Goal: Task Accomplishment & Management: Complete application form

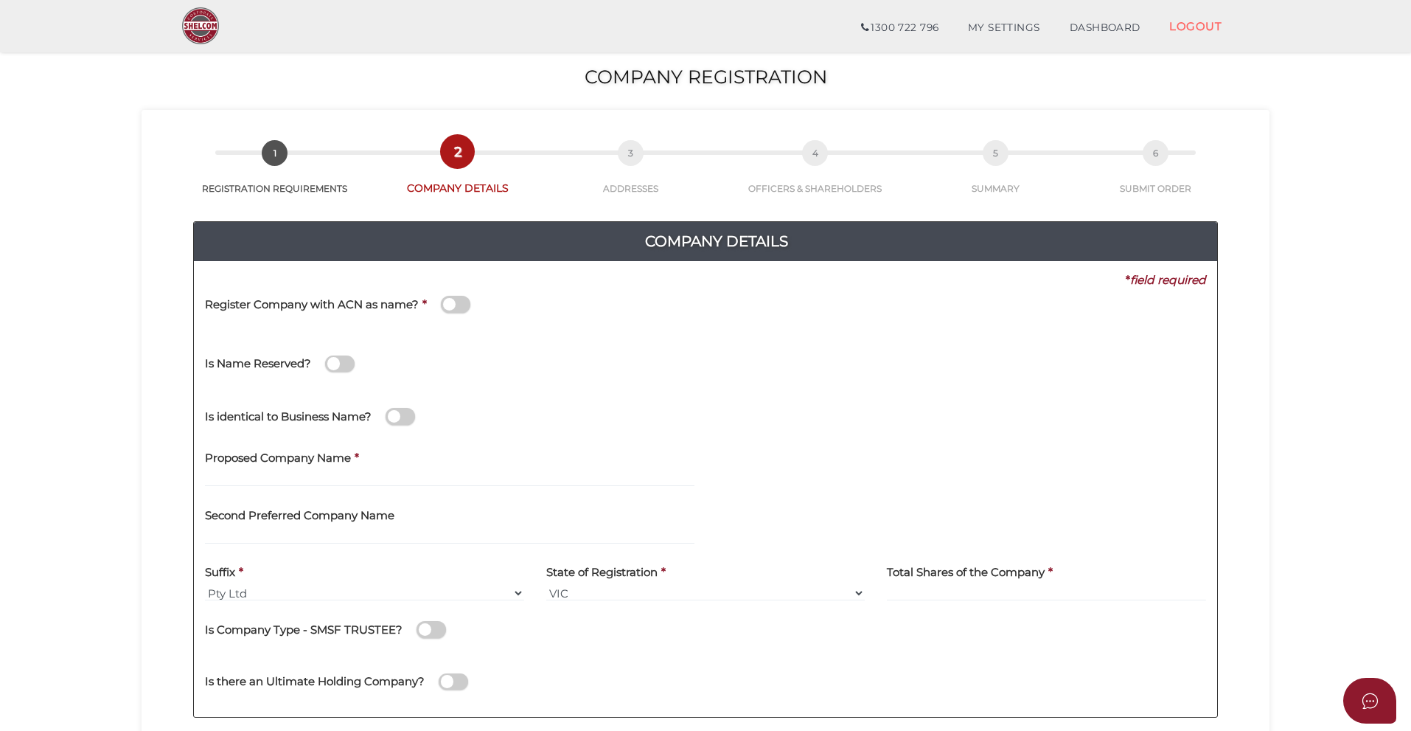
scroll to position [147, 0]
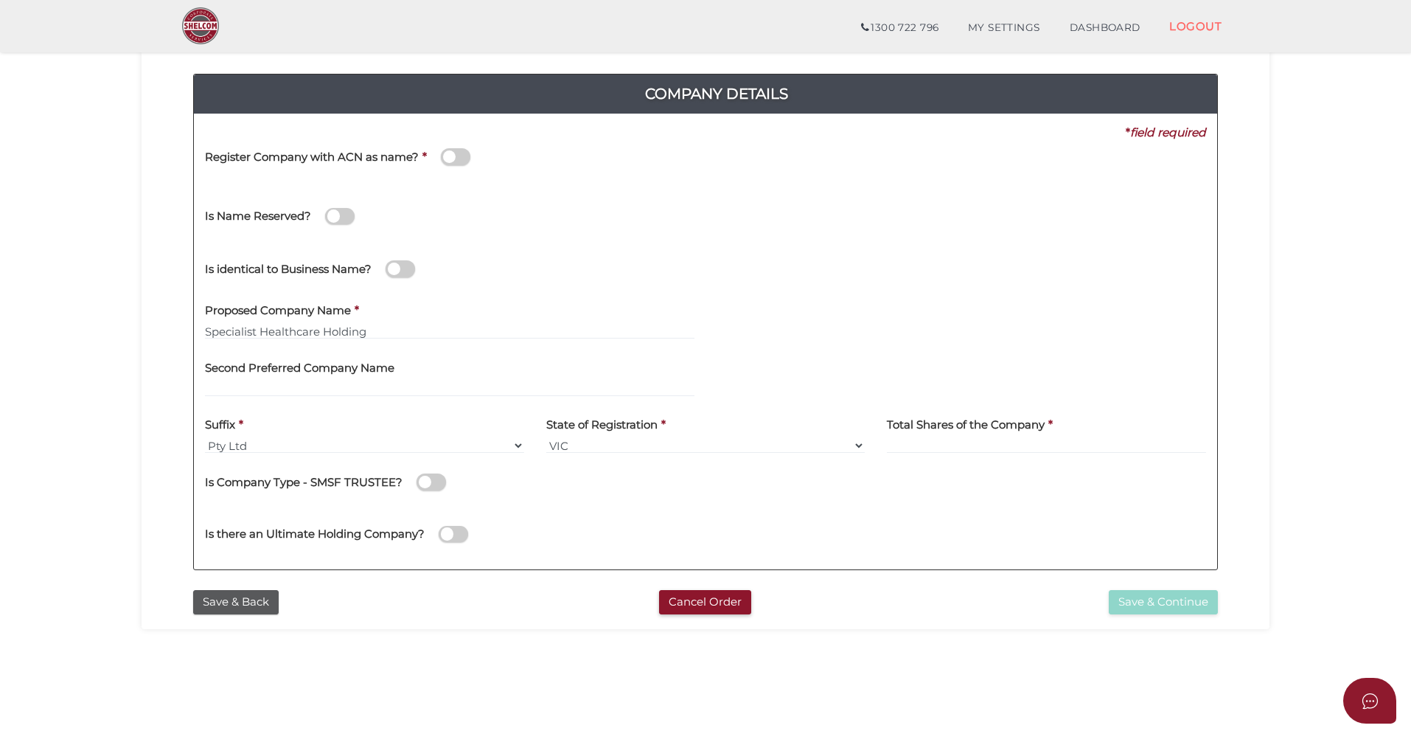
type input "Specialist Healthcare Holding"
click at [860, 445] on select "VIC ACT [GEOGRAPHIC_DATA] [GEOGRAPHIC_DATA] QLD [GEOGRAPHIC_DATA] [GEOGRAPHIC_D…" at bounding box center [705, 445] width 319 height 16
click at [858, 448] on select "VIC ACT [GEOGRAPHIC_DATA] [GEOGRAPHIC_DATA] QLD [GEOGRAPHIC_DATA] [GEOGRAPHIC_D…" at bounding box center [705, 445] width 319 height 16
select select "QLD"
click at [546, 437] on select "VIC ACT [GEOGRAPHIC_DATA] [GEOGRAPHIC_DATA] QLD [GEOGRAPHIC_DATA] [GEOGRAPHIC_D…" at bounding box center [705, 445] width 319 height 16
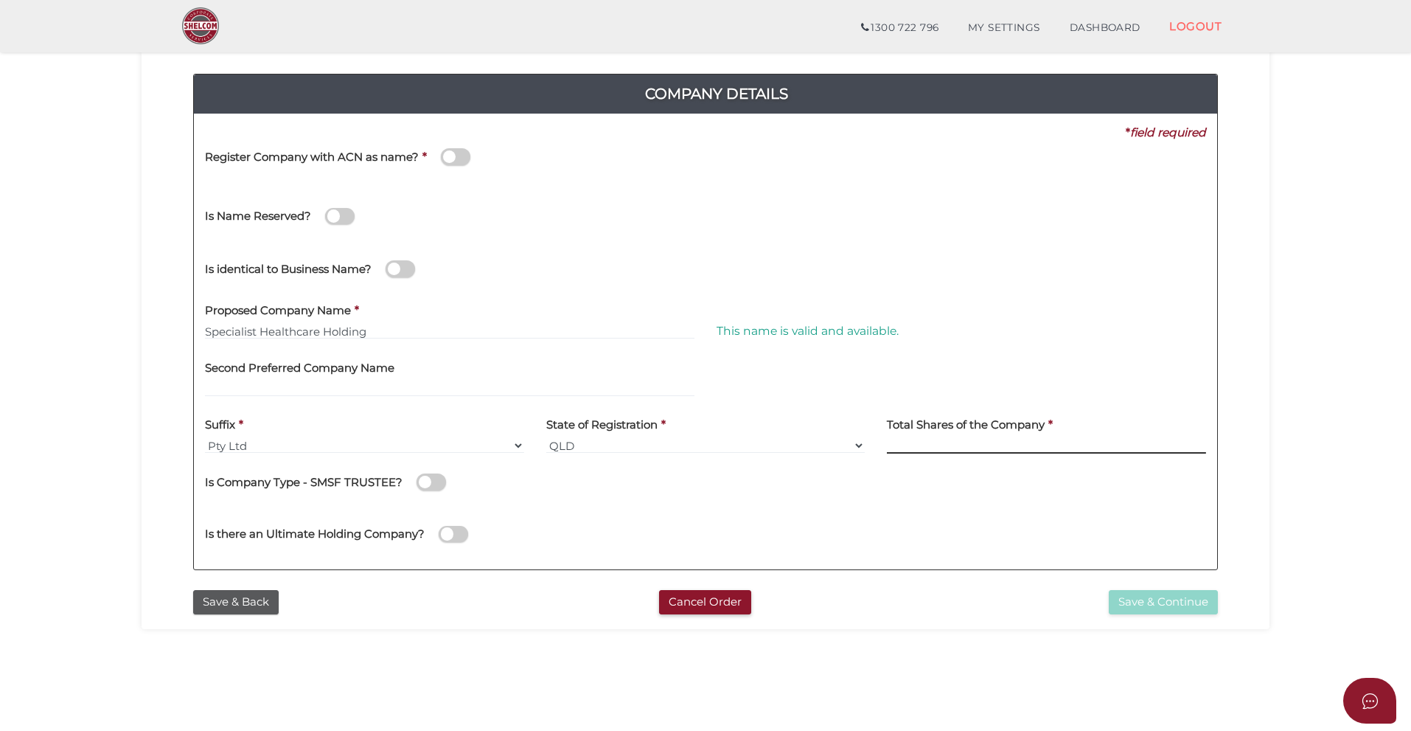
click at [939, 448] on input at bounding box center [1046, 445] width 319 height 16
type input "100"
click at [580, 504] on div "Is Company Type - SMSF TRUSTEE?" at bounding box center [705, 484] width 1001 height 41
click at [1168, 602] on button "Save & Continue" at bounding box center [1163, 602] width 109 height 24
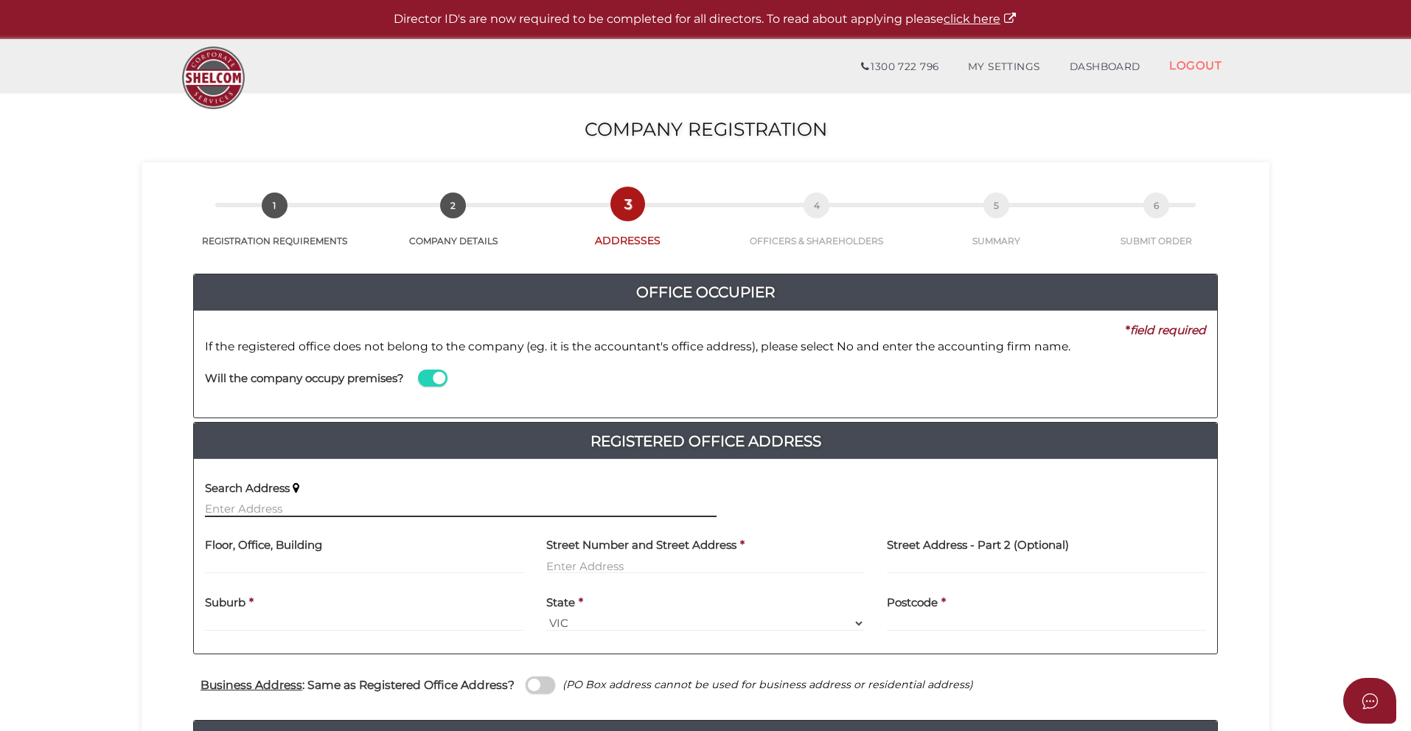
click at [275, 509] on input "text" at bounding box center [461, 509] width 512 height 16
paste input "60 LAKESHORE DR HELENSVALE QLD 4212 AUSTRALIA"
type input "60 Lakeshore Dr, Helensvale QLD 4212, Australia"
type input "60 Lakeshore Drive"
type input "Helensvale"
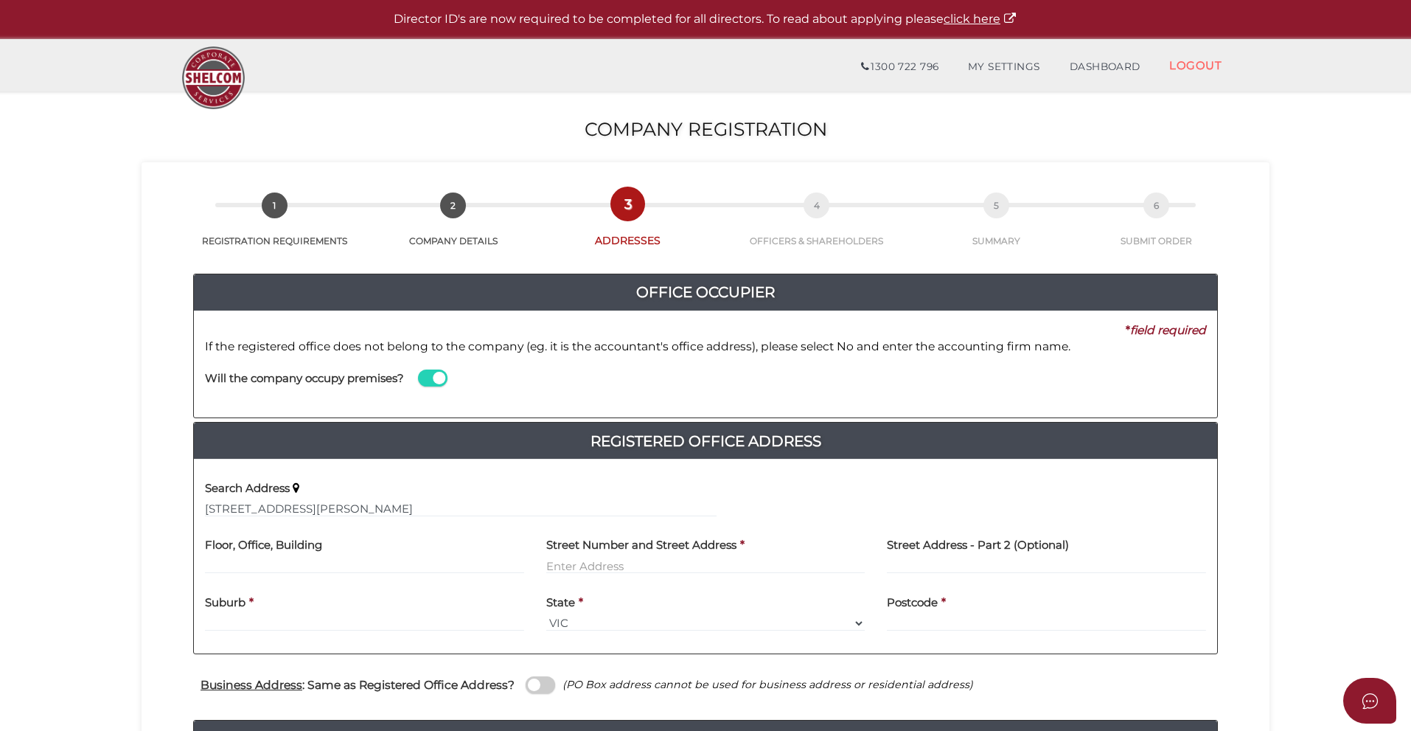
select select "QLD"
type input "4212"
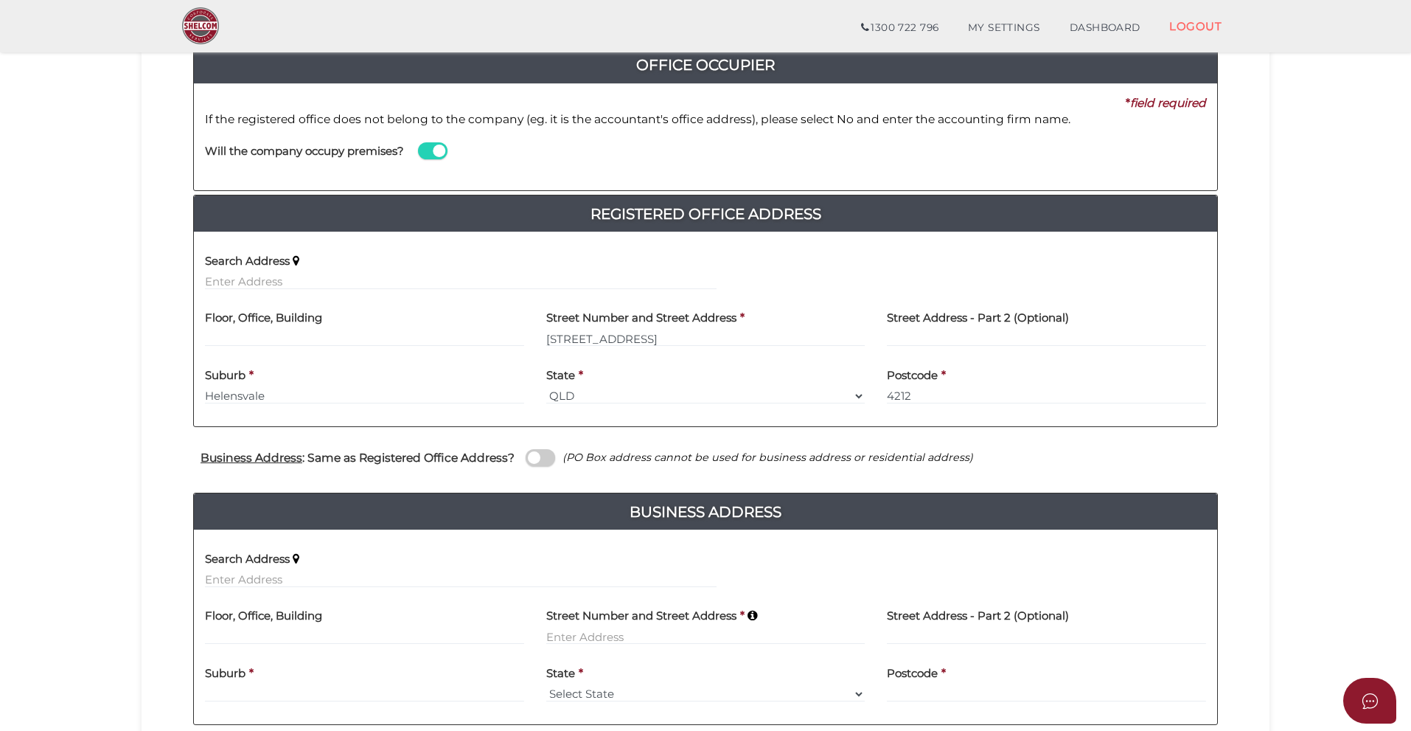
scroll to position [221, 0]
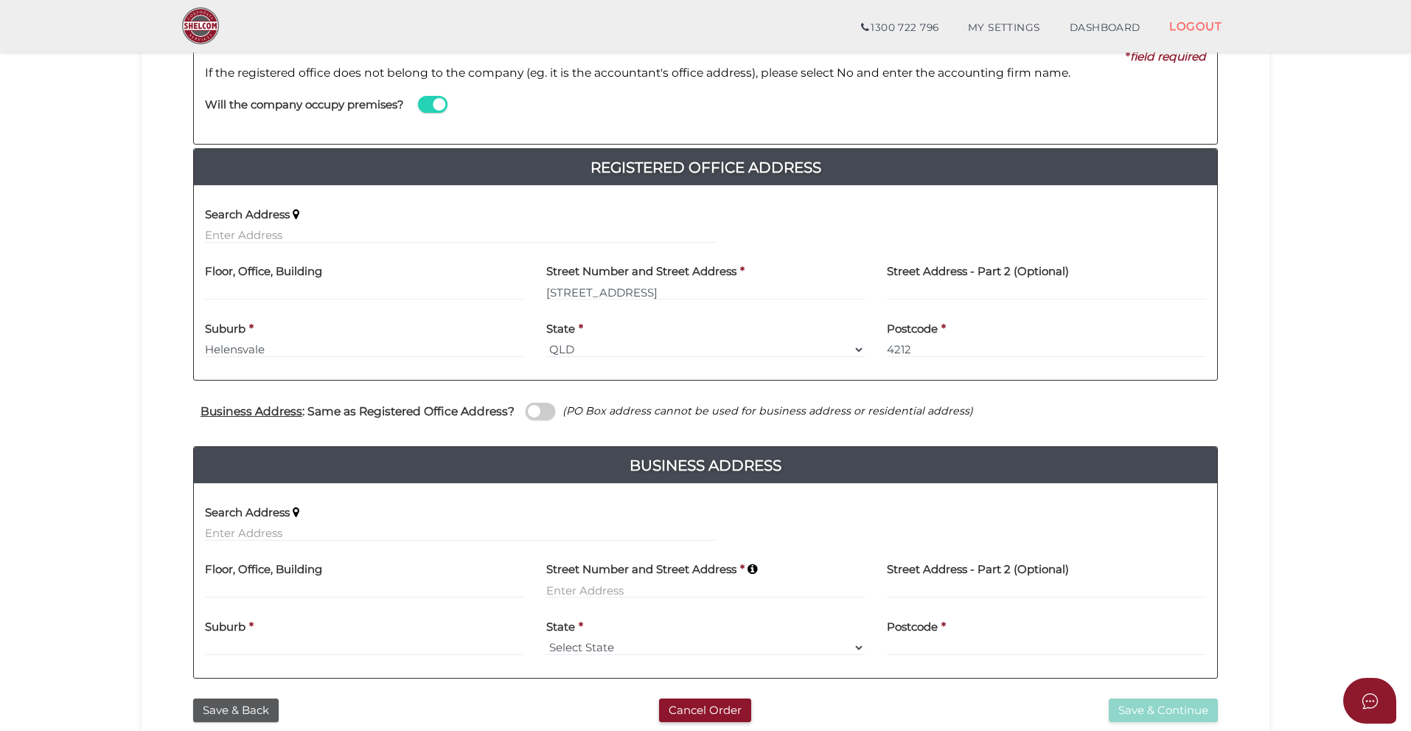
click at [551, 410] on span at bounding box center [540, 411] width 29 height 17
click at [0, 0] on input "checkbox" at bounding box center [0, 0] width 0 height 0
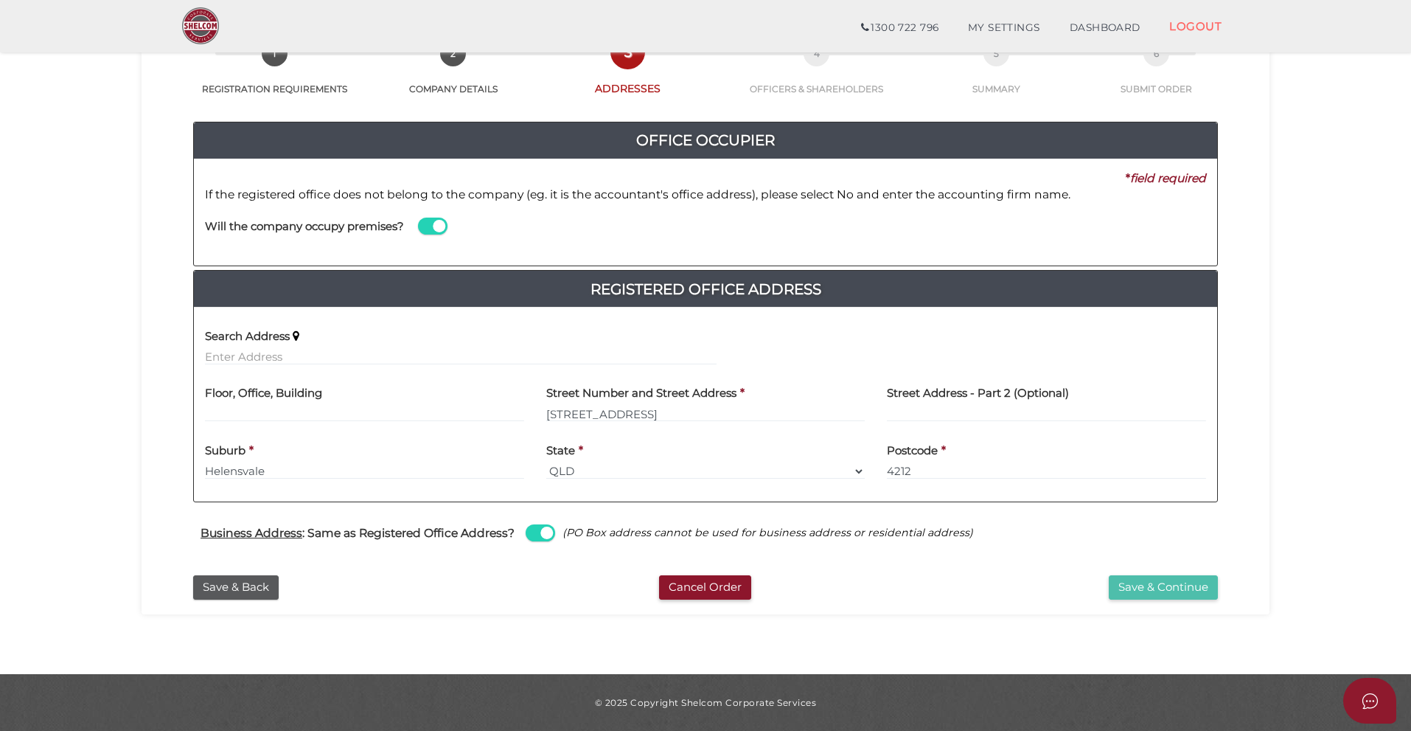
click at [1154, 592] on button "Save & Continue" at bounding box center [1163, 587] width 109 height 24
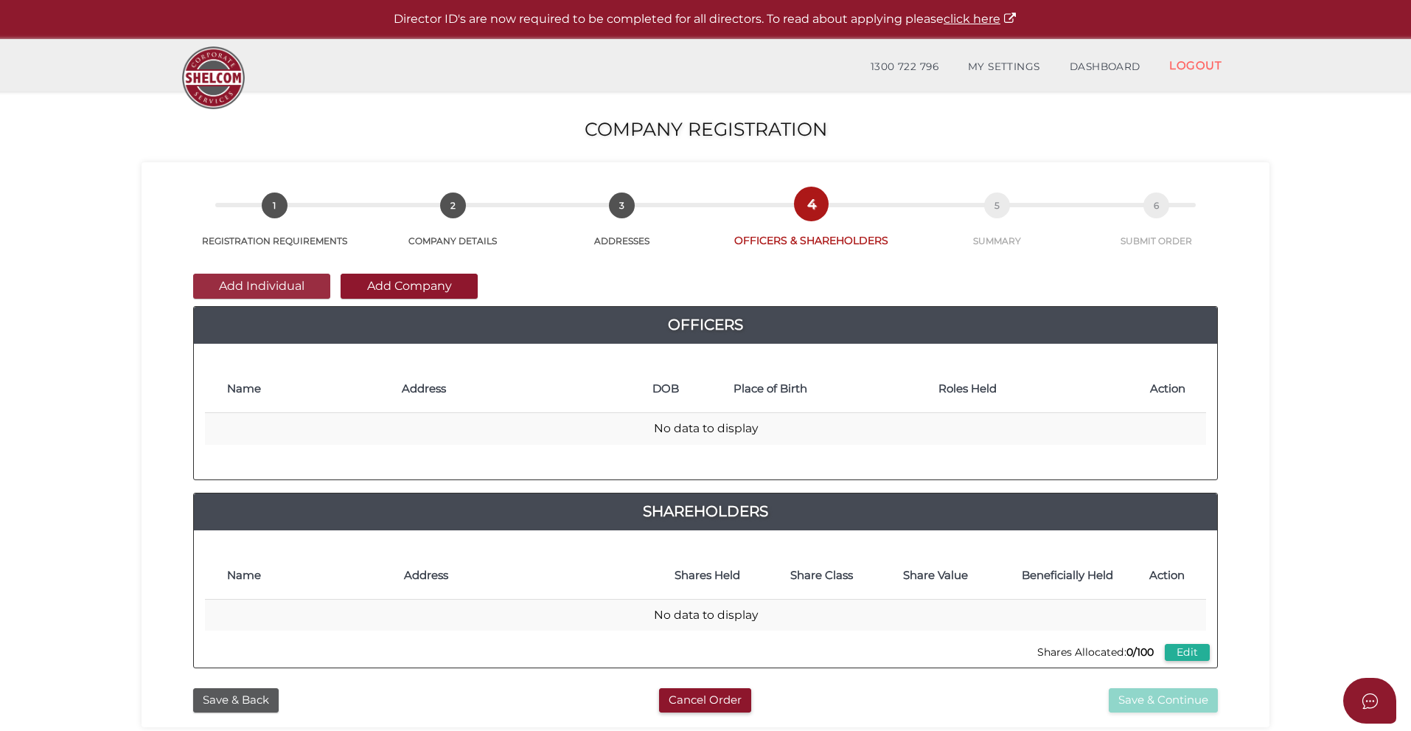
click at [287, 285] on button "Add Individual" at bounding box center [261, 286] width 137 height 25
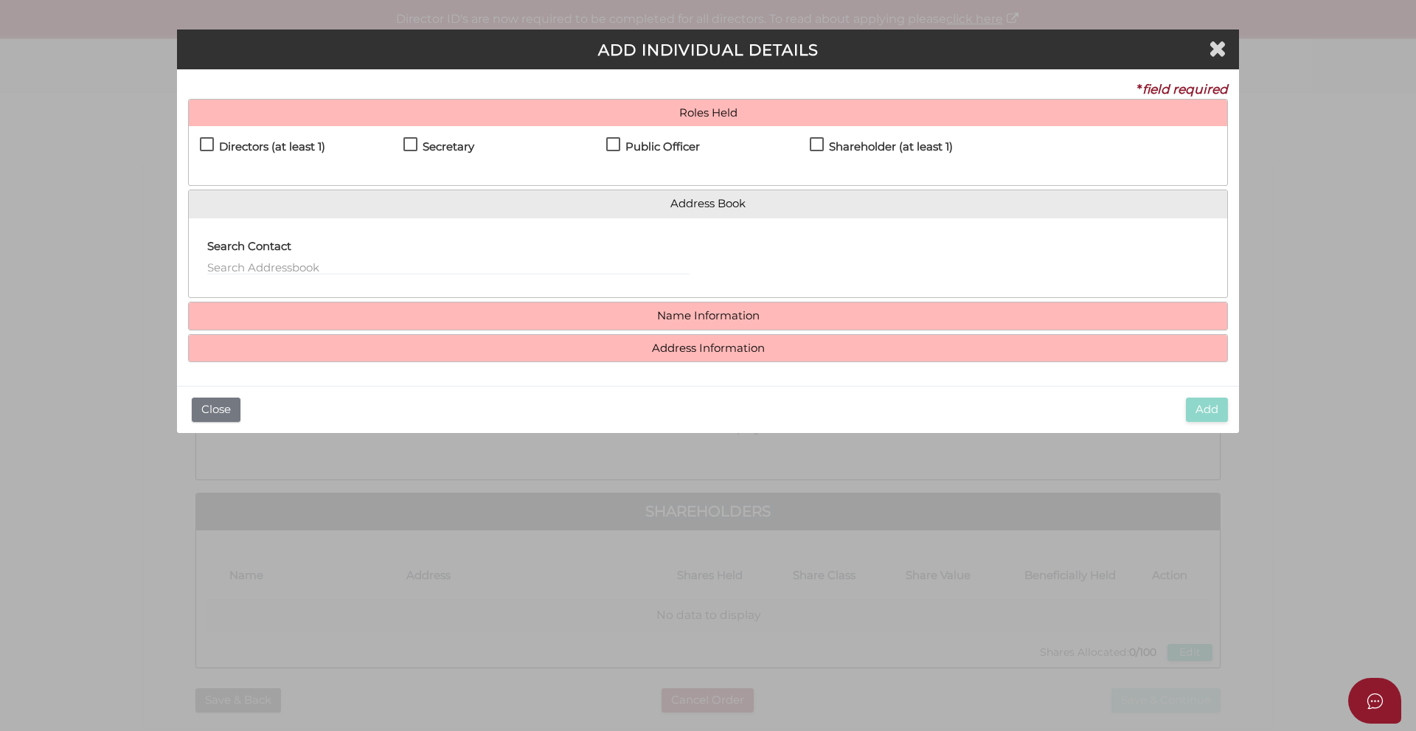
click at [232, 145] on h4 "Directors (at least 1)" at bounding box center [272, 147] width 106 height 13
checkbox input "true"
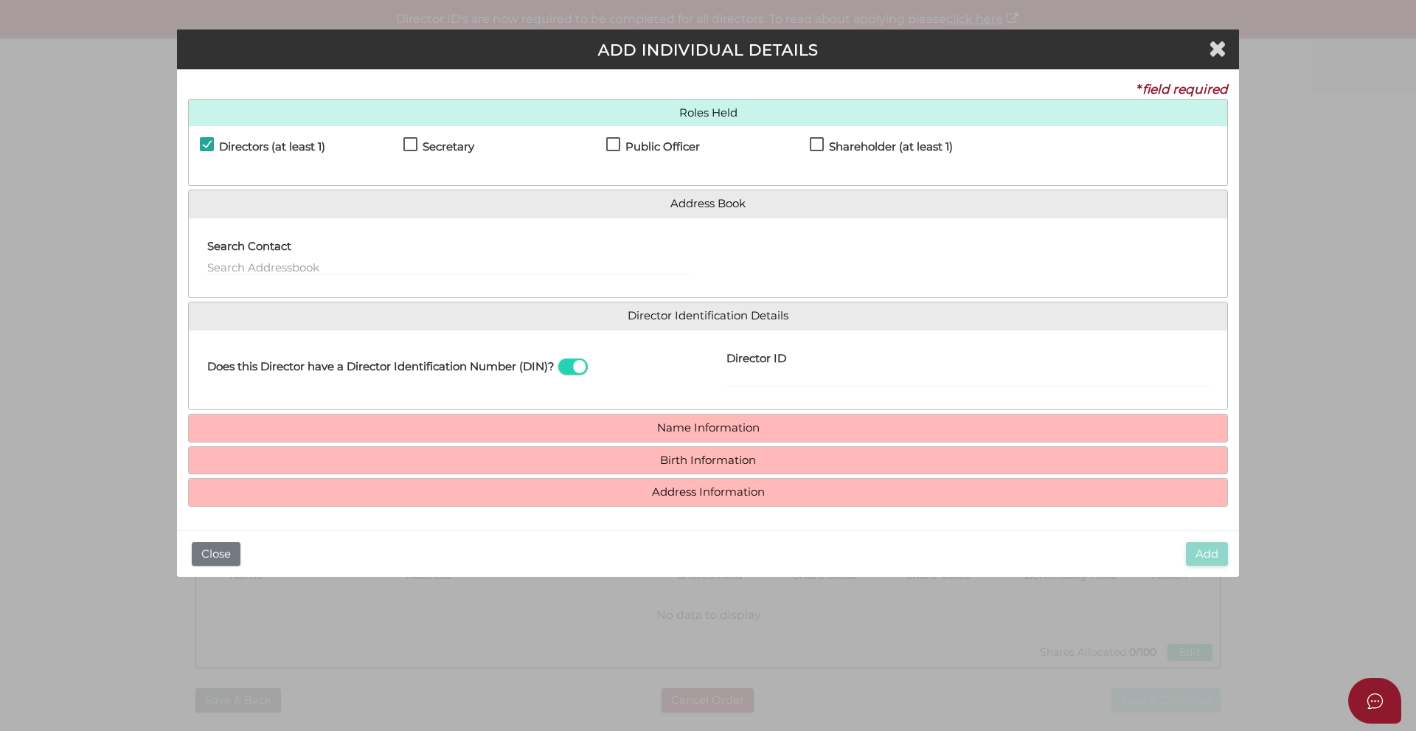
click at [412, 142] on label "Secretary" at bounding box center [438, 150] width 71 height 18
checkbox input "true"
click at [275, 266] on input "text" at bounding box center [448, 267] width 482 height 16
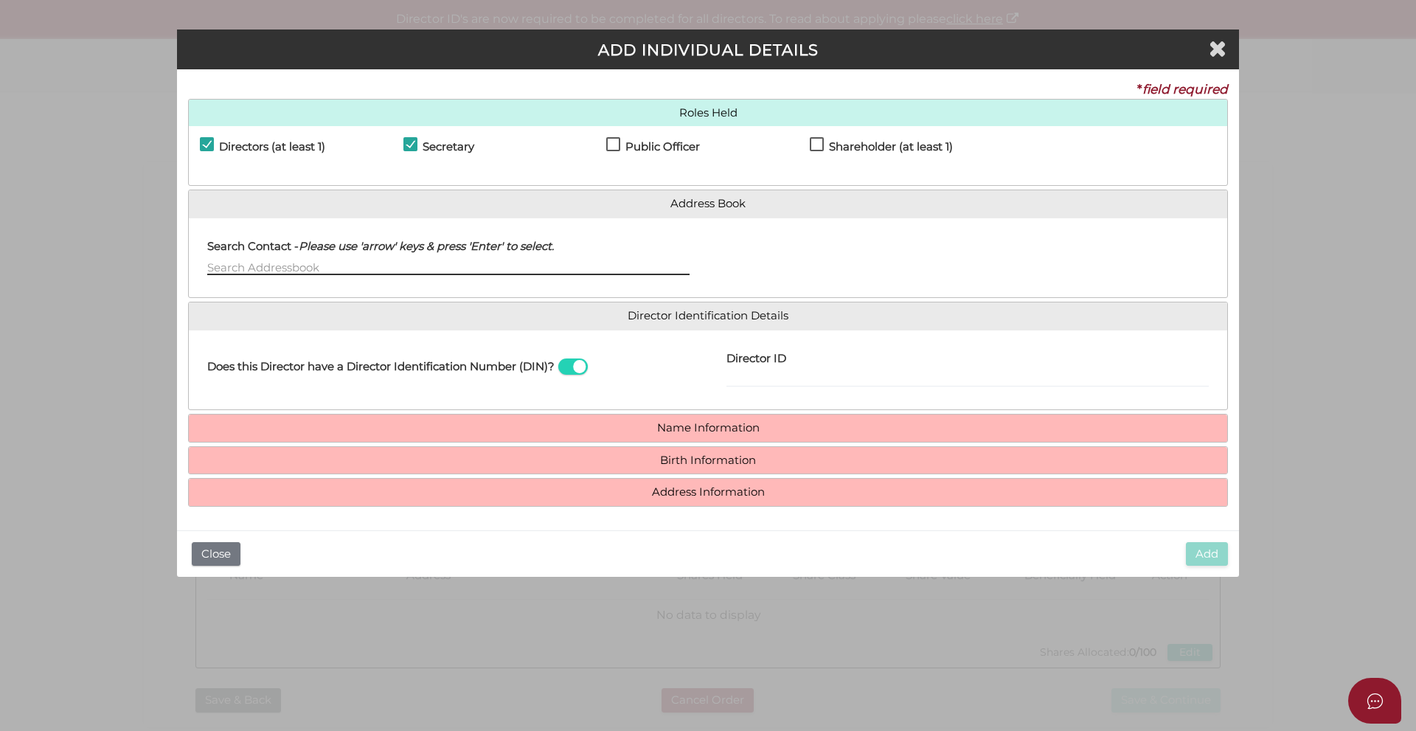
paste input "PARVIZ RAHIM BAGLOO"
type input "PARVIZ RAHIM BAGLOO"
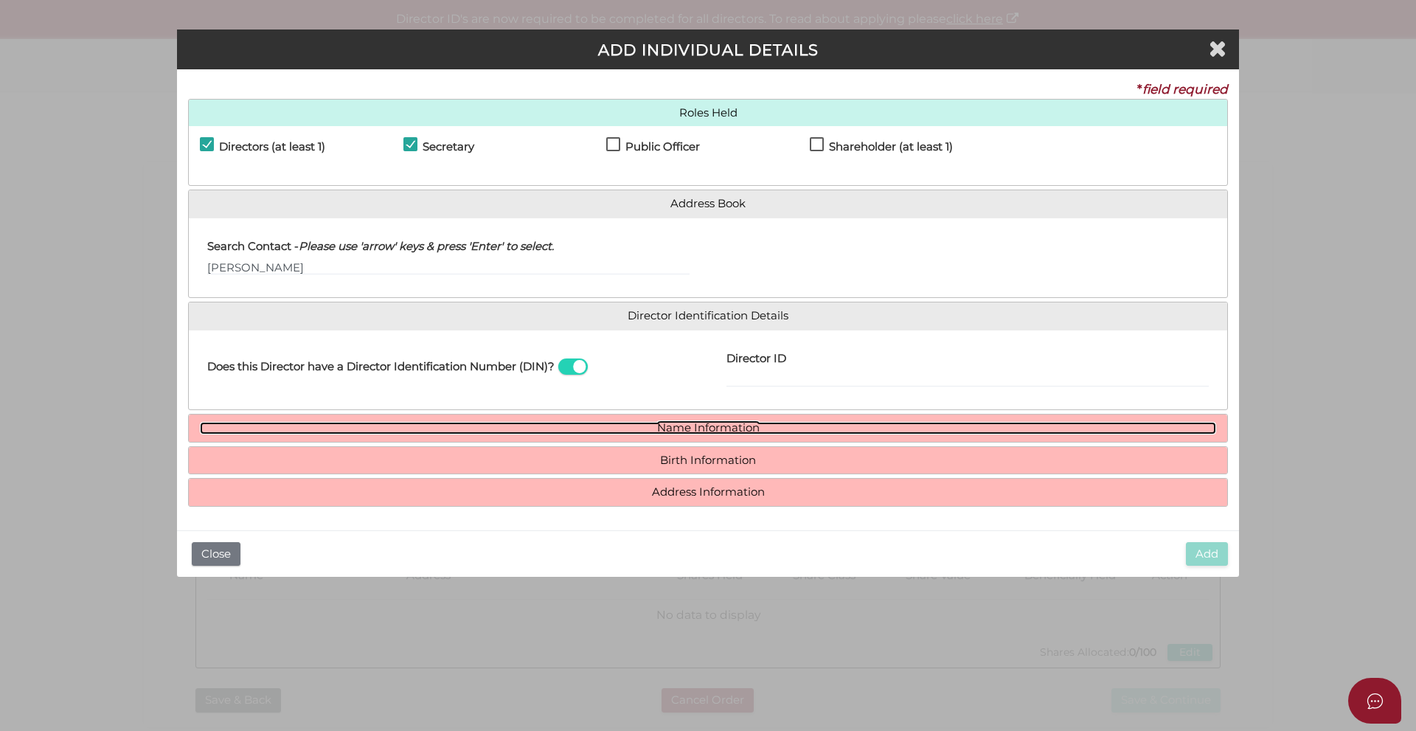
click at [758, 429] on link "Name Information" at bounding box center [708, 428] width 1016 height 13
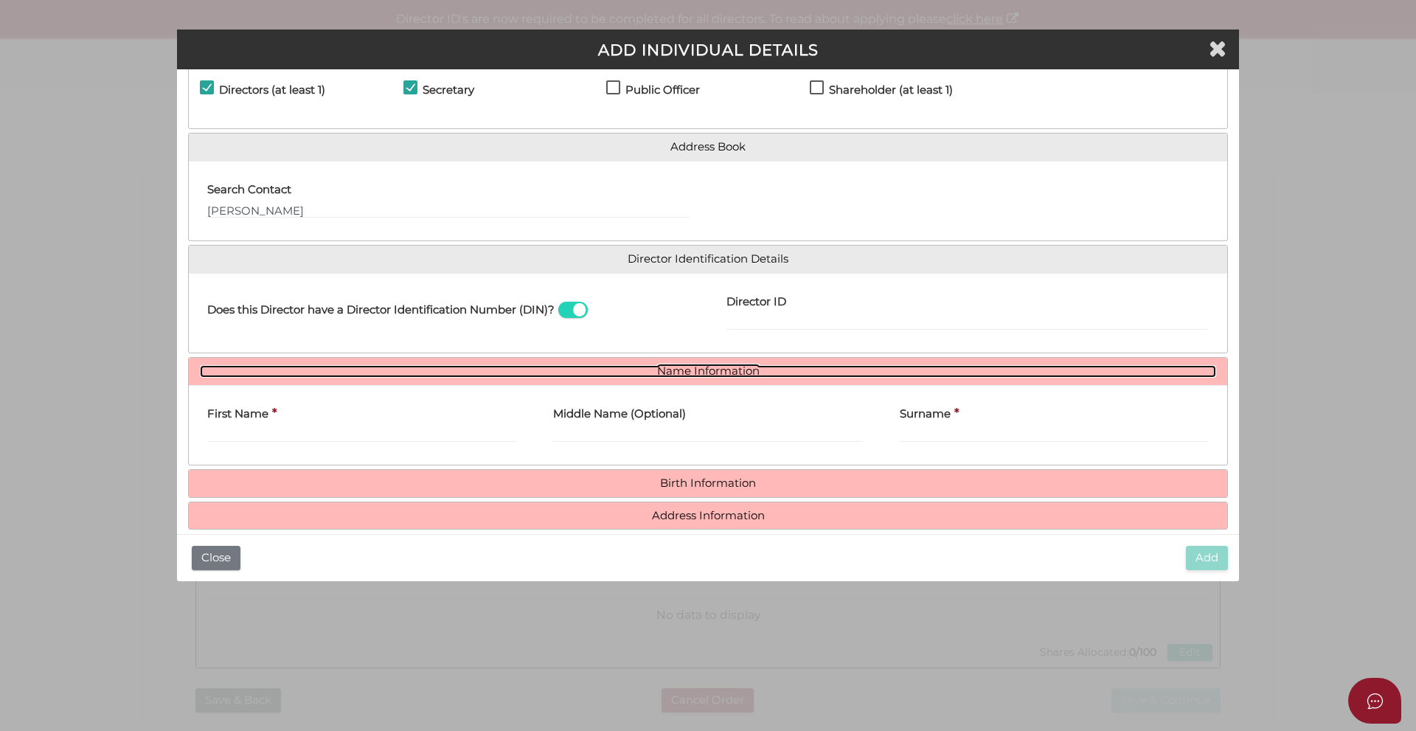
scroll to position [74, 0]
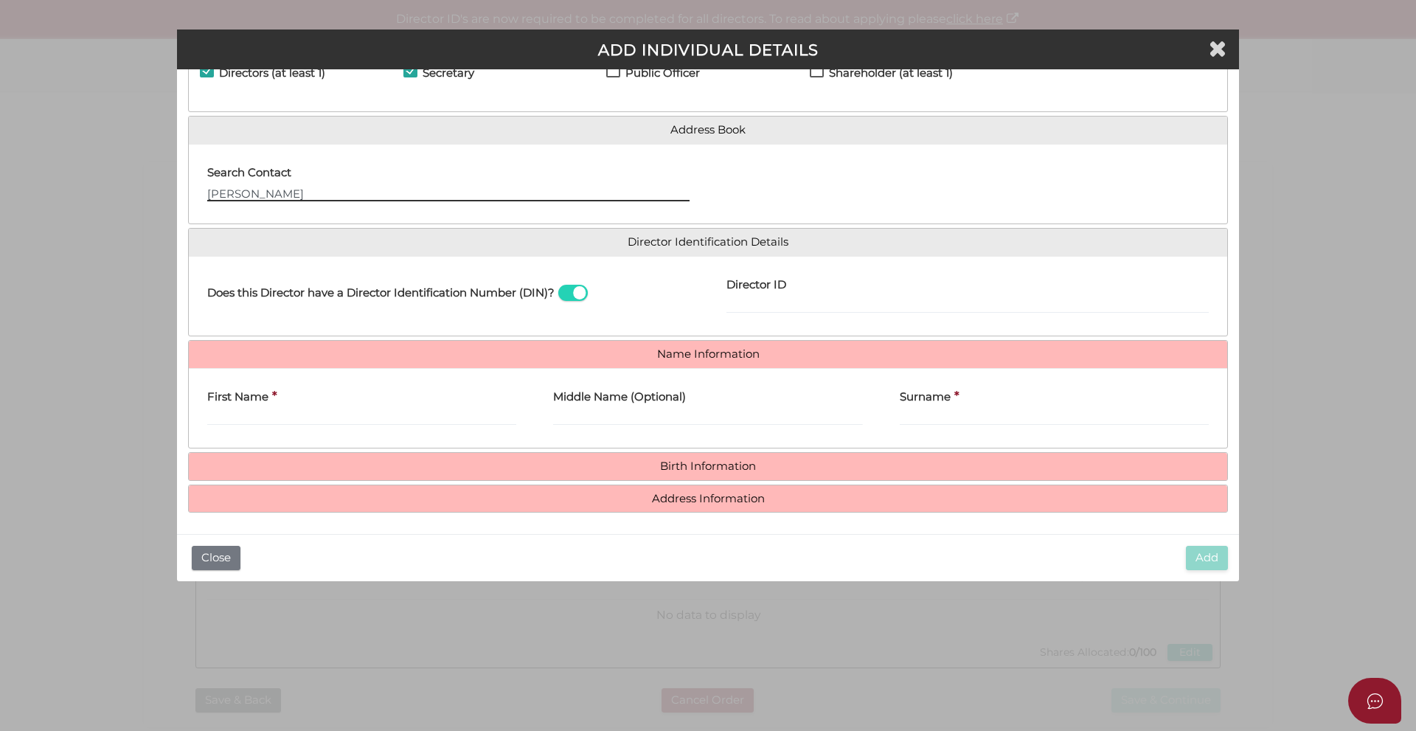
click at [221, 189] on input "PARVIZ RAHIM BAGLOO" at bounding box center [448, 193] width 482 height 16
click at [272, 408] on div "First Name *" at bounding box center [361, 403] width 309 height 46
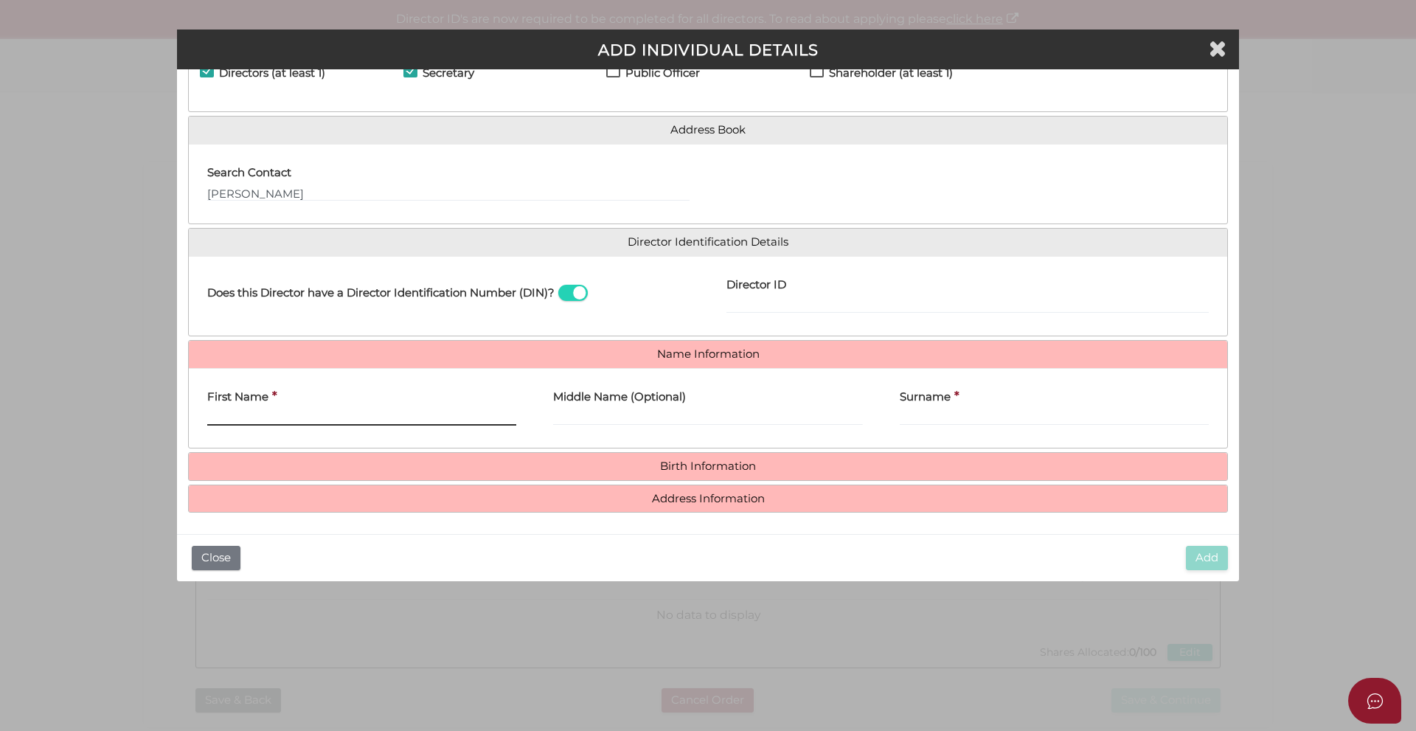
click at [273, 417] on input "First Name" at bounding box center [361, 417] width 309 height 16
paste input "PARVIZ"
type input "PARVIZ"
drag, startPoint x: 254, startPoint y: 193, endPoint x: 341, endPoint y: 190, distance: 87.1
click at [341, 190] on input "PARVIZ RAHIM BAGLOO" at bounding box center [448, 193] width 482 height 16
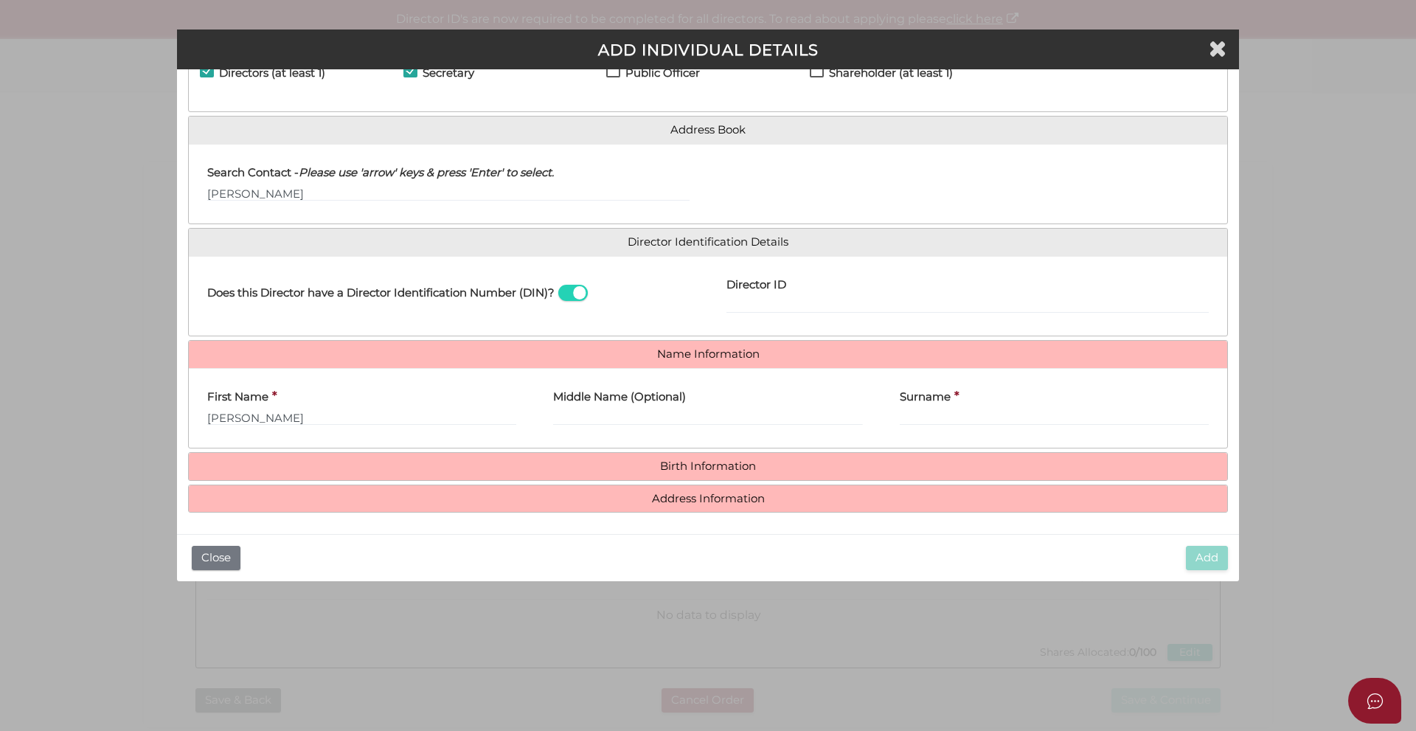
click at [633, 427] on div "Middle Name (Optional)" at bounding box center [708, 409] width 346 height 58
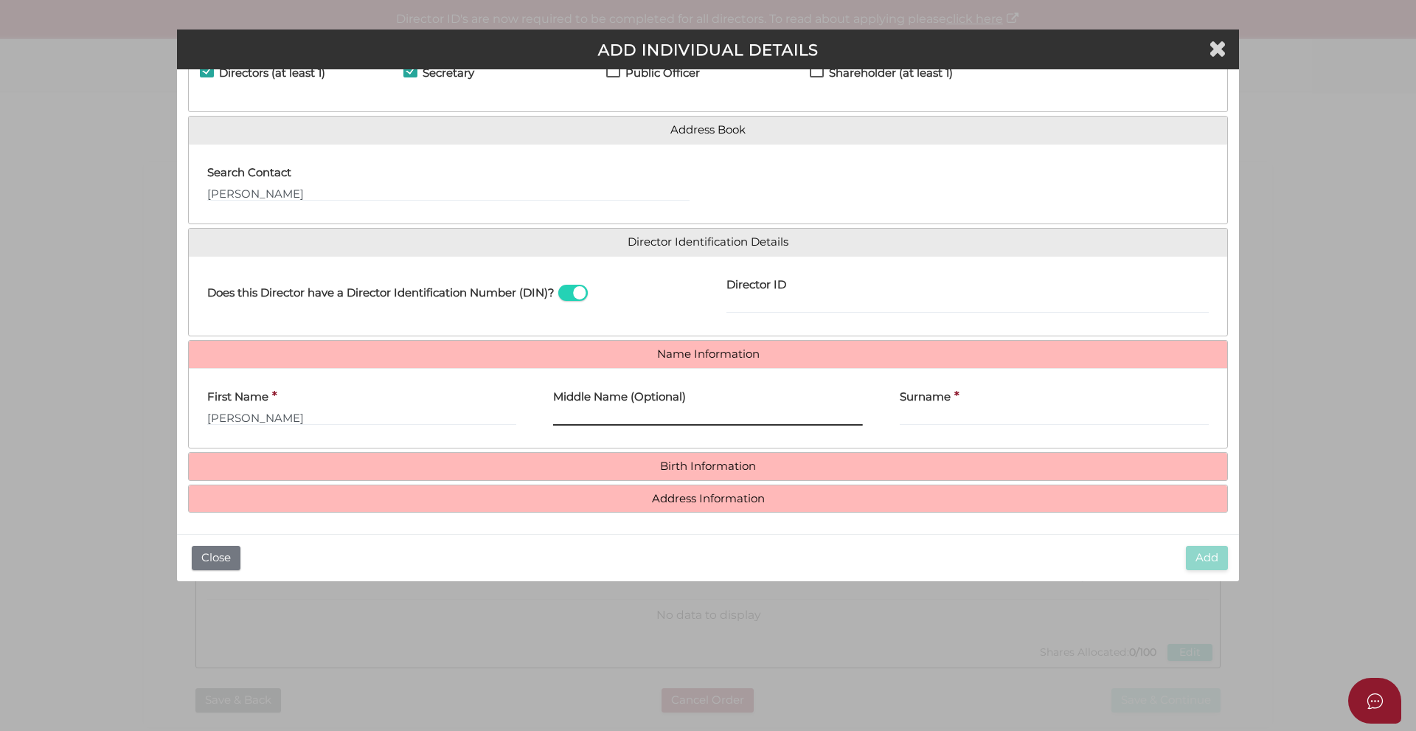
click at [636, 417] on input "Middle Name (Optional)" at bounding box center [707, 417] width 309 height 16
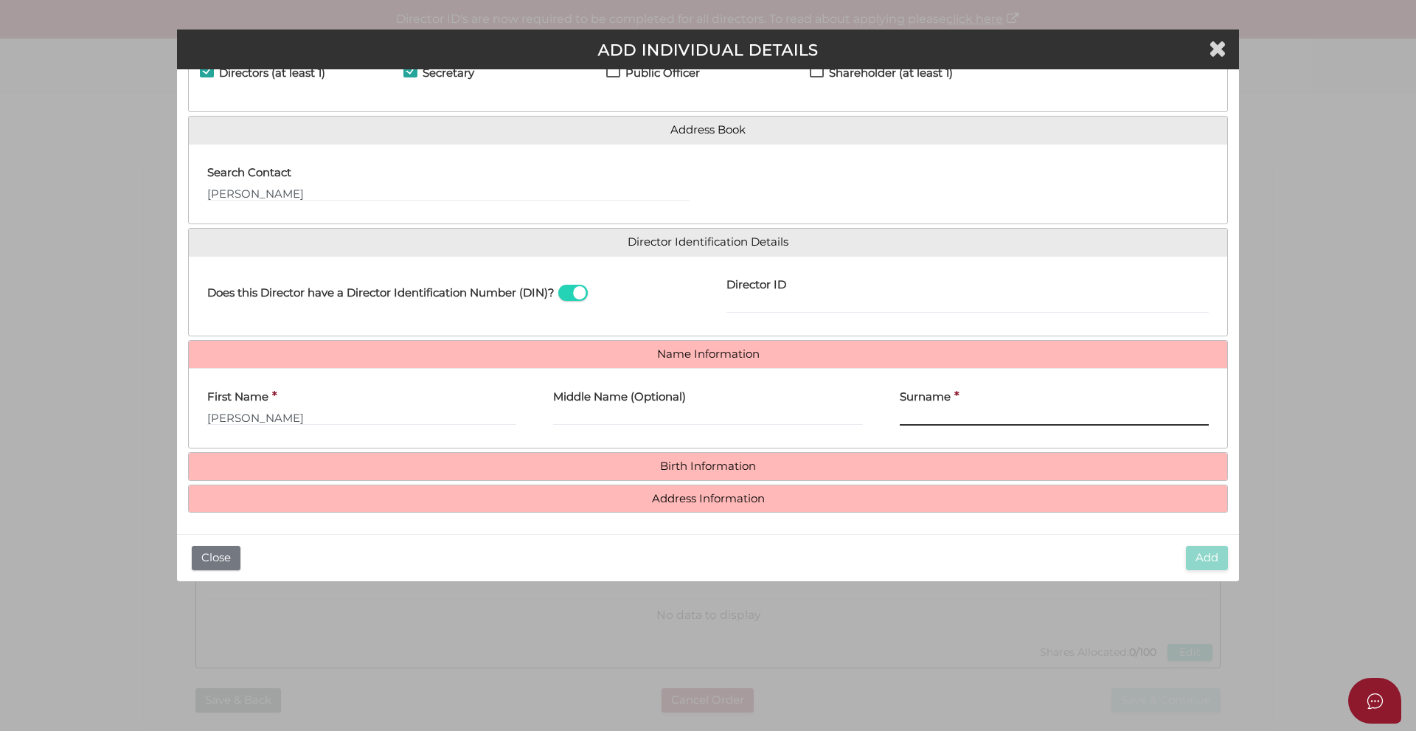
drag, startPoint x: 636, startPoint y: 417, endPoint x: 902, endPoint y: 410, distance: 266.3
click at [902, 410] on input "Surname" at bounding box center [1054, 417] width 309 height 16
paste input "RAHIM BAGLOO"
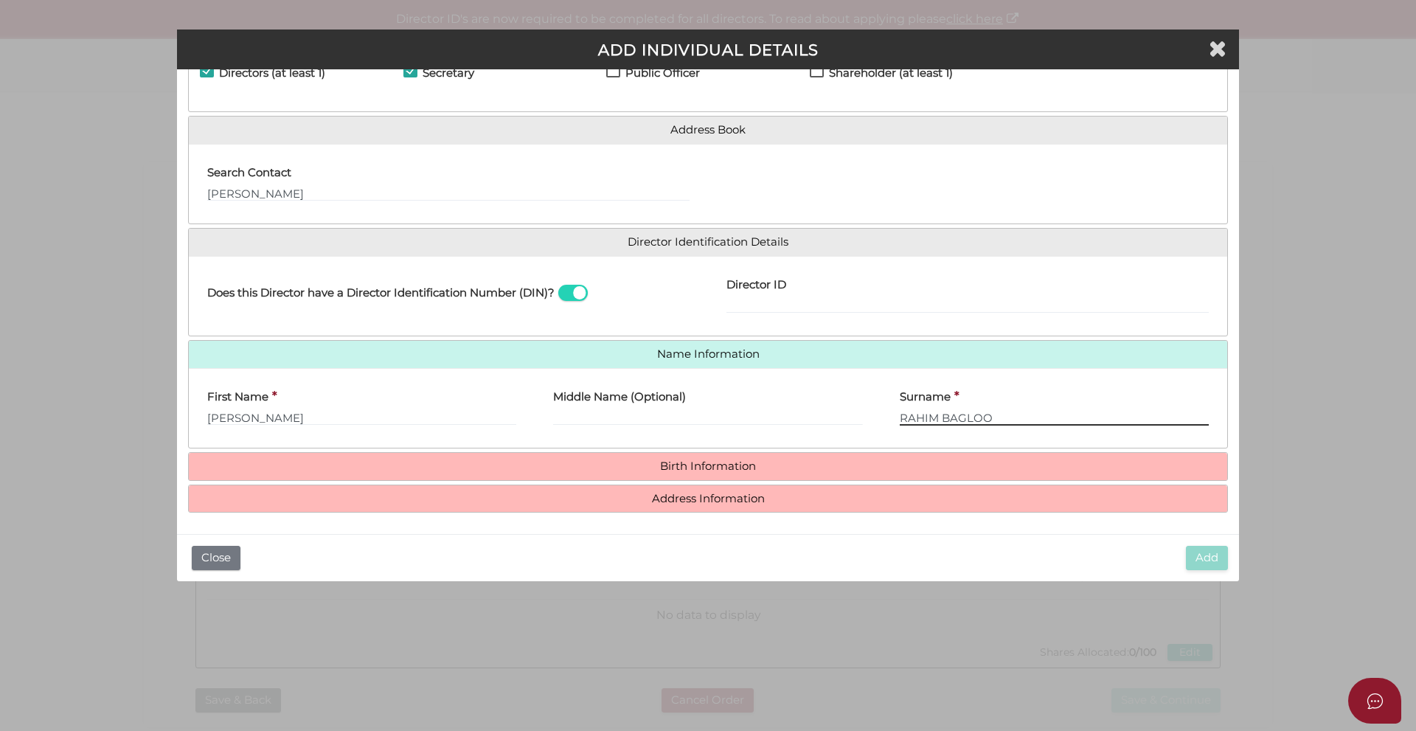
type input "RAHIM BAGLOO"
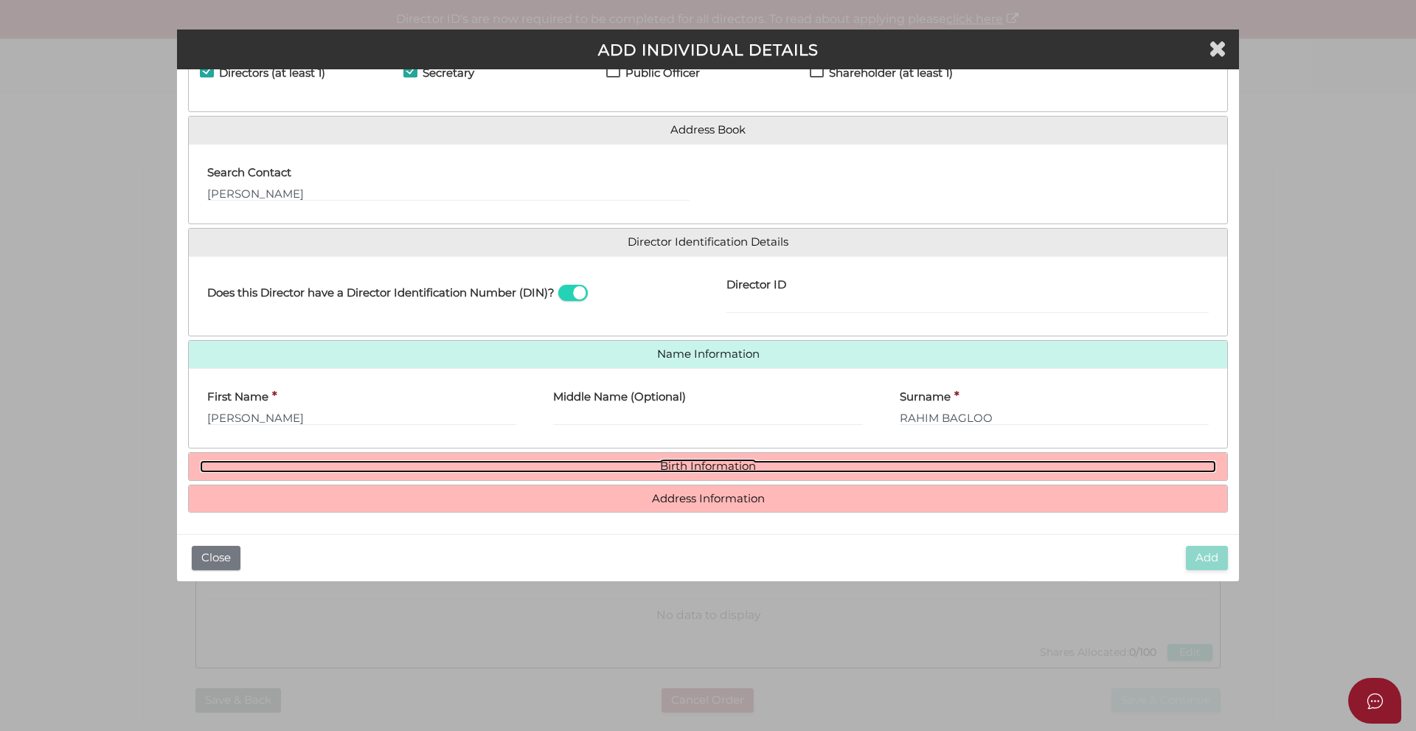
click at [711, 472] on link "Birth Information" at bounding box center [708, 466] width 1016 height 13
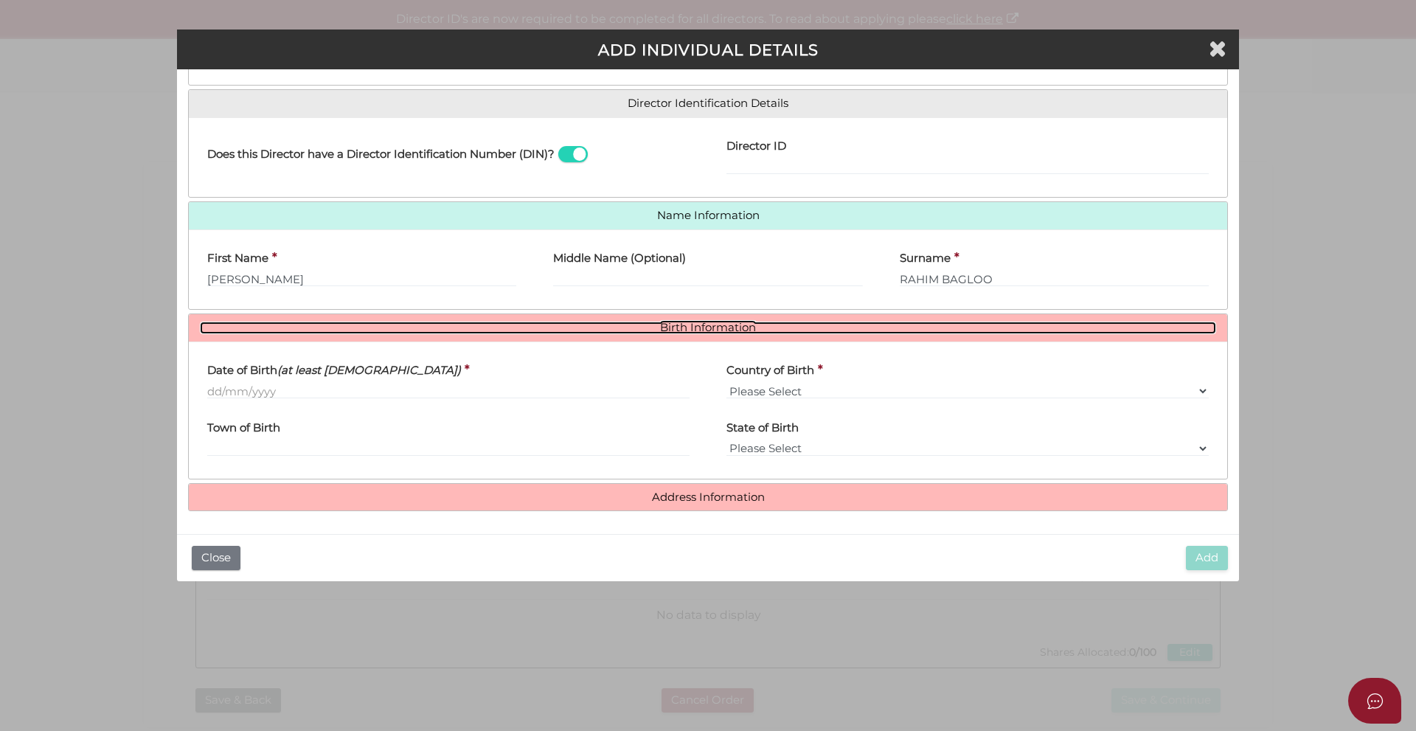
scroll to position [213, 0]
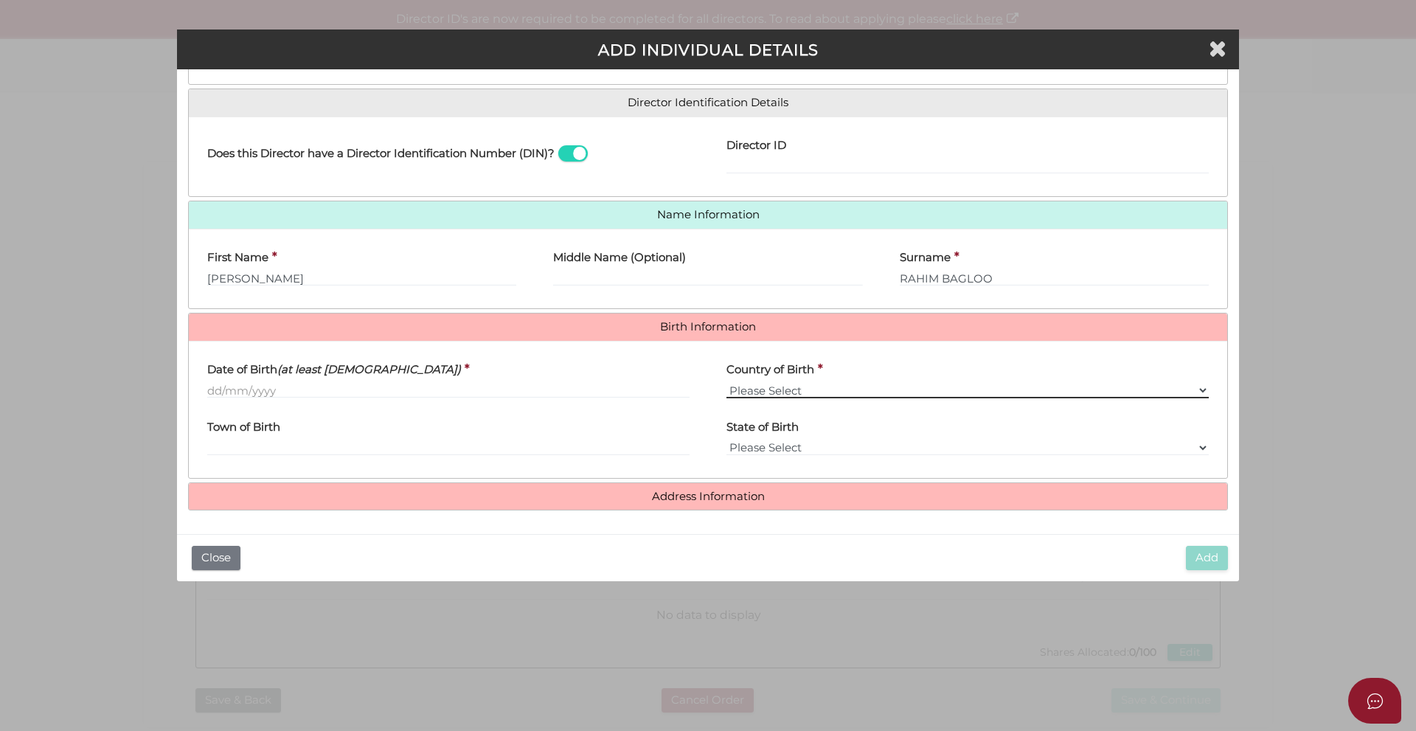
click at [756, 386] on select "Please Select v Australia Afghanistan Albania Algeria American Samoa Andorra An…" at bounding box center [967, 390] width 482 height 16
select select "Iran, [DEMOGRAPHIC_DATA] Republic of"
click at [726, 382] on select "Please Select v Australia Afghanistan Albania Algeria American Samoa Andorra An…" at bounding box center [967, 390] width 482 height 16
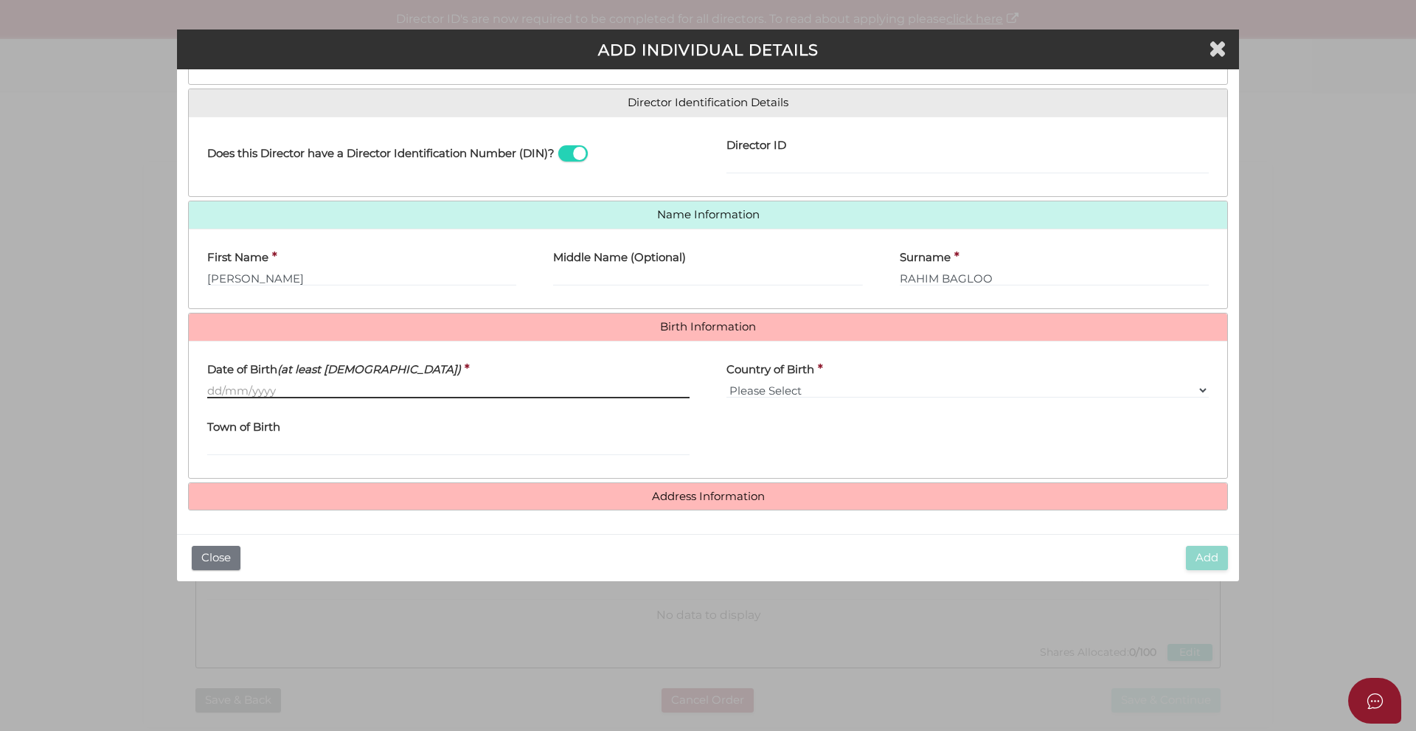
click at [213, 386] on input "Date of Birth (at least 18 years old)" at bounding box center [448, 390] width 482 height 16
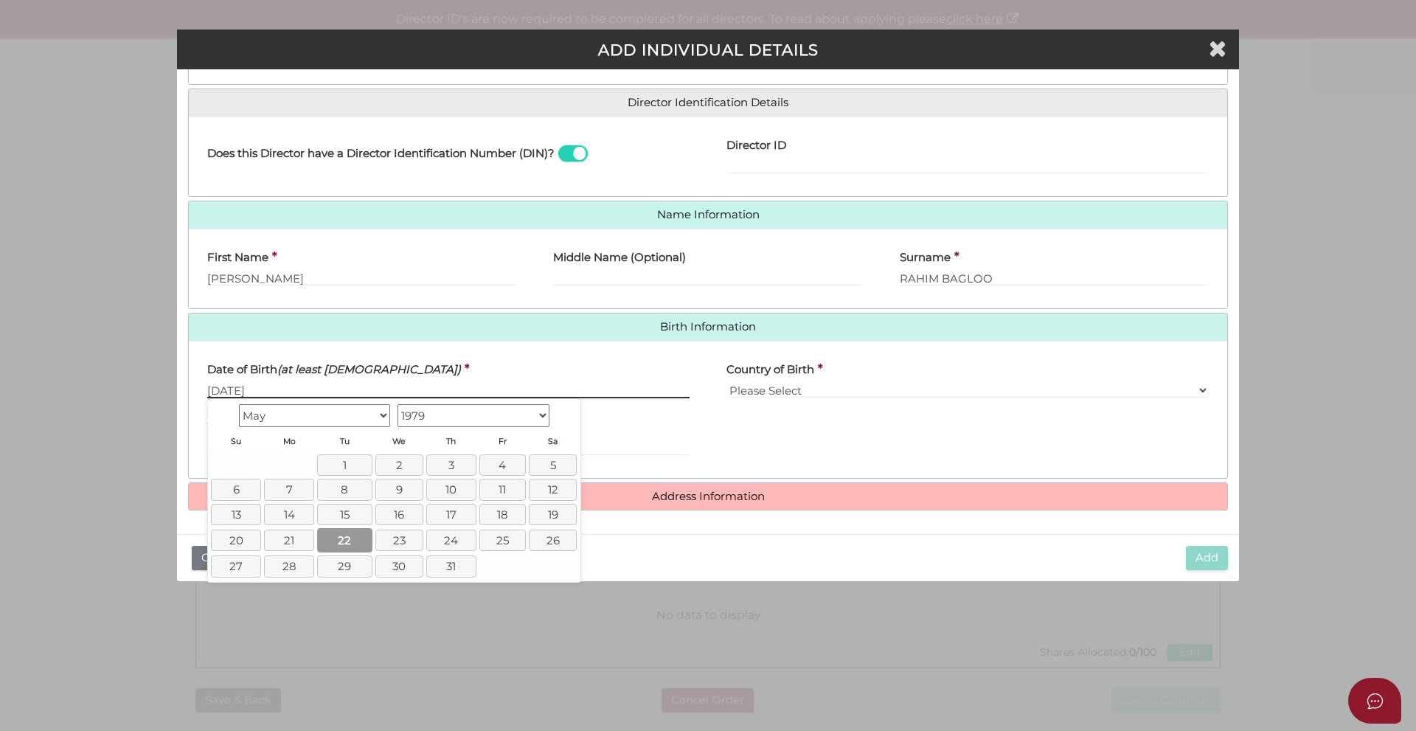
type input "[DATE]"
click at [350, 537] on link "22" at bounding box center [344, 540] width 55 height 24
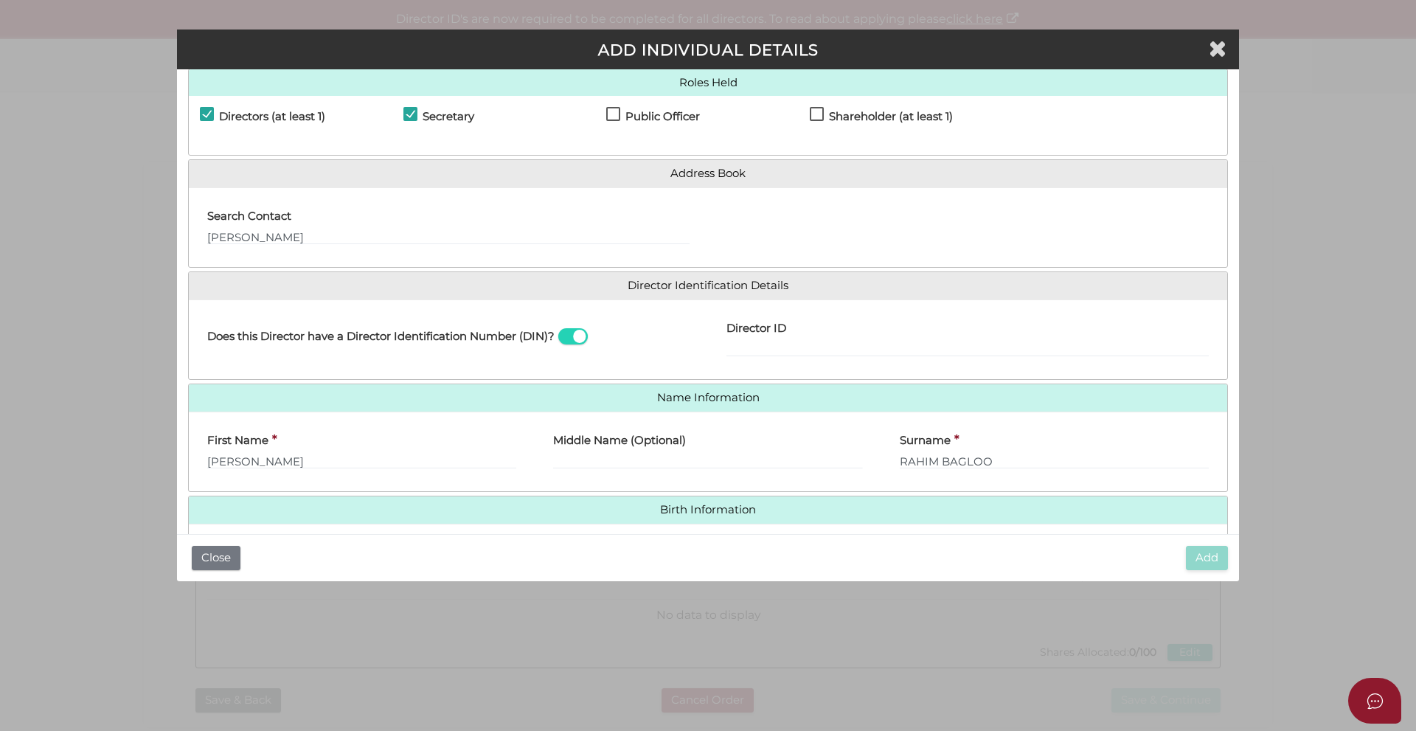
scroll to position [0, 0]
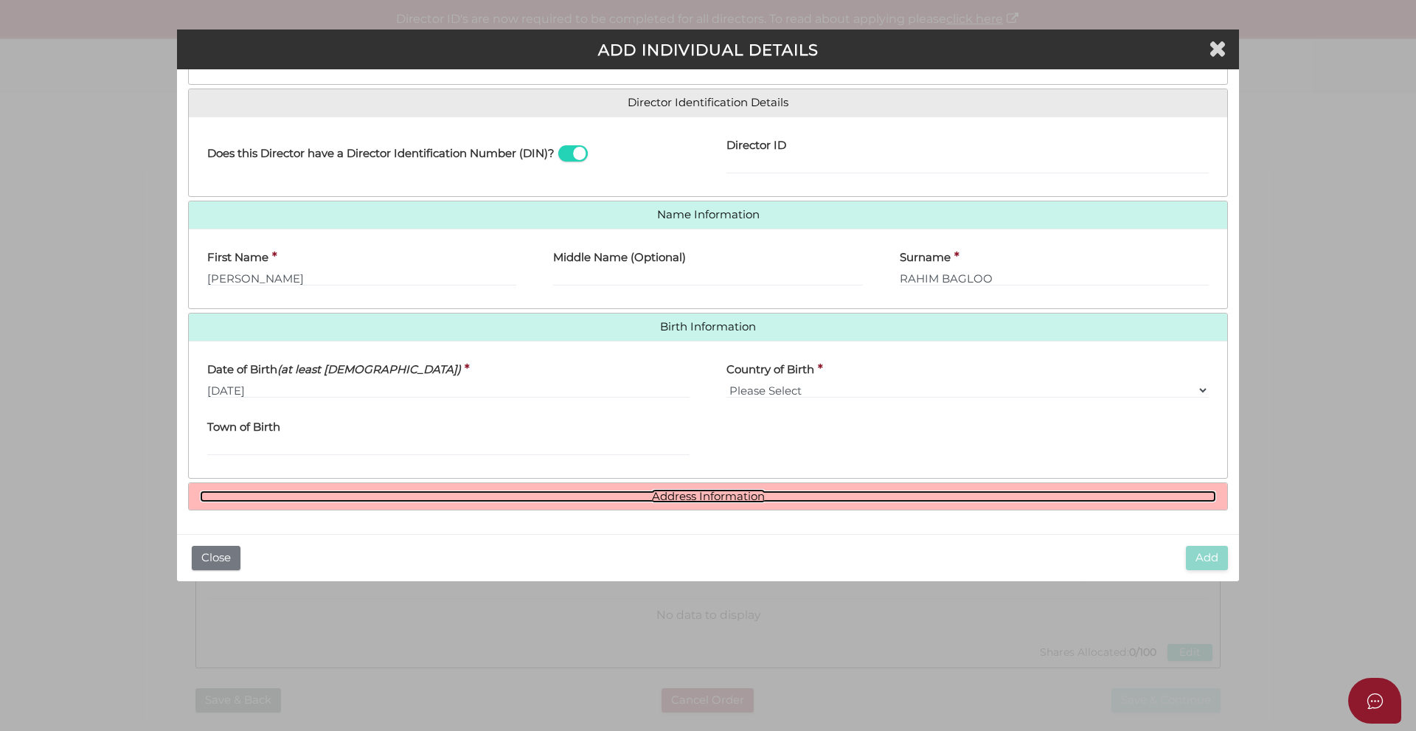
click at [692, 499] on link "Address Information" at bounding box center [708, 496] width 1016 height 13
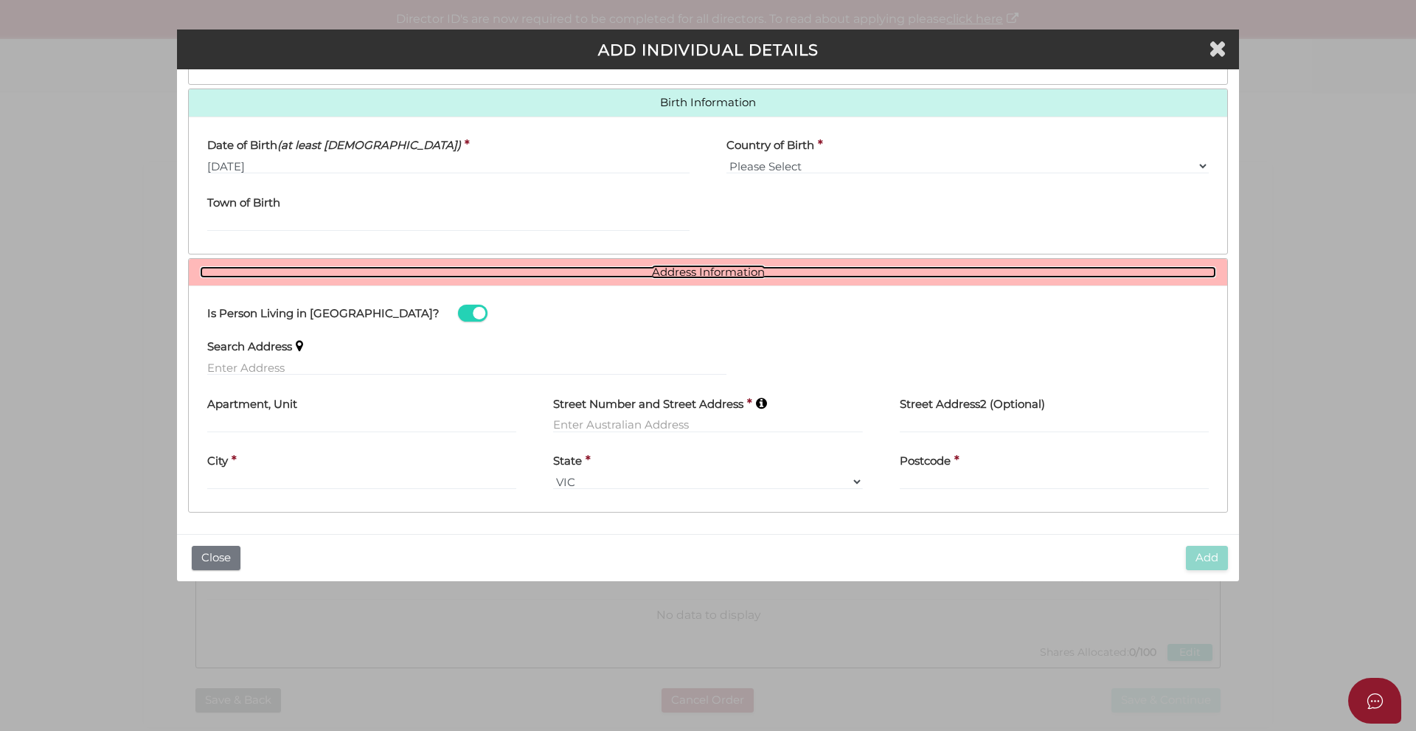
scroll to position [439, 0]
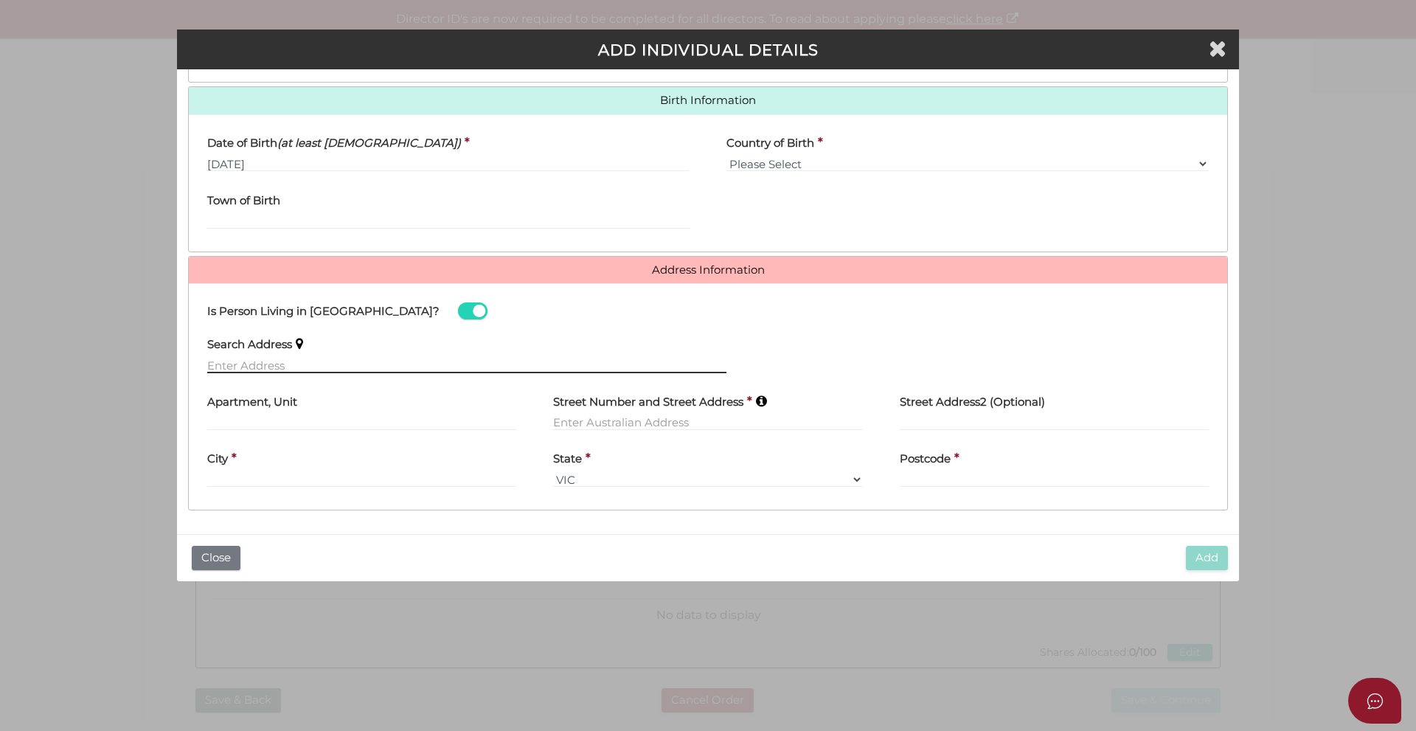
click at [300, 361] on input "text" at bounding box center [466, 365] width 519 height 16
paste input "60 LAKESHORE DR HELENSVALE QLD 4212 AUSTRALIA"
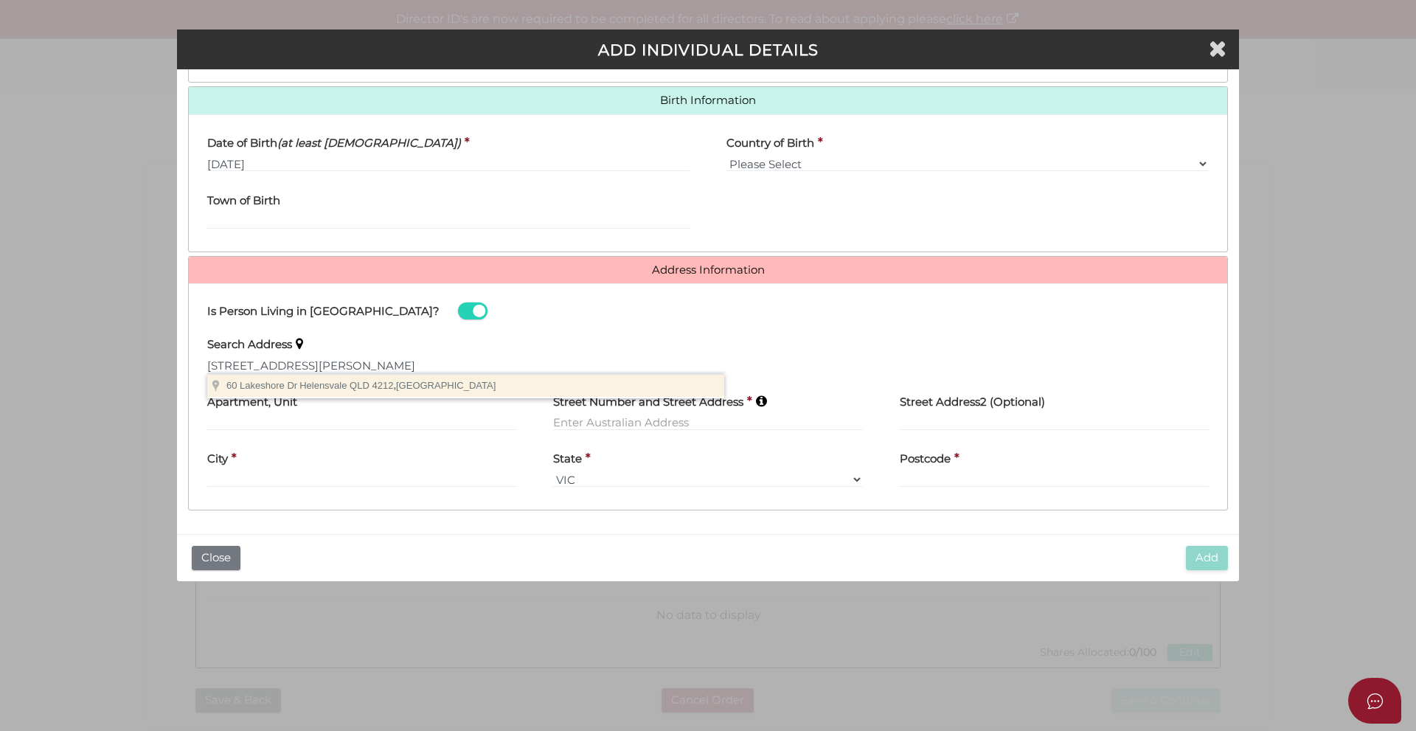
type input "60 Lakeshore Dr, Helensvale QLD 4212, Australia"
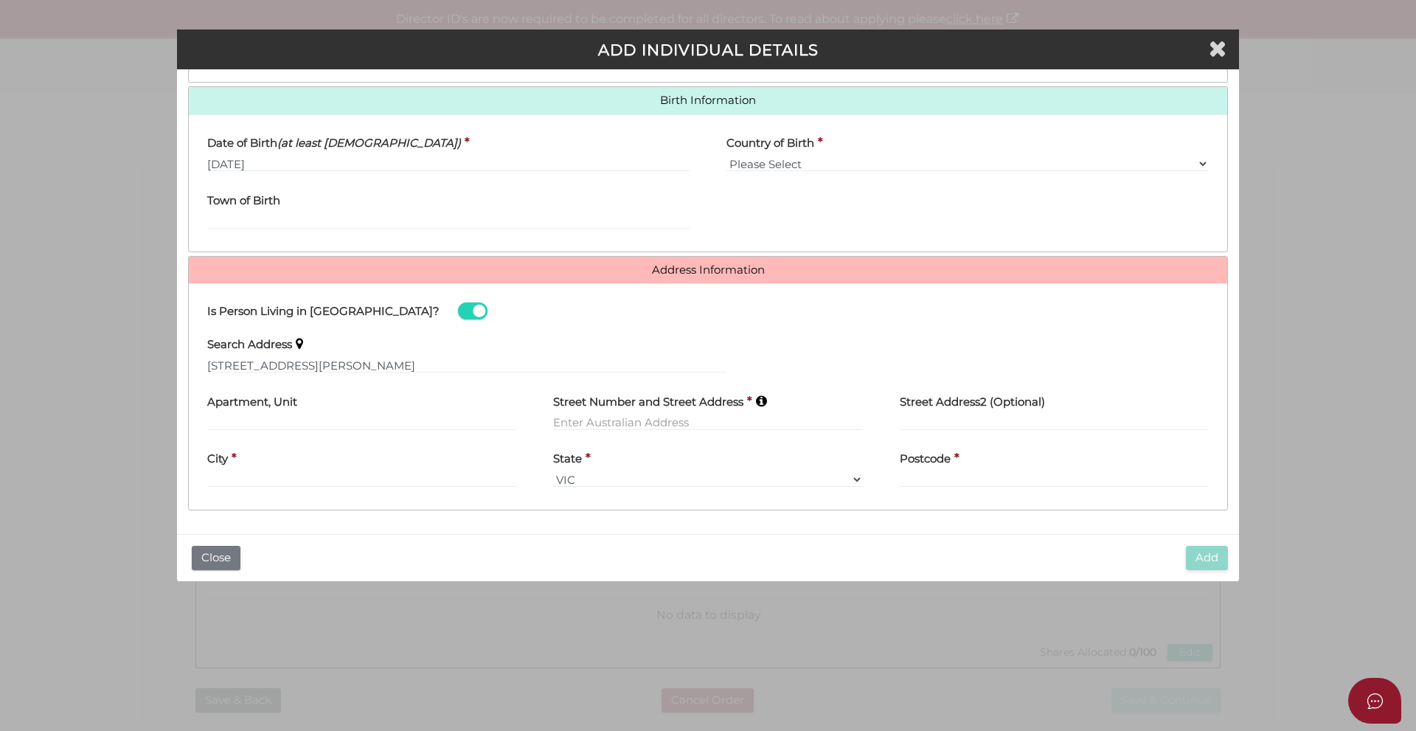
type input "60 Lakeshore Drive"
type input "Helensvale"
select select "QLD"
type input "4212"
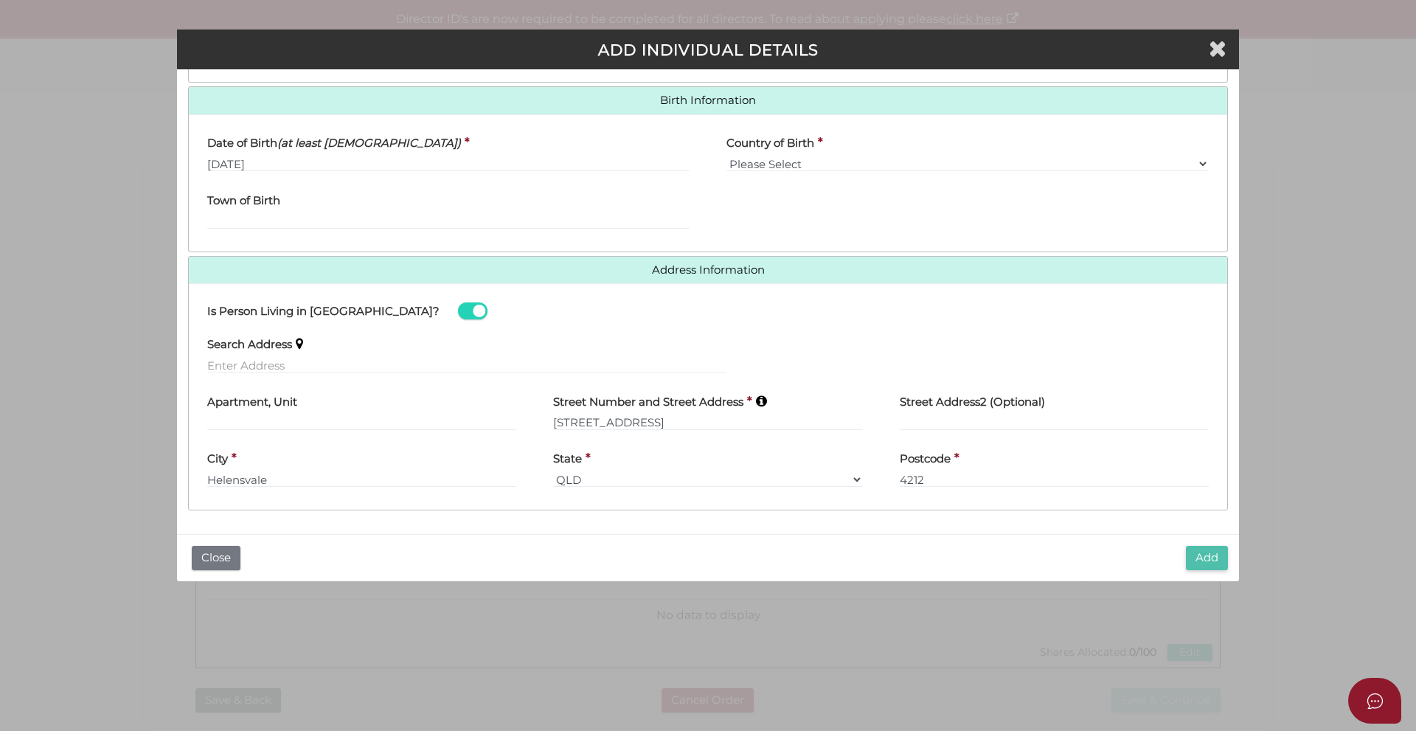
click at [1200, 560] on button "Add" at bounding box center [1207, 558] width 42 height 24
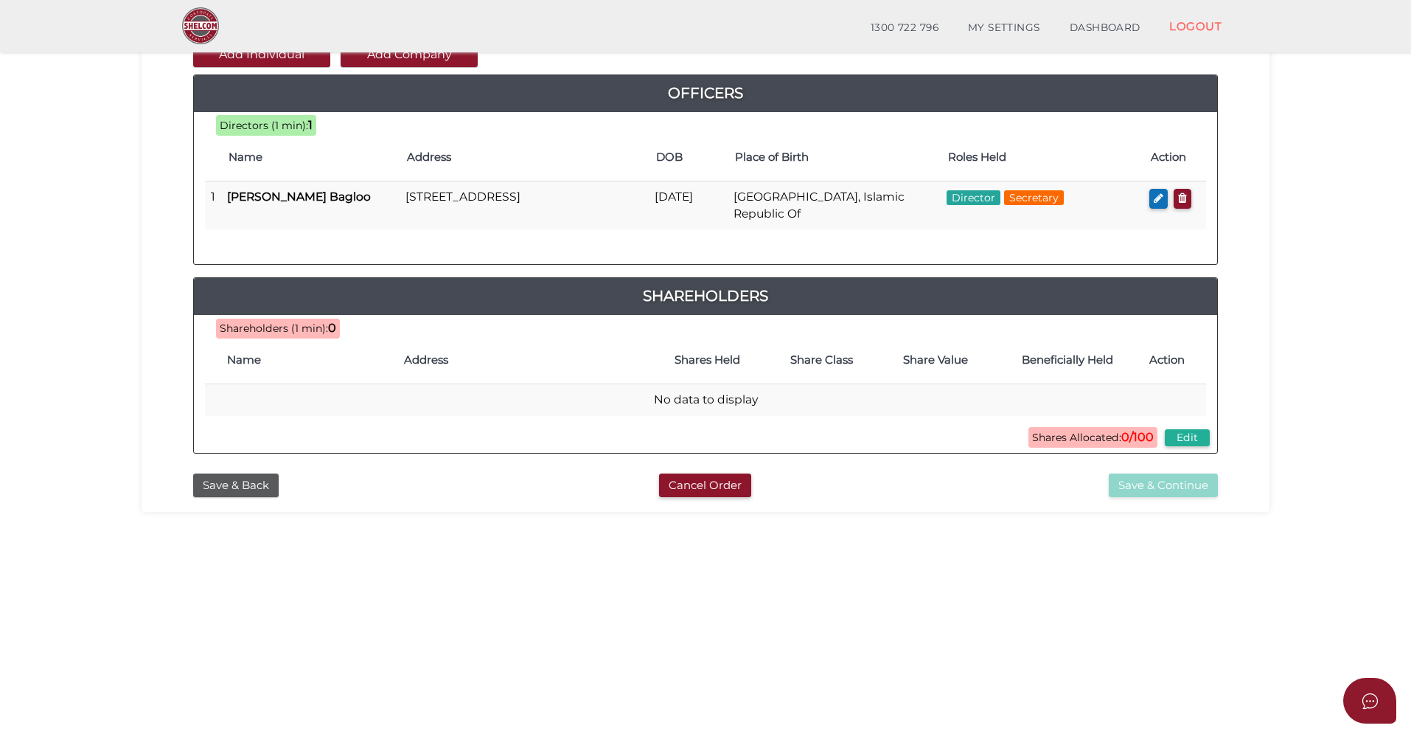
scroll to position [74, 0]
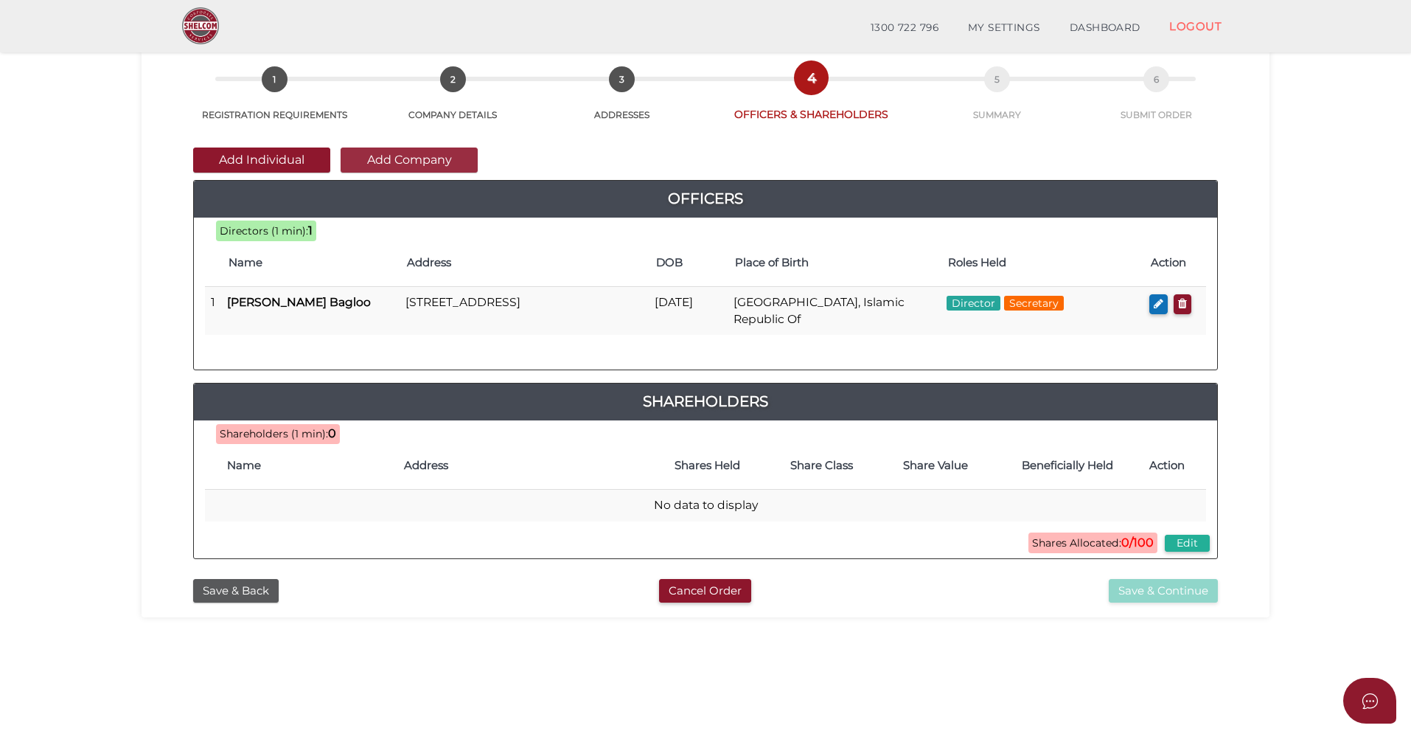
click at [431, 156] on button "Add Company" at bounding box center [409, 159] width 137 height 25
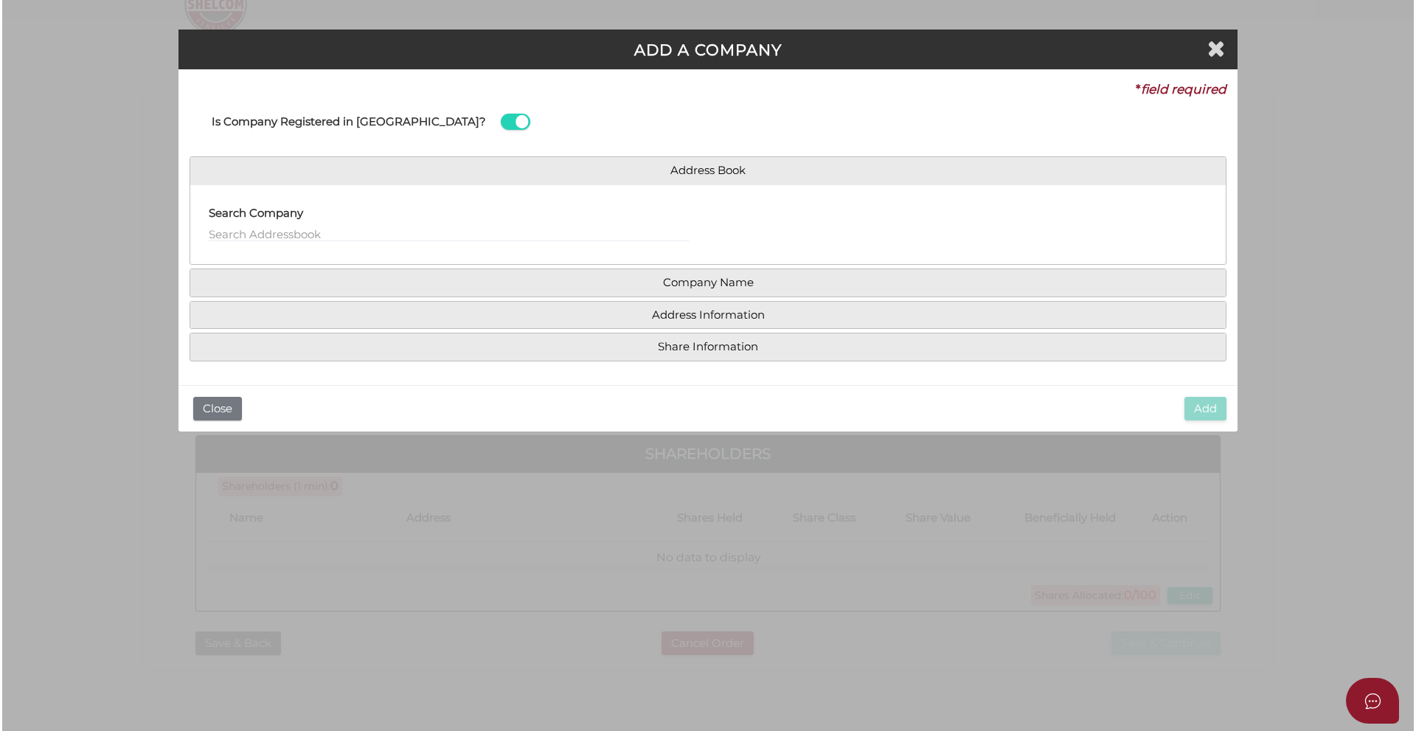
scroll to position [0, 0]
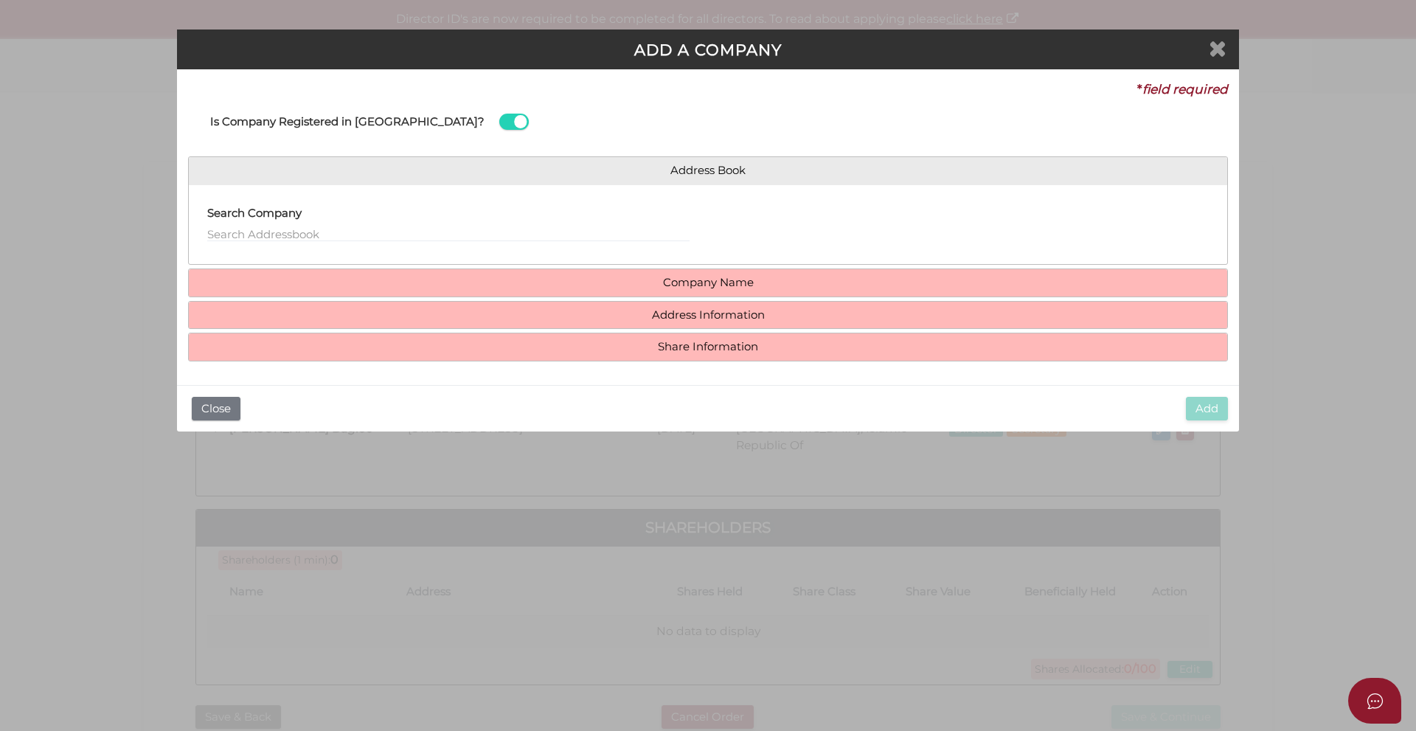
click at [1216, 49] on icon "Close" at bounding box center [1217, 48] width 18 height 22
click at [220, 402] on button "Close" at bounding box center [216, 409] width 49 height 24
click at [216, 410] on button "Close" at bounding box center [216, 409] width 49 height 24
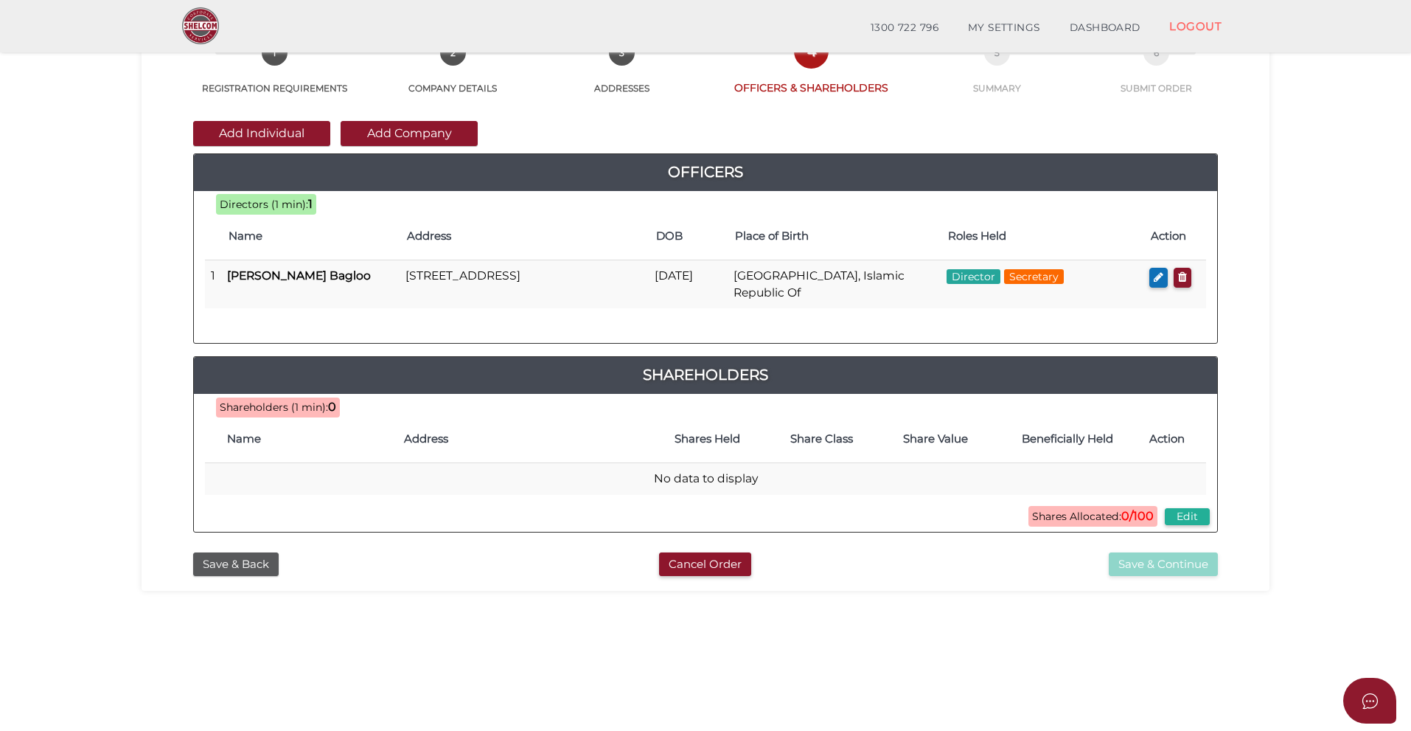
scroll to position [147, 0]
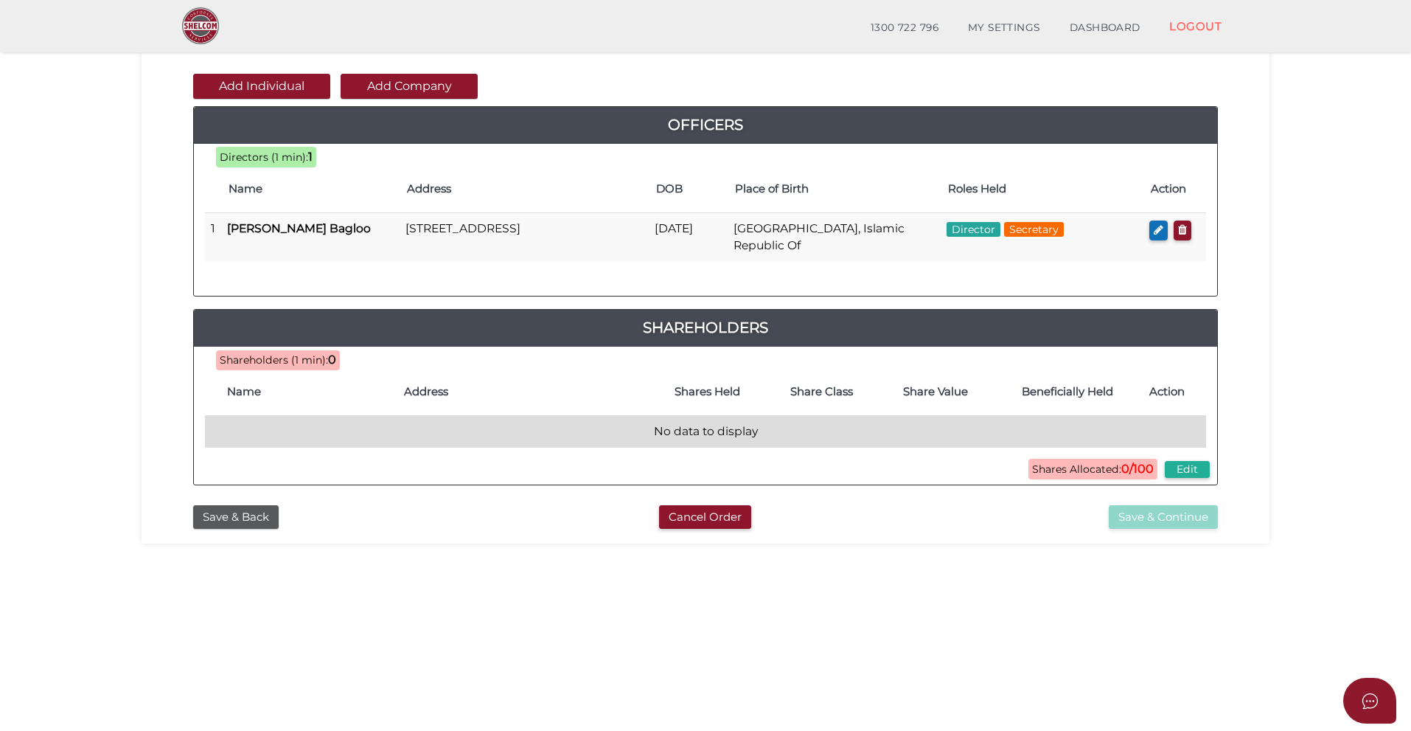
click at [454, 428] on td "No data to display" at bounding box center [705, 432] width 1001 height 32
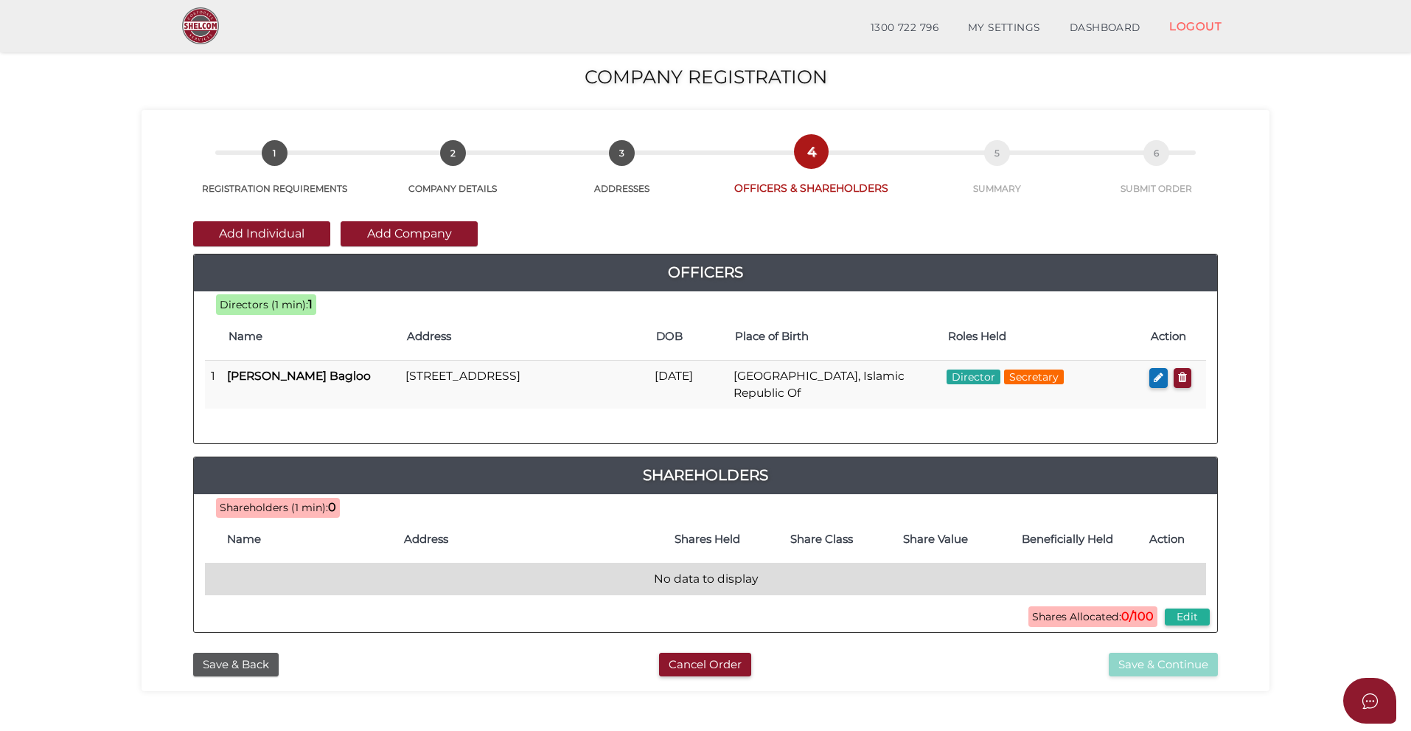
scroll to position [74, 0]
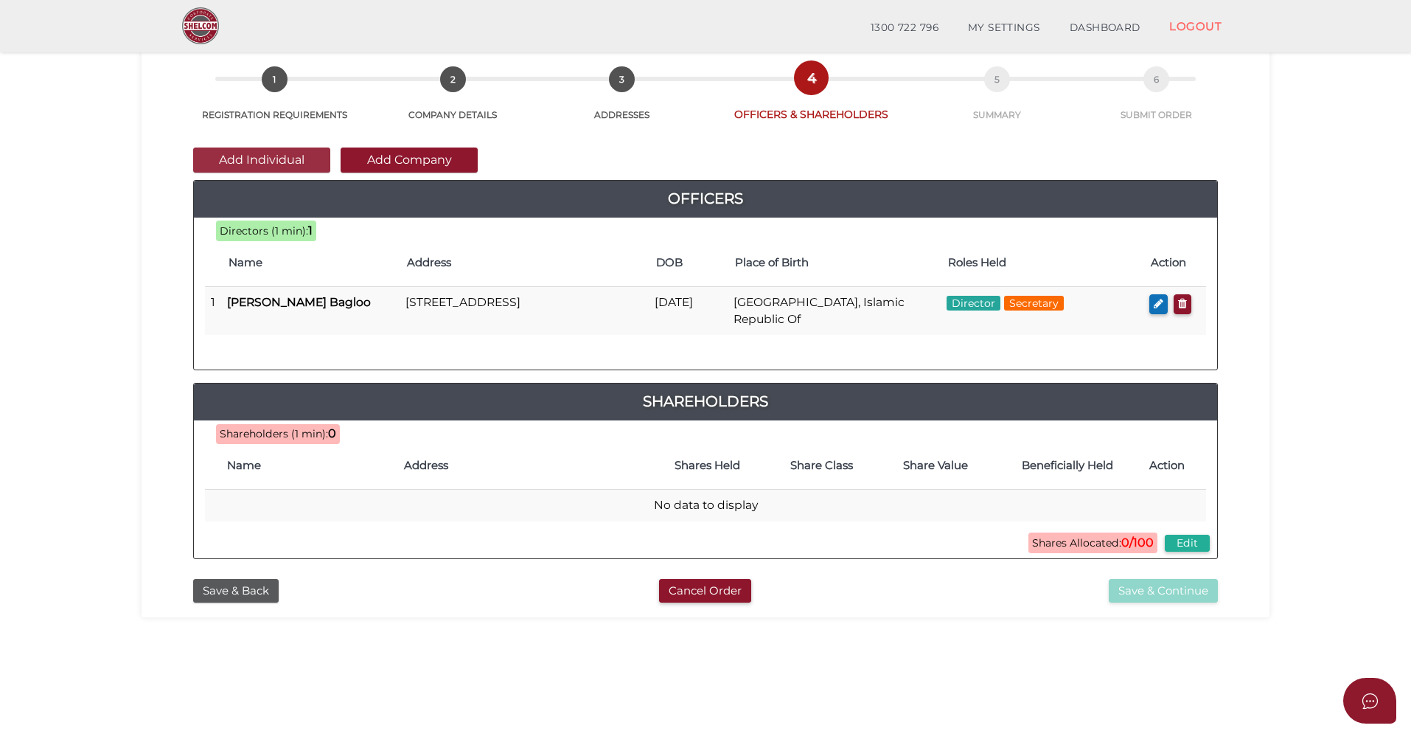
click at [297, 159] on button "Add Individual" at bounding box center [261, 159] width 137 height 25
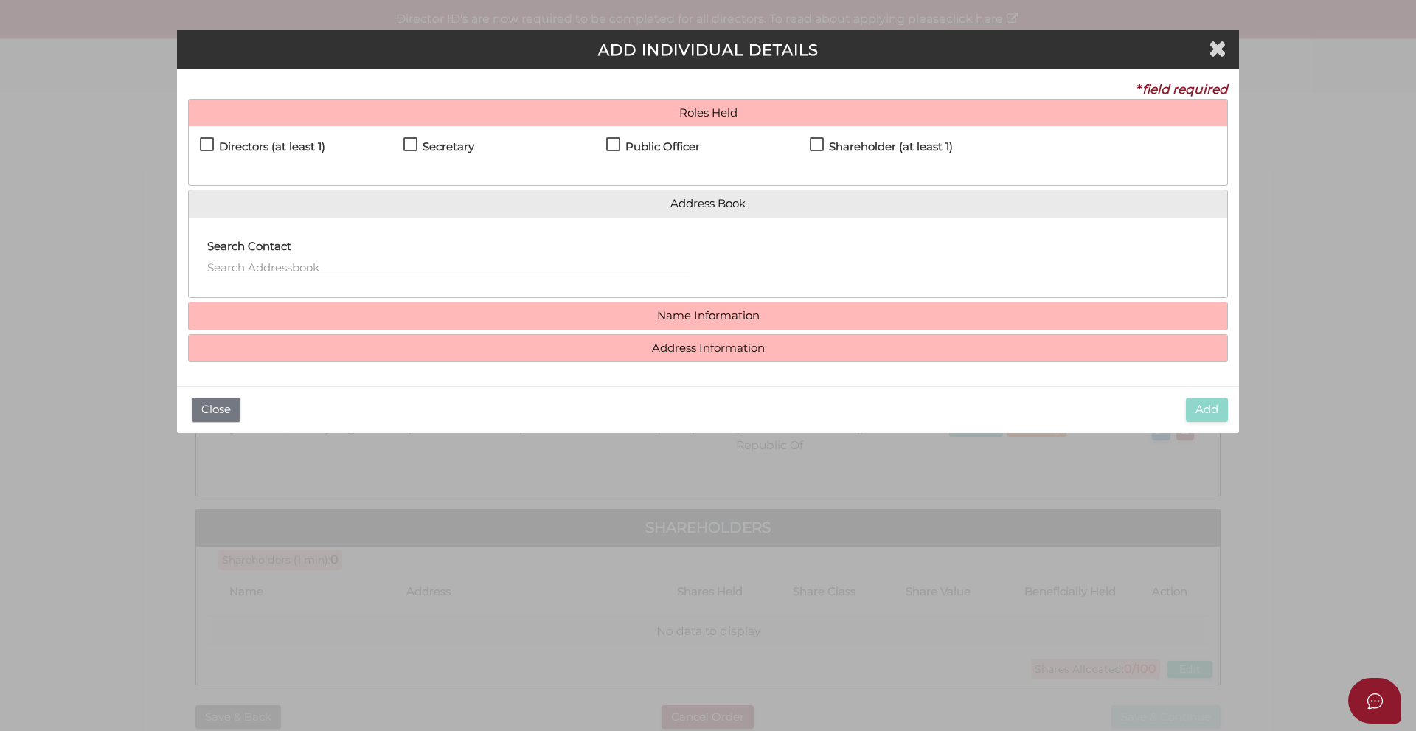
click at [210, 142] on label "Directors (at least 1)" at bounding box center [262, 150] width 125 height 18
checkbox input "true"
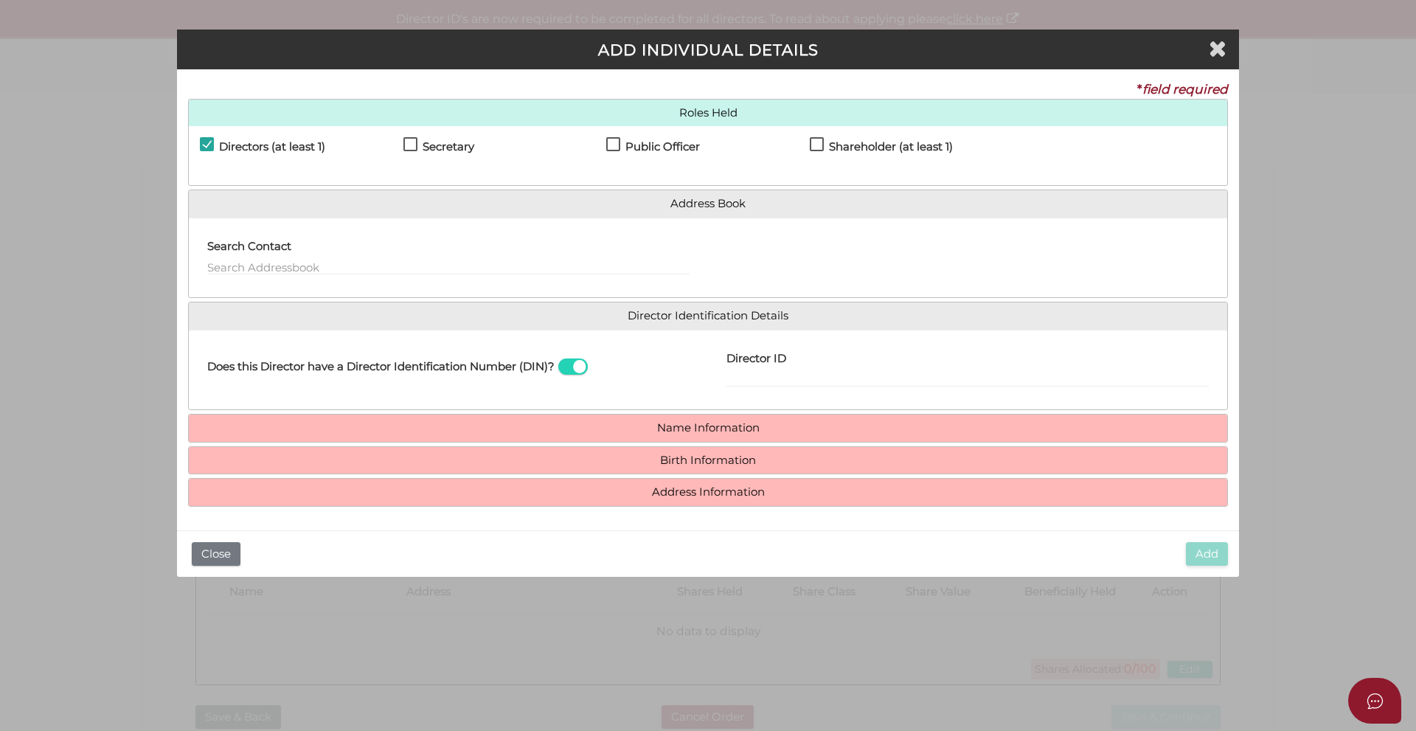
click at [614, 142] on label "Public Officer" at bounding box center [653, 150] width 94 height 18
checkbox input "true"
click at [383, 411] on div "Roles Held Directors (at least 1) Secretary Public Officer Member Shareholder (…" at bounding box center [708, 303] width 1040 height 408
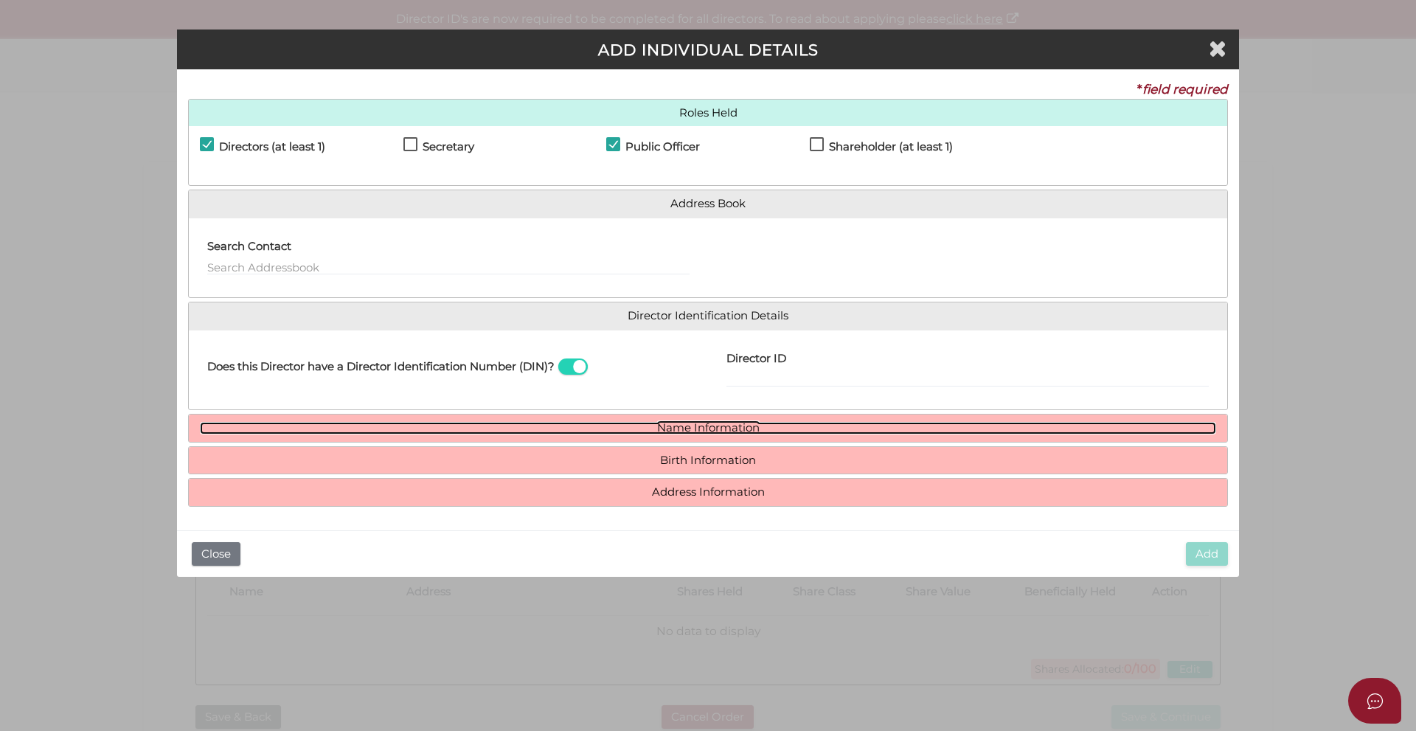
click at [469, 423] on link "Name Information" at bounding box center [708, 428] width 1016 height 13
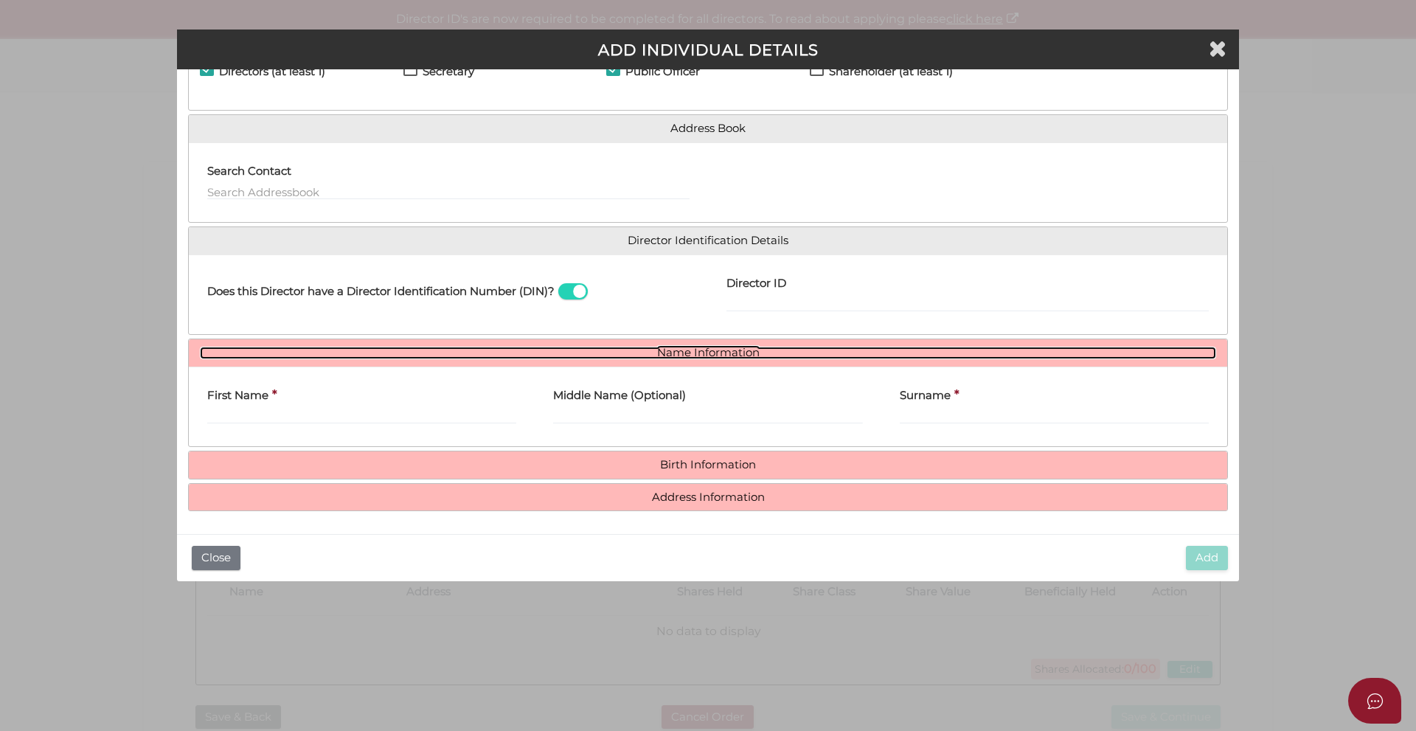
scroll to position [76, 0]
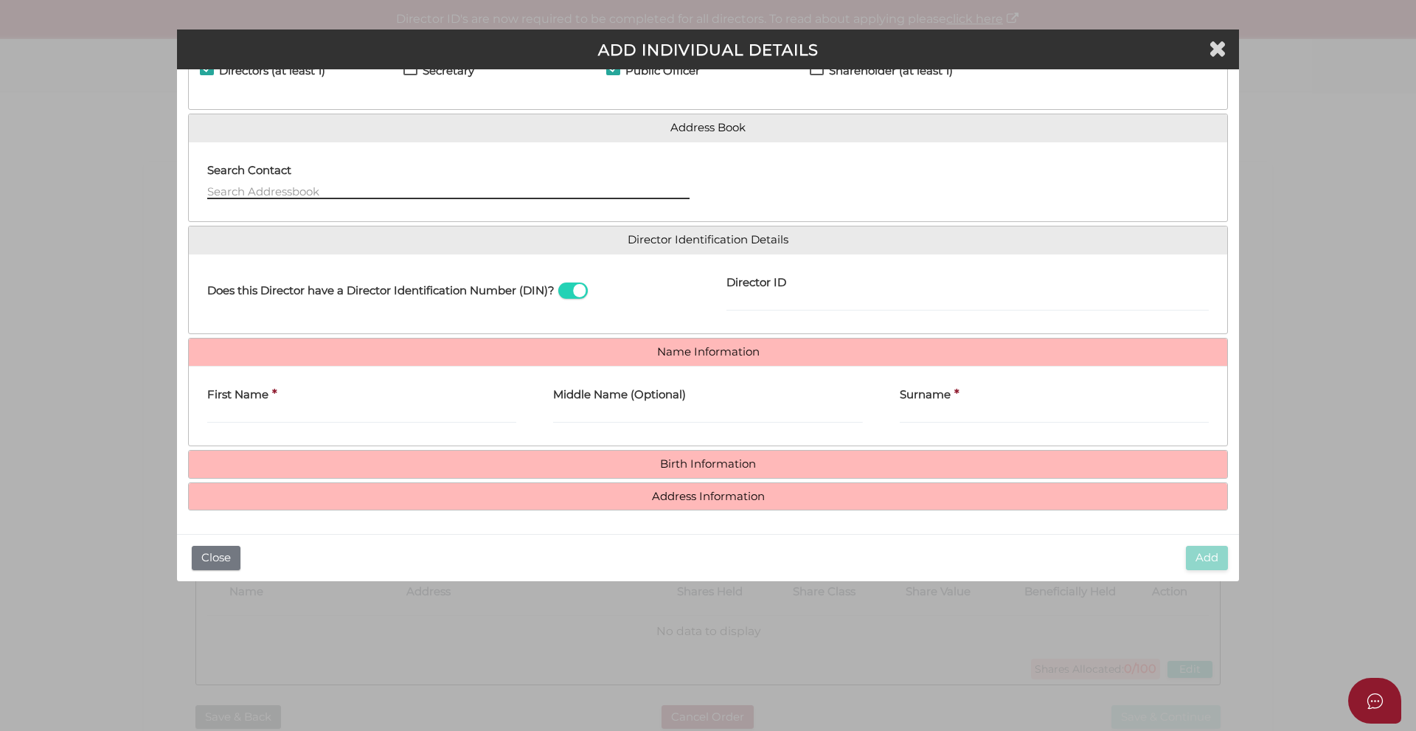
click at [284, 190] on input "text" at bounding box center [448, 191] width 482 height 16
paste input "BEHNAM MOHARAMI BAKHSHAYESHI"
type input "BEHNAM MOHARAMI BAKHSHAYESHI"
click at [274, 411] on input "First Name" at bounding box center [361, 415] width 309 height 16
paste input "BEHNAM MOHARAMI BAKH"
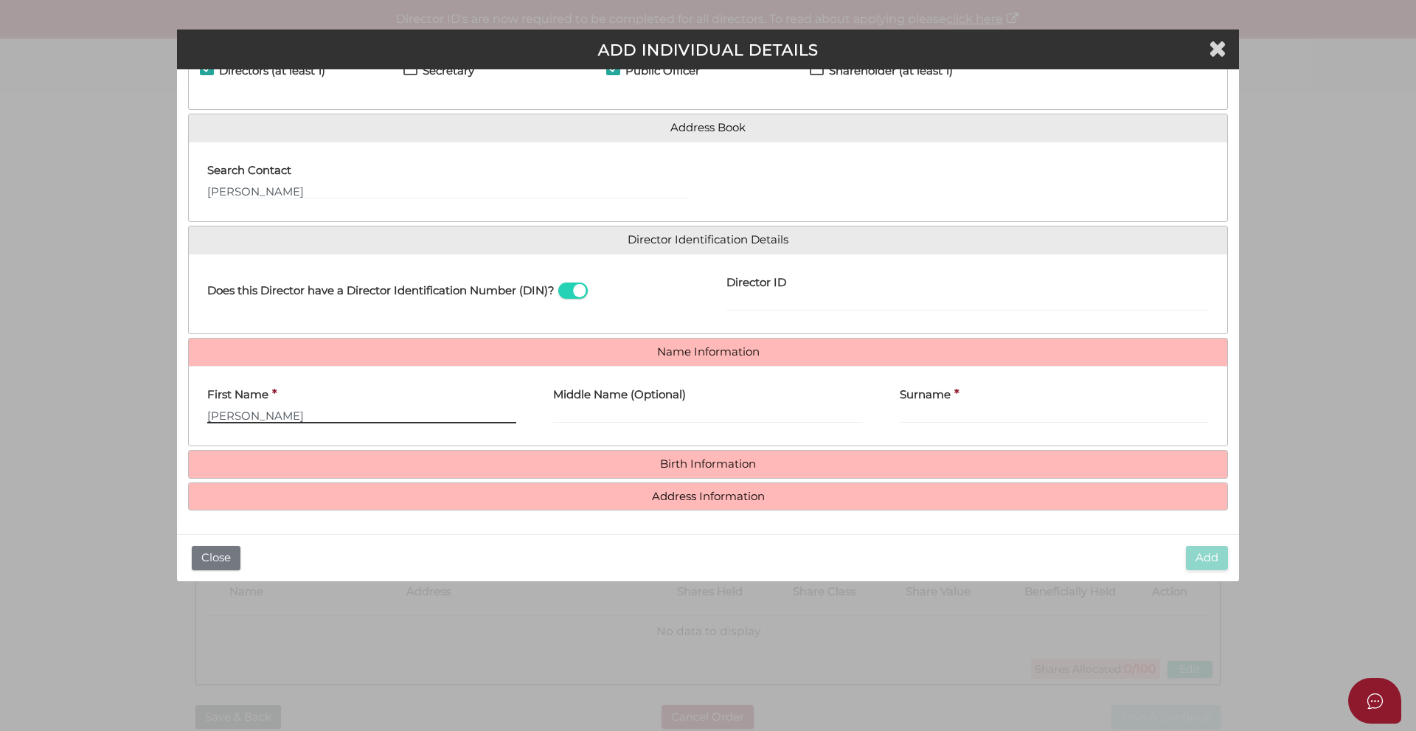
type input "BEHNAM MOHARAMI BAKH"
click at [900, 415] on input "Surname" at bounding box center [1054, 415] width 309 height 16
paste input "BEHNAM MOHARAMI BAKHSHAYESHI"
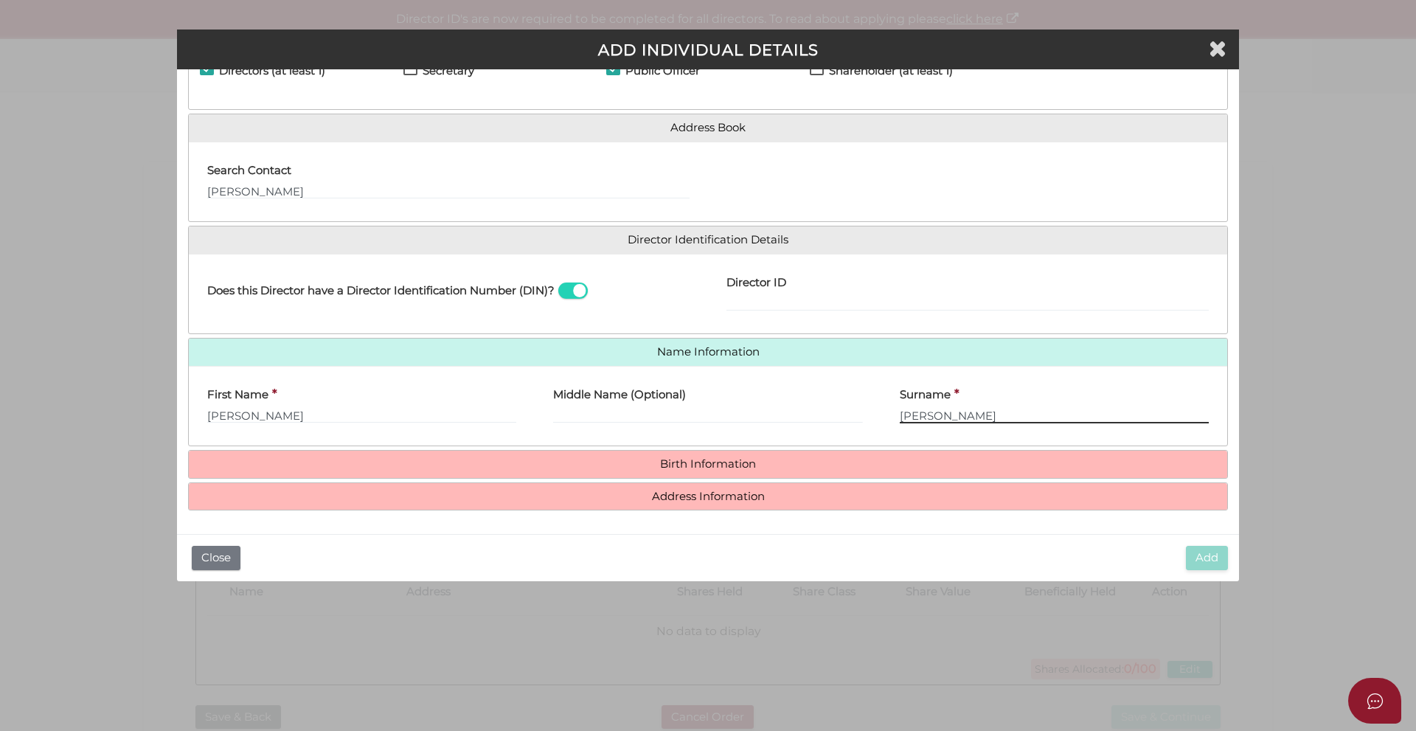
drag, startPoint x: 951, startPoint y: 418, endPoint x: 883, endPoint y: 425, distance: 69.0
click at [883, 425] on div "Surname * BEHNAM MOHARAMI BAKHSHAYESHI" at bounding box center [1054, 406] width 346 height 58
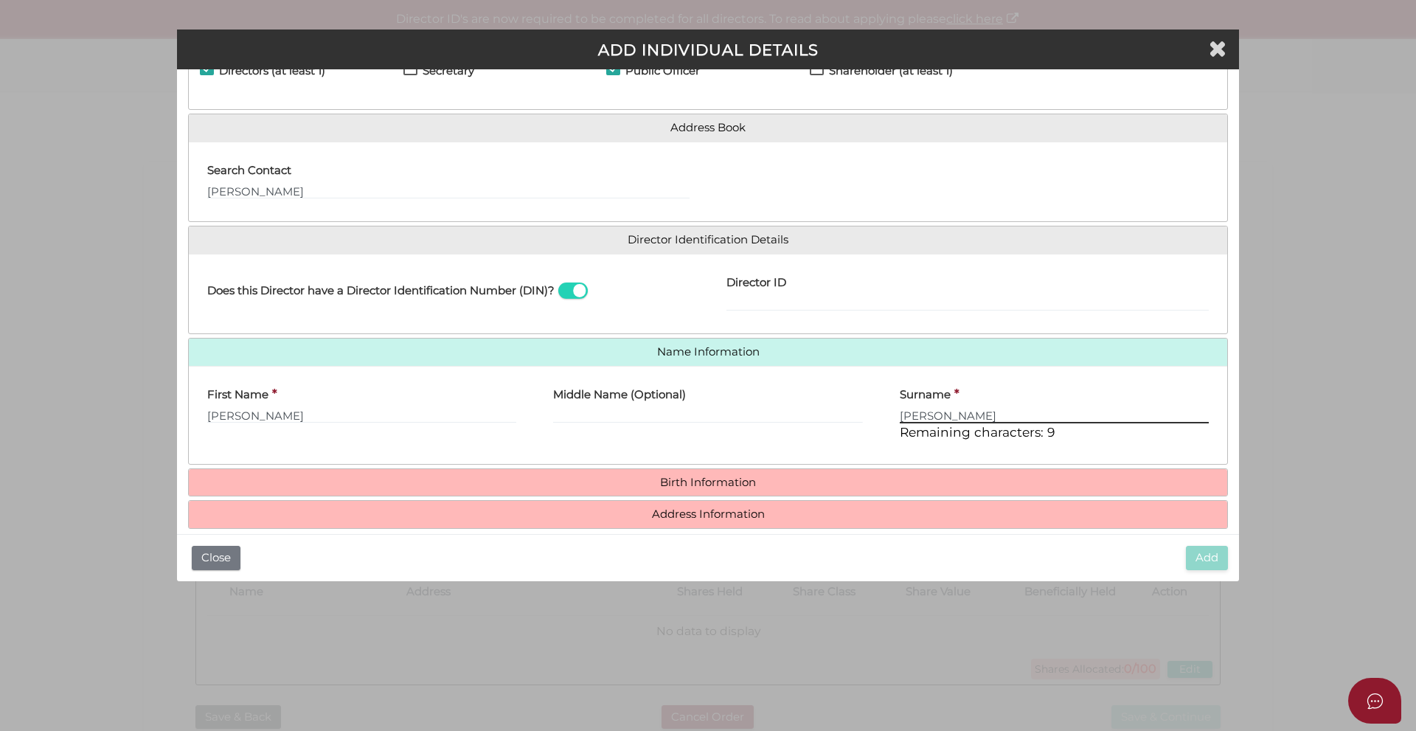
type input "MOHARAMI BAKHSHAYESHI"
drag, startPoint x: 259, startPoint y: 417, endPoint x: 411, endPoint y: 413, distance: 151.9
click at [411, 413] on input "BEHNAM MOHARAMI BAKH" at bounding box center [361, 415] width 309 height 16
type input "BEHNAM"
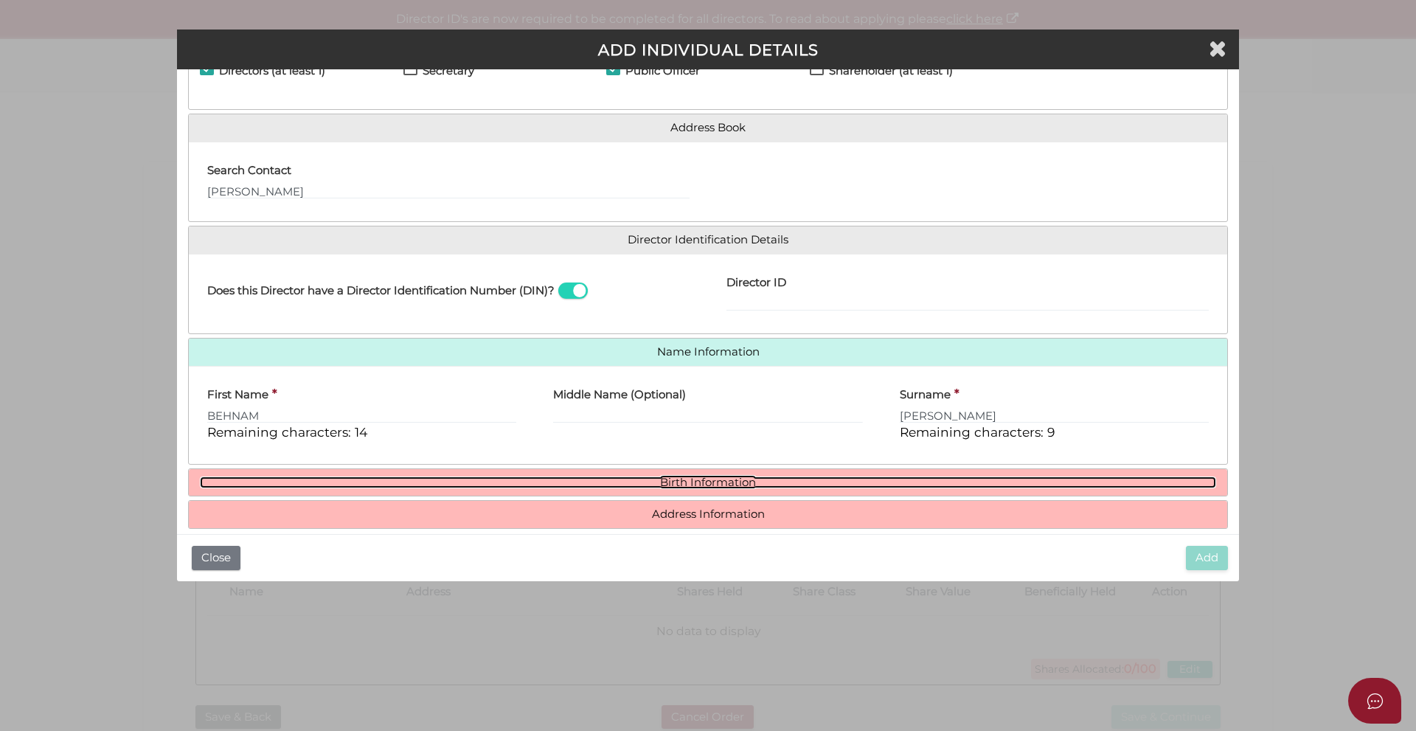
click at [673, 476] on link "Birth Information" at bounding box center [708, 482] width 1016 height 13
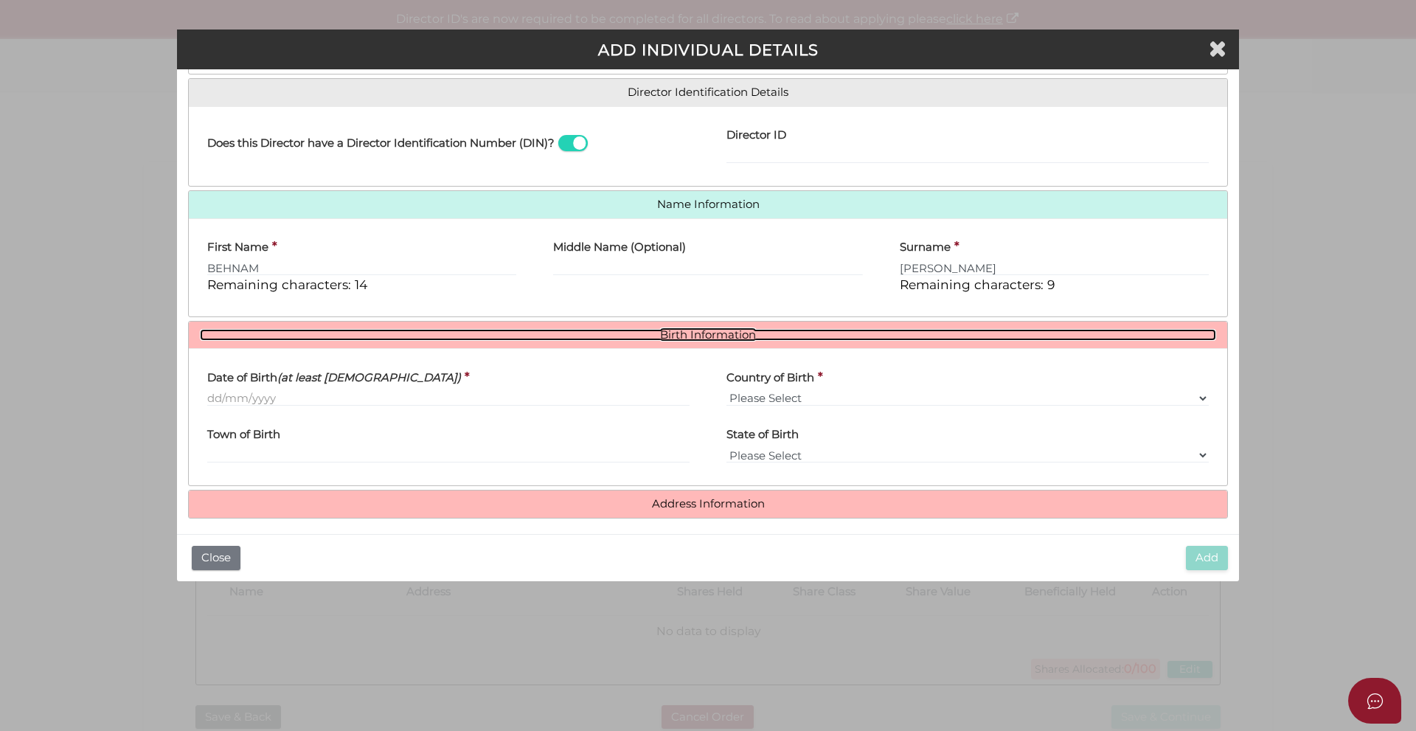
scroll to position [232, 0]
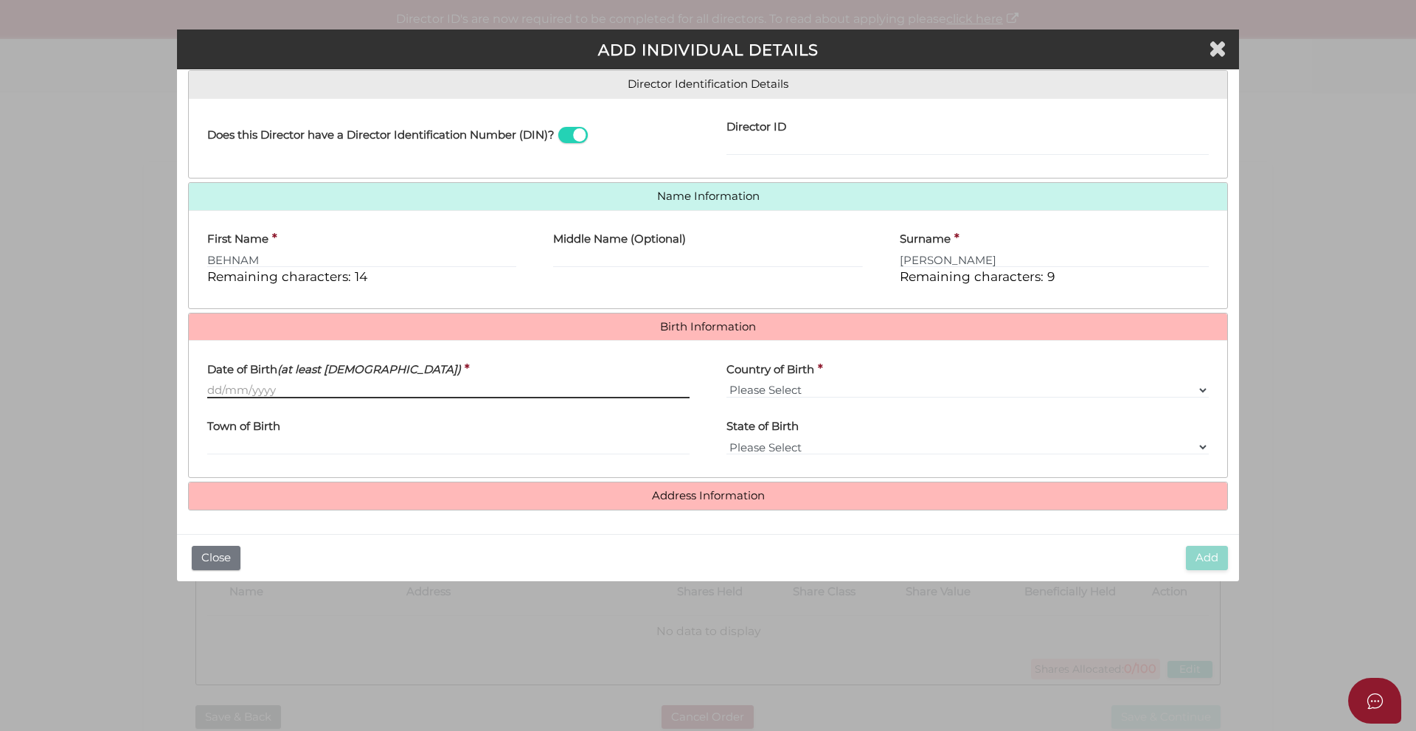
click at [321, 392] on input "Date of Birth (at least 18 years old)" at bounding box center [448, 390] width 482 height 16
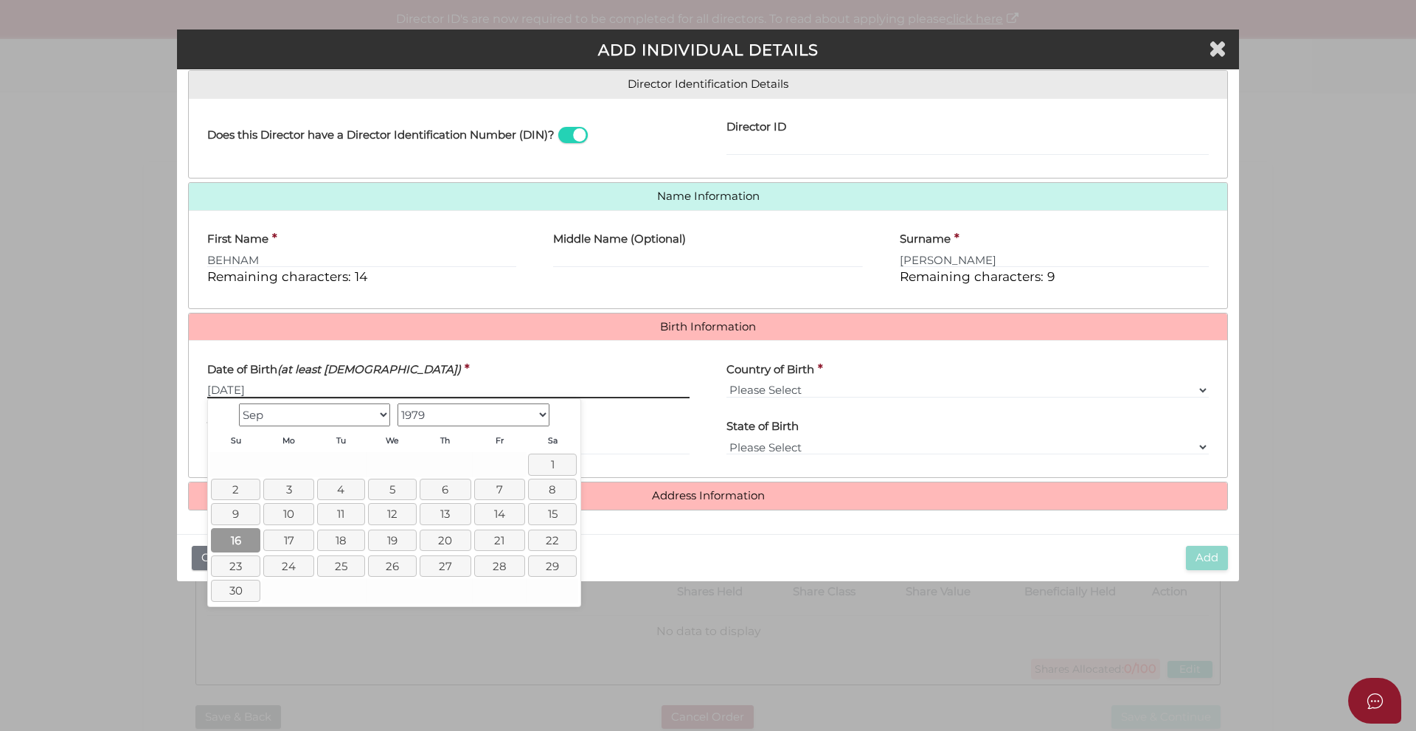
type input "16/09/1979"
click at [246, 534] on link "16" at bounding box center [235, 540] width 49 height 24
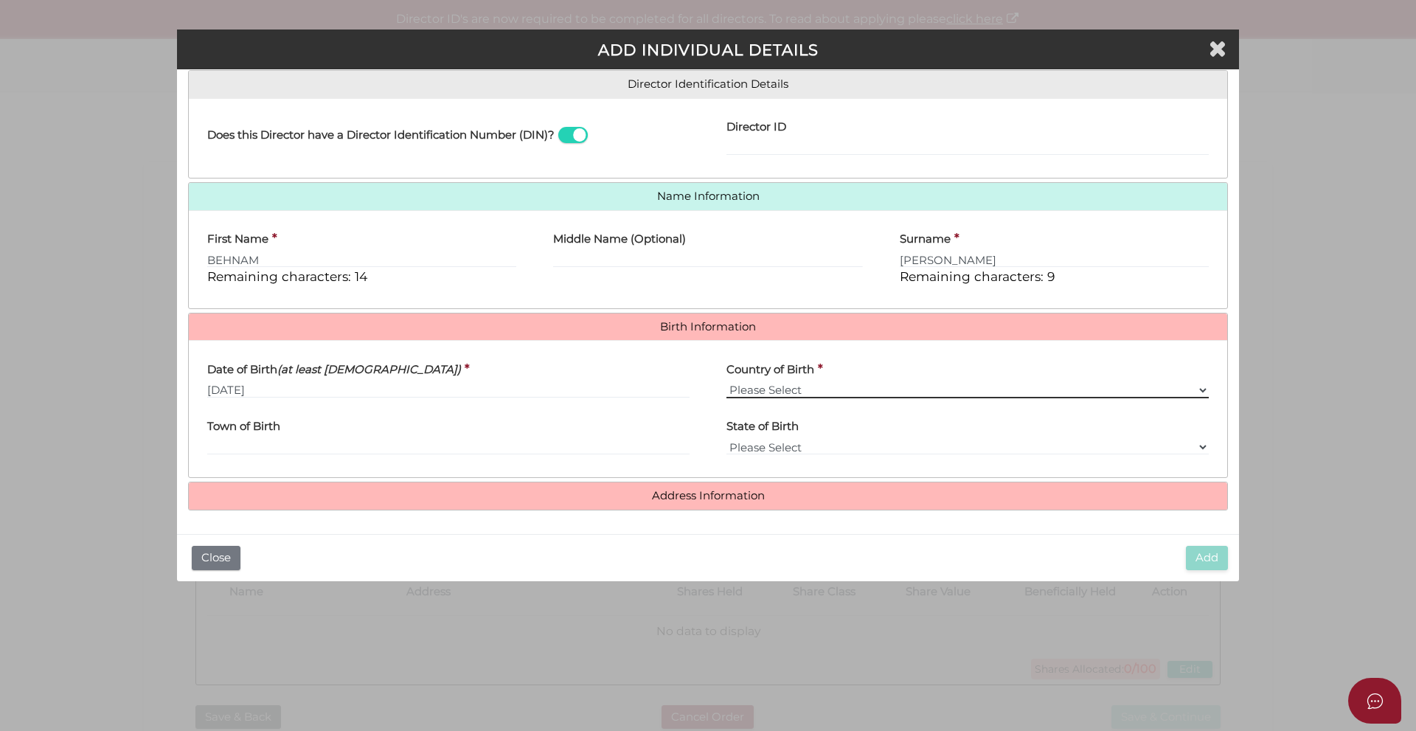
click at [762, 391] on select "Please Select v Australia Afghanistan Albania Algeria American Samoa Andorra An…" at bounding box center [967, 390] width 482 height 16
select select "Iran, Islamic Republic of"
click at [726, 382] on select "Please Select v Australia Afghanistan Albania Algeria American Samoa Andorra An…" at bounding box center [967, 390] width 482 height 16
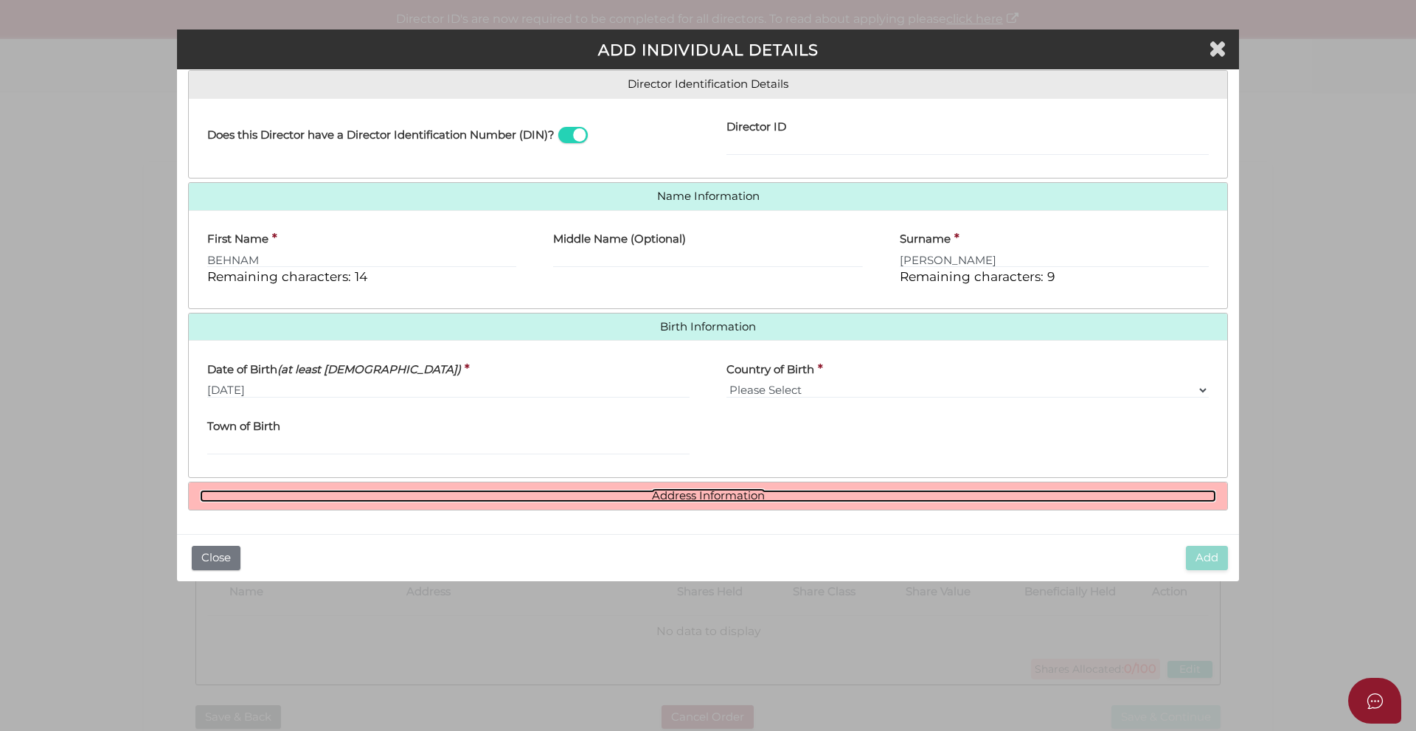
click at [728, 497] on link "Address Information" at bounding box center [708, 496] width 1016 height 13
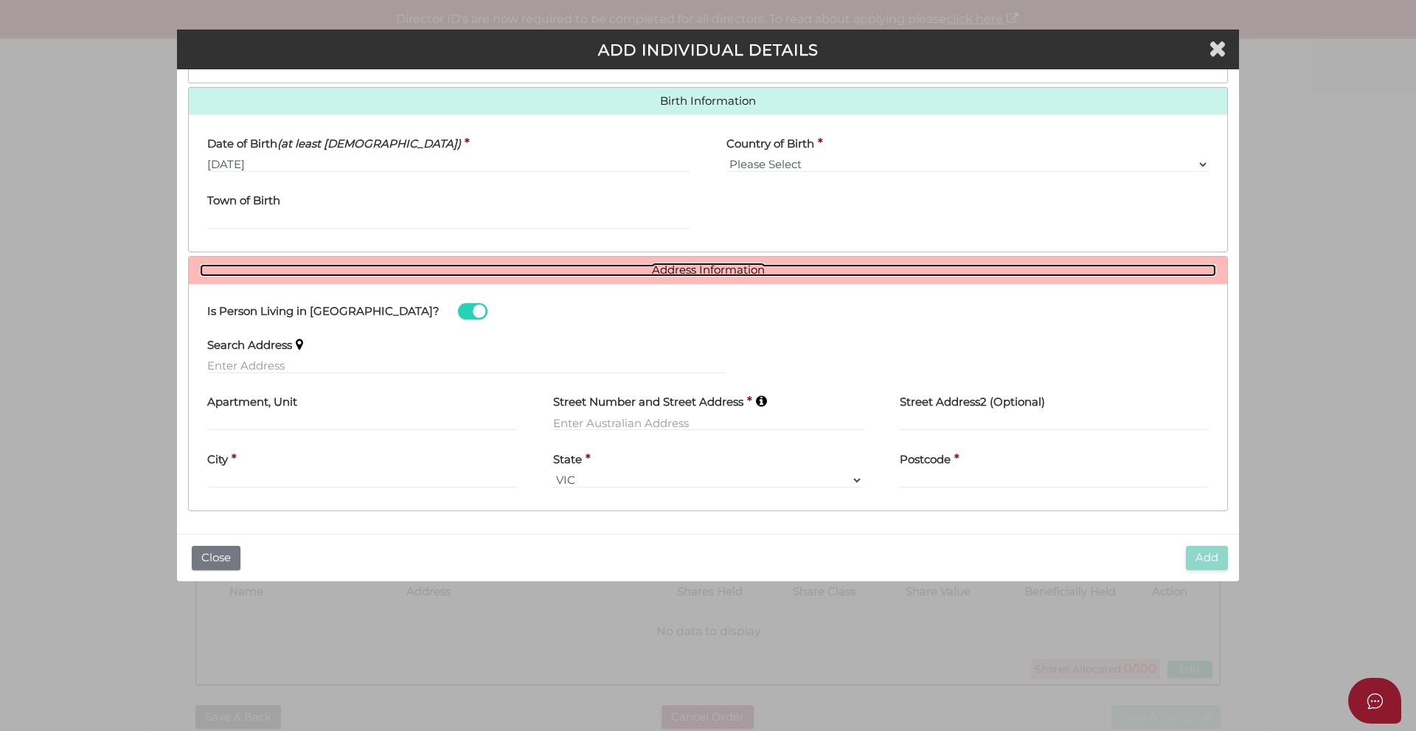
scroll to position [458, 0]
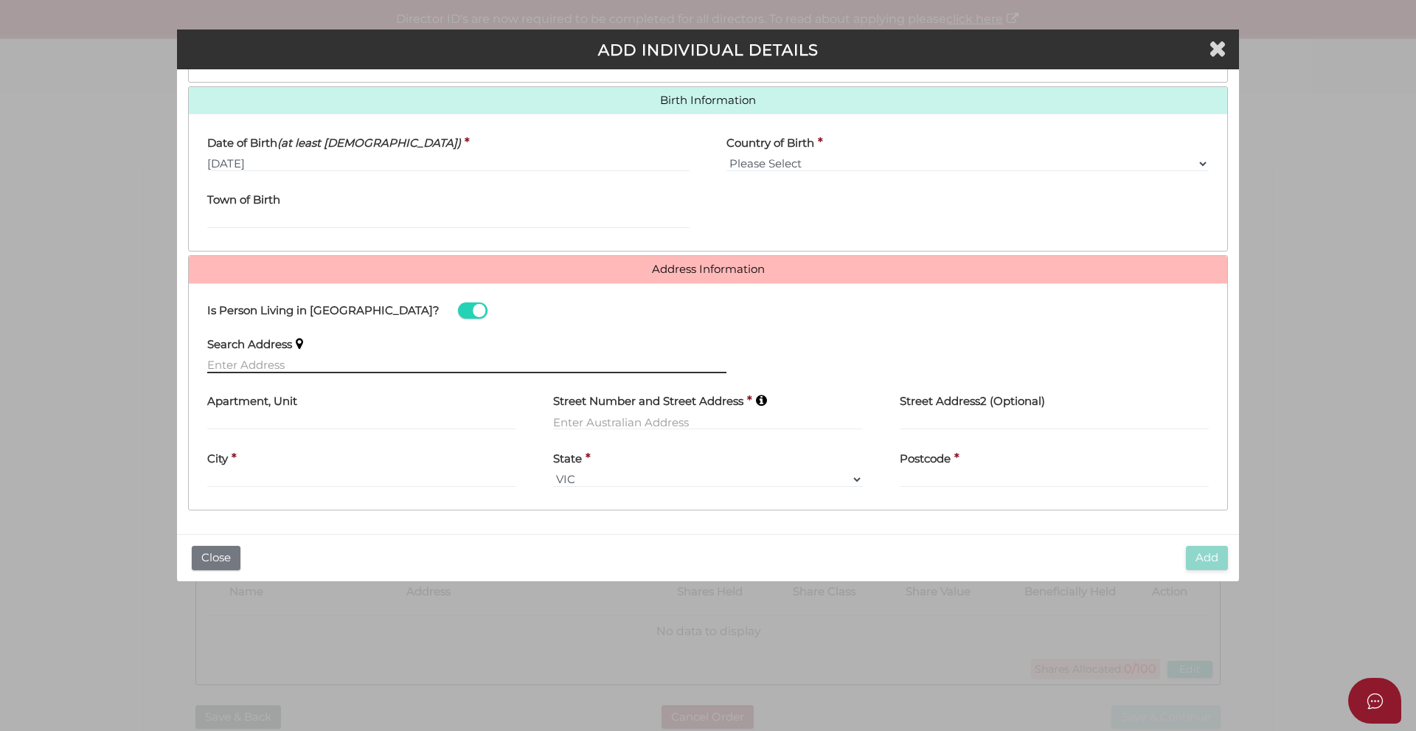
click at [310, 363] on input "text" at bounding box center [466, 365] width 519 height 16
paste input "3 WYCHWOOD PL CASTLE HILL NSW 2154 AUSTRALIA"
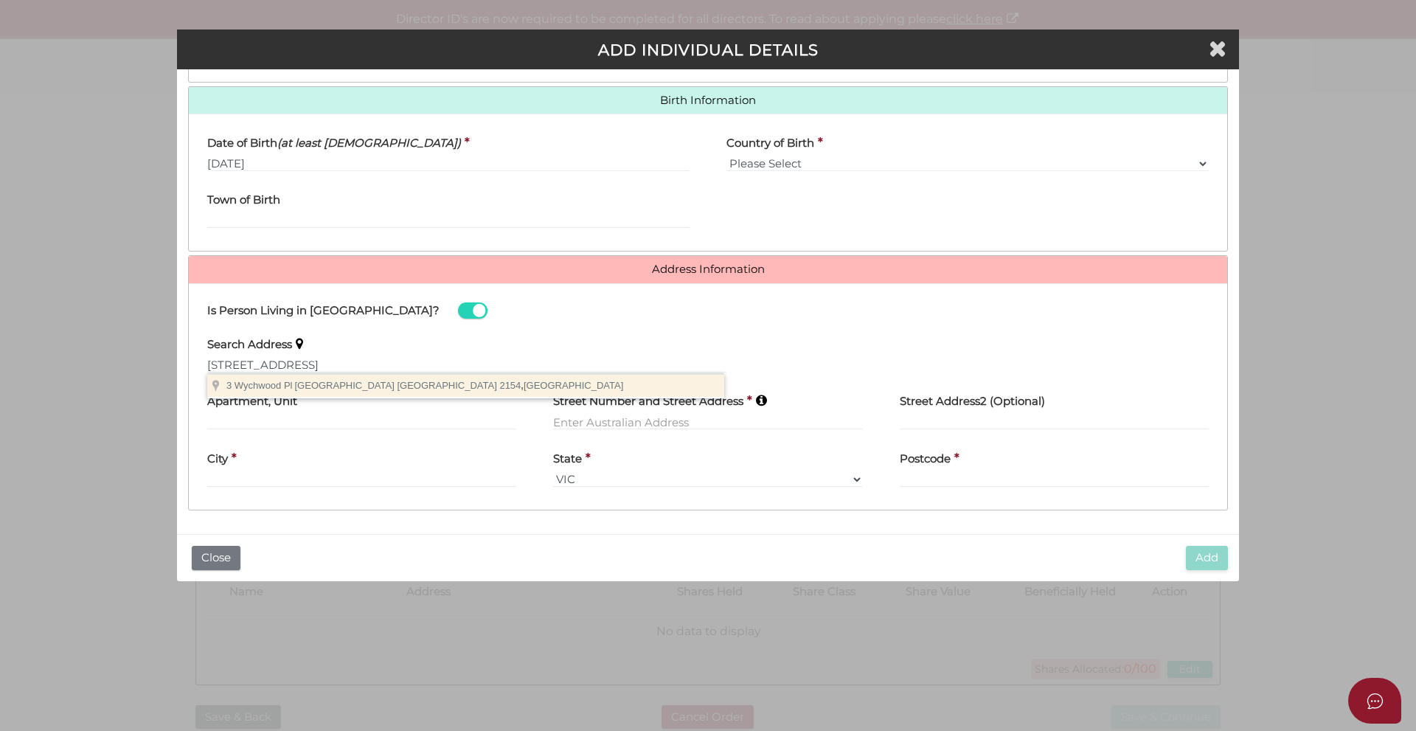
type input "3 Wychwood Pl, Castle Hill NSW 2154, Australia"
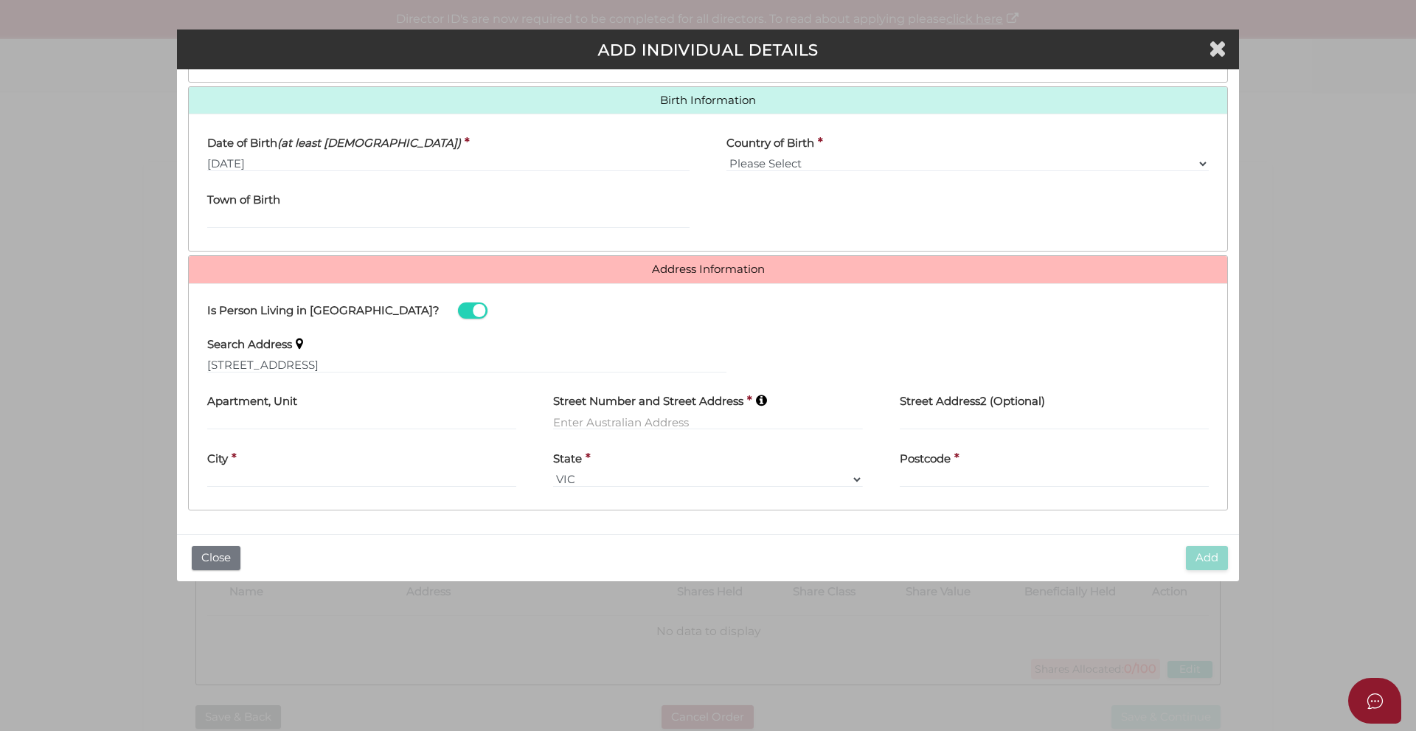
type input "3 Wychwood Place"
type input "Castle Hill"
select select "[GEOGRAPHIC_DATA]"
type input "2154"
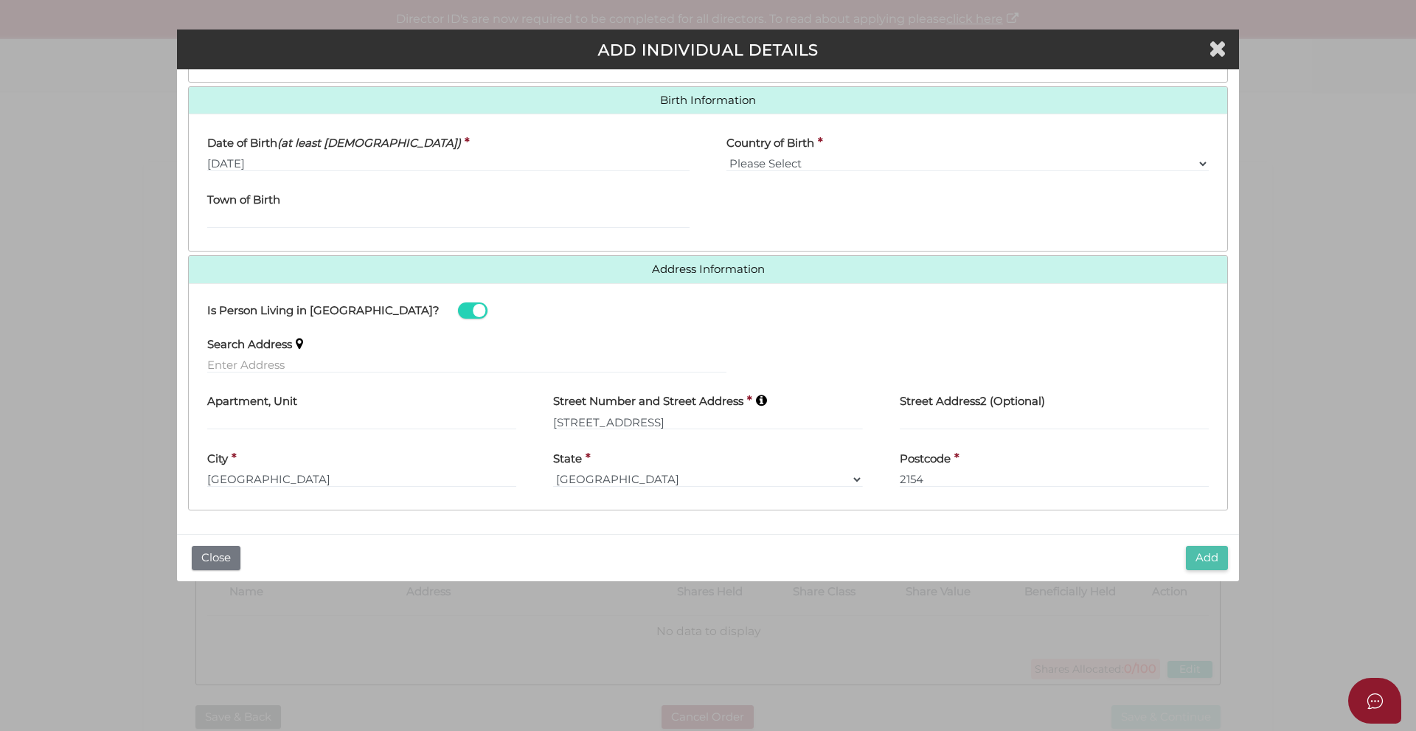
click at [1205, 560] on button "Add" at bounding box center [1207, 558] width 42 height 24
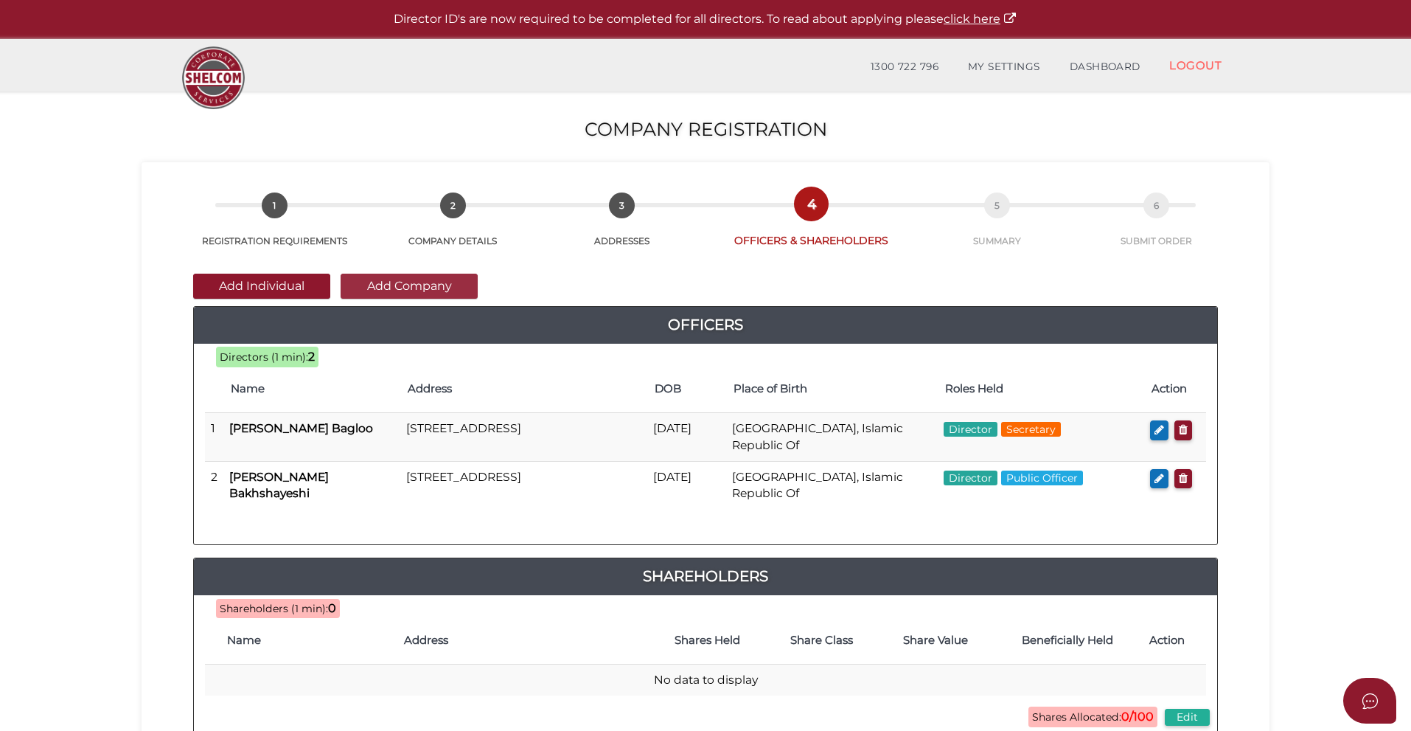
click at [388, 282] on button "Add Company" at bounding box center [409, 286] width 137 height 25
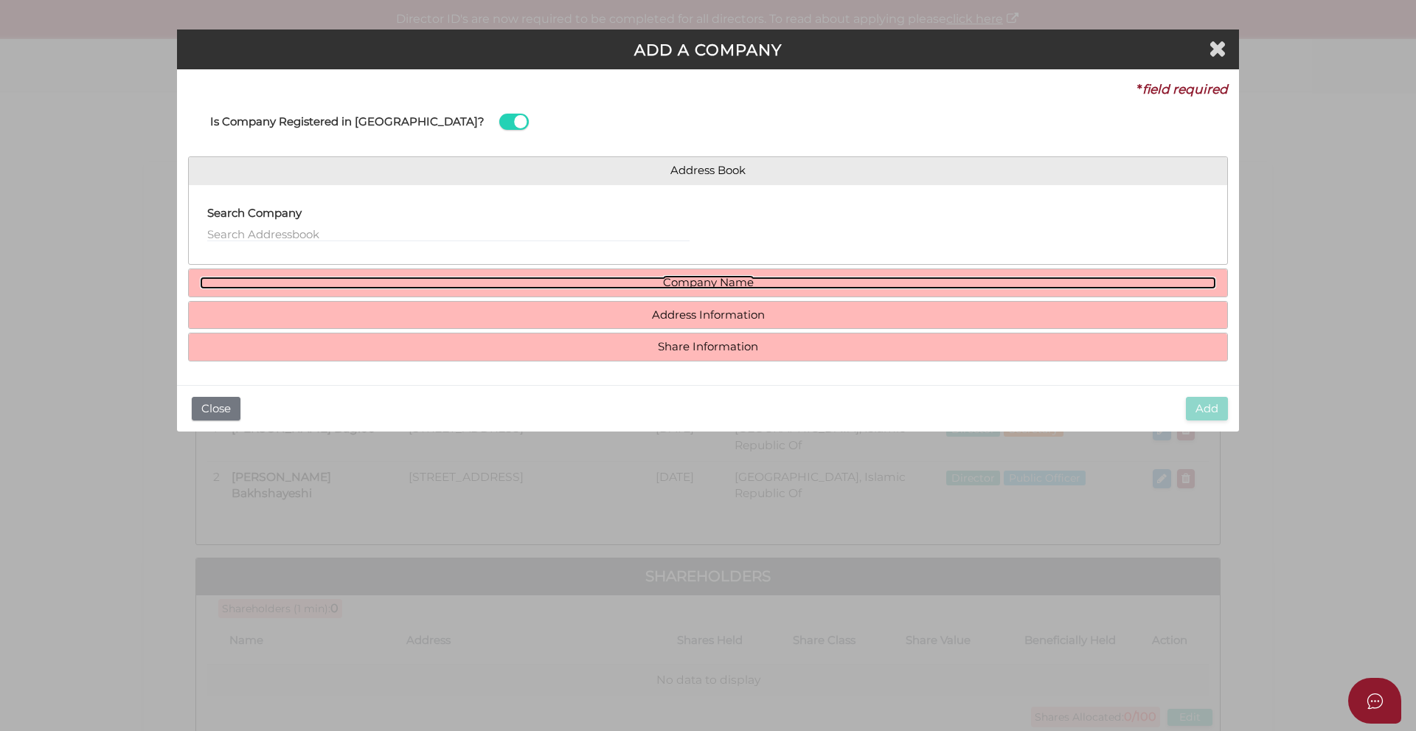
click at [712, 281] on link "Company Name" at bounding box center [708, 282] width 1016 height 13
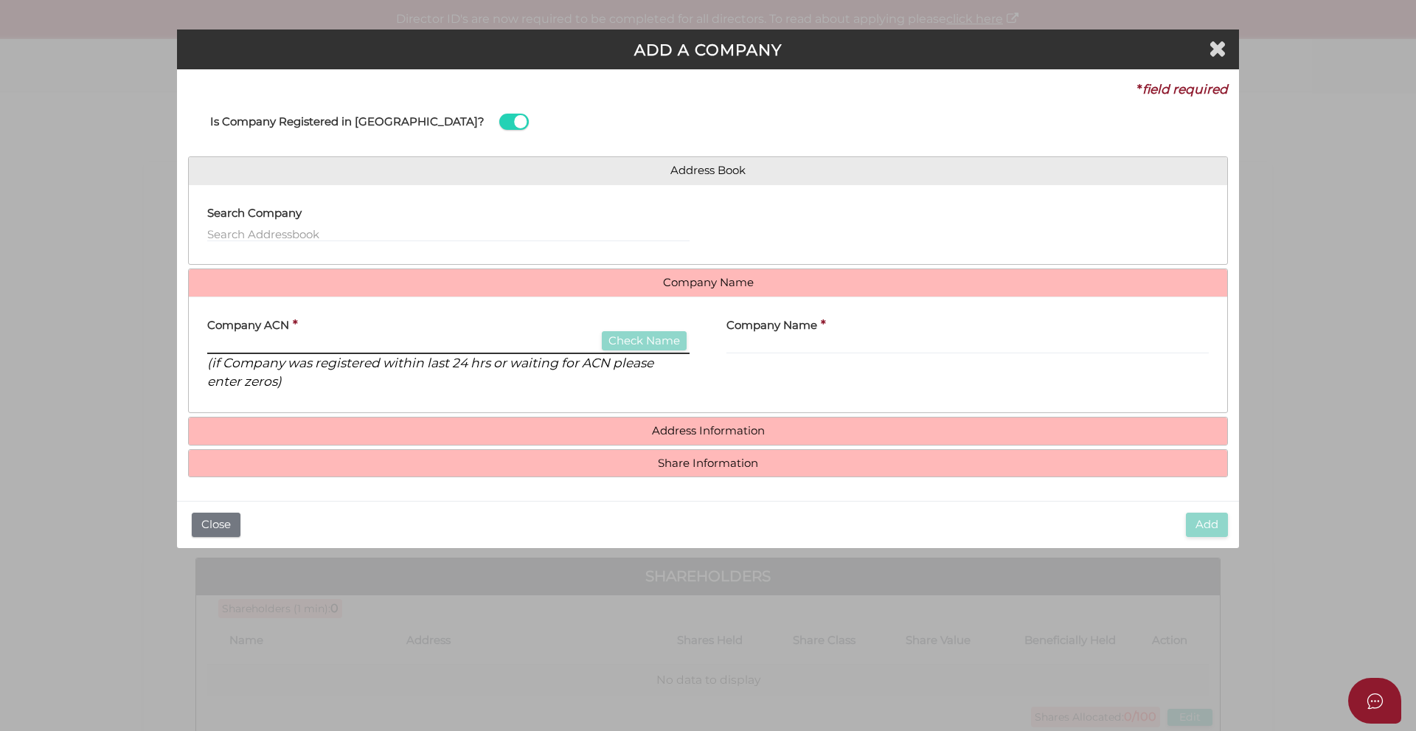
click at [302, 347] on input "text" at bounding box center [448, 346] width 482 height 16
paste input "679013711"
type input "679013711"
click at [518, 345] on input "679013711" at bounding box center [448, 346] width 482 height 16
click at [828, 344] on input "text" at bounding box center [967, 346] width 482 height 16
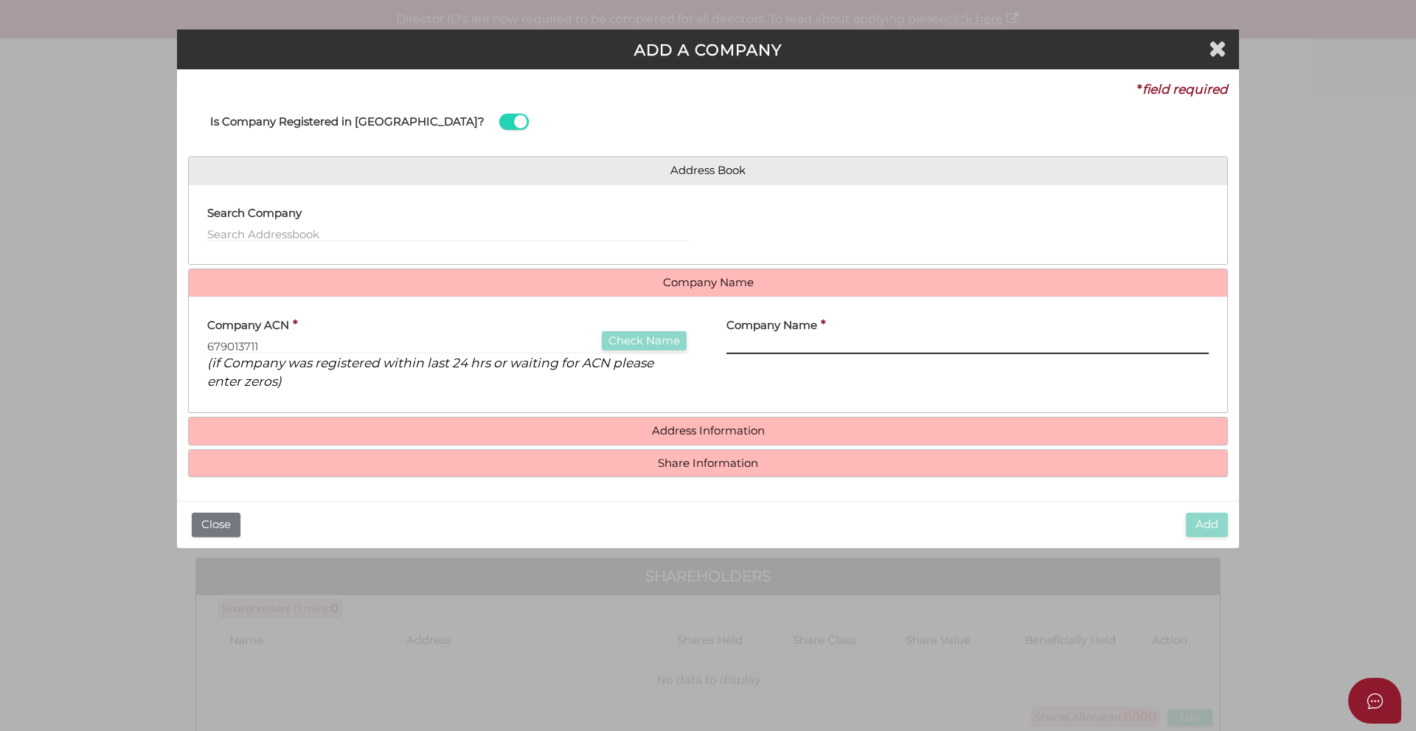
drag, startPoint x: 805, startPoint y: 338, endPoint x: 773, endPoint y: 344, distance: 32.2
paste input "PMP GLOBAL PTY LTD"
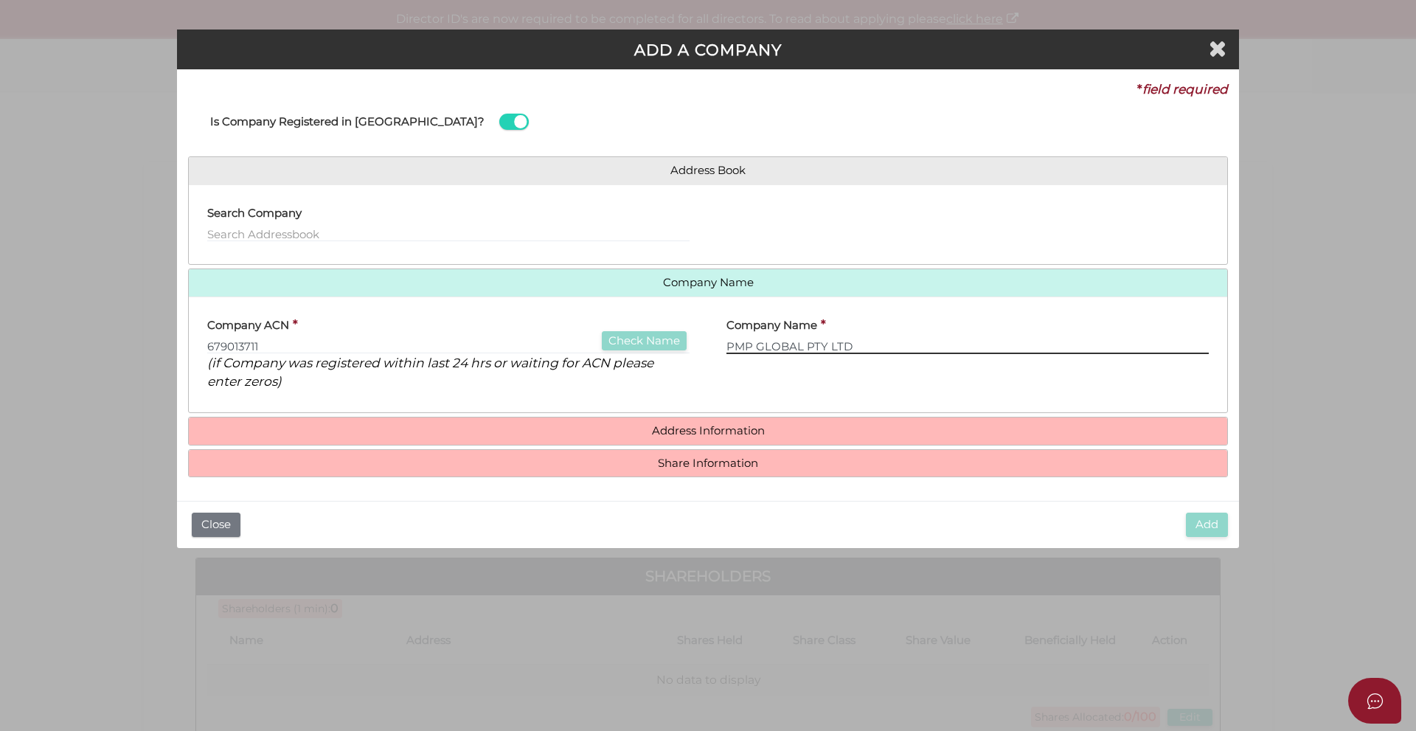
type input "PMP GLOBAL PTY LTD"
click at [750, 397] on div "Company Name * PMP GLOBAL PTY LTD" at bounding box center [967, 355] width 519 height 94
click at [281, 342] on input "679013711" at bounding box center [448, 346] width 482 height 16
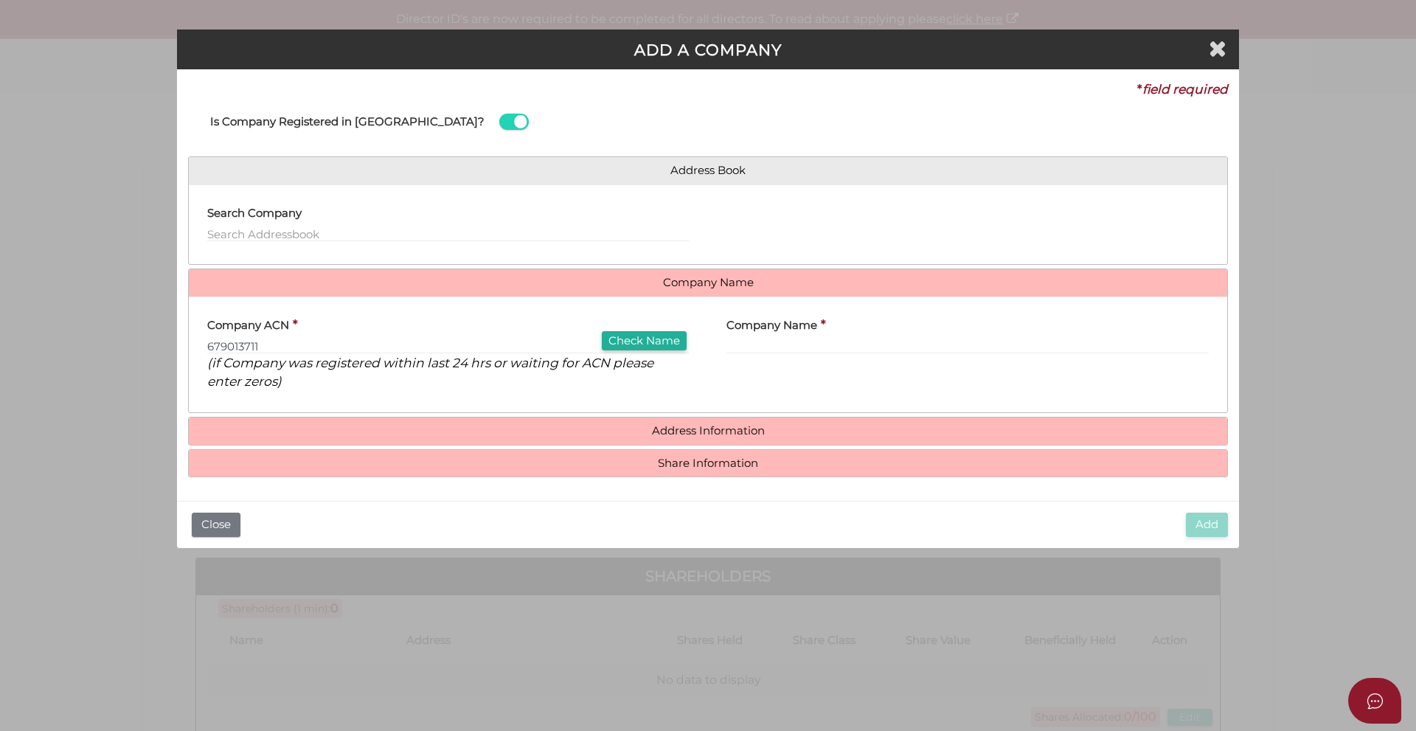
click at [627, 344] on button "Check Name" at bounding box center [644, 341] width 85 height 20
type input "PMP GLOBAL PTY LTD"
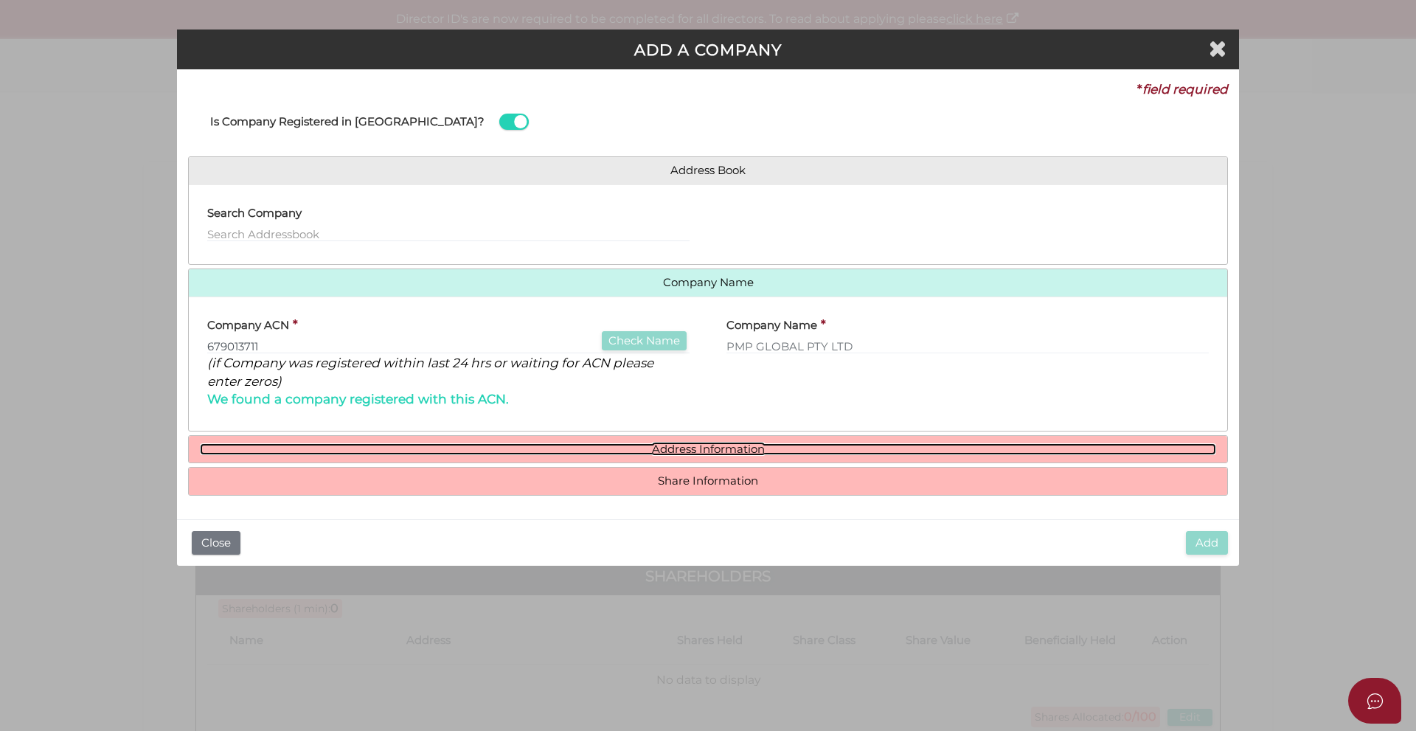
click at [648, 453] on link "Address Information" at bounding box center [708, 449] width 1016 height 13
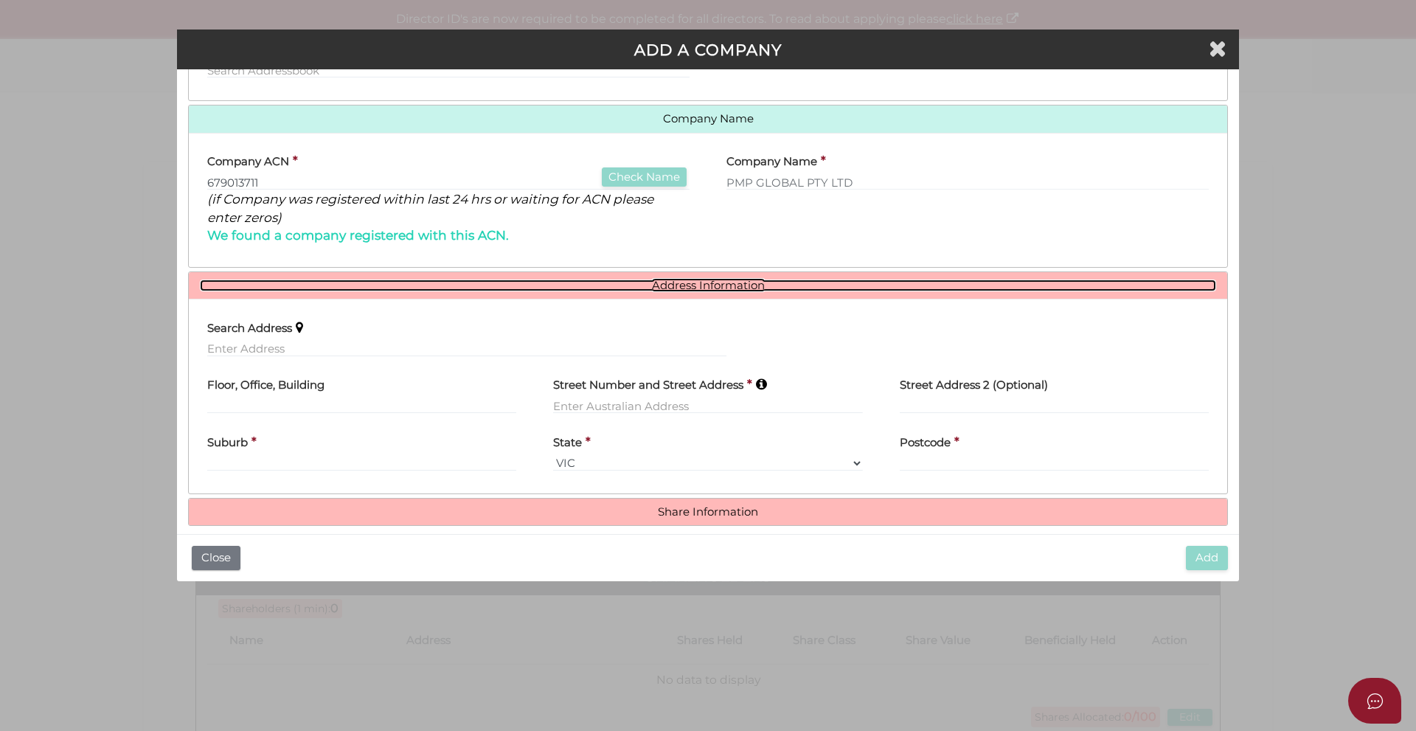
scroll to position [179, 0]
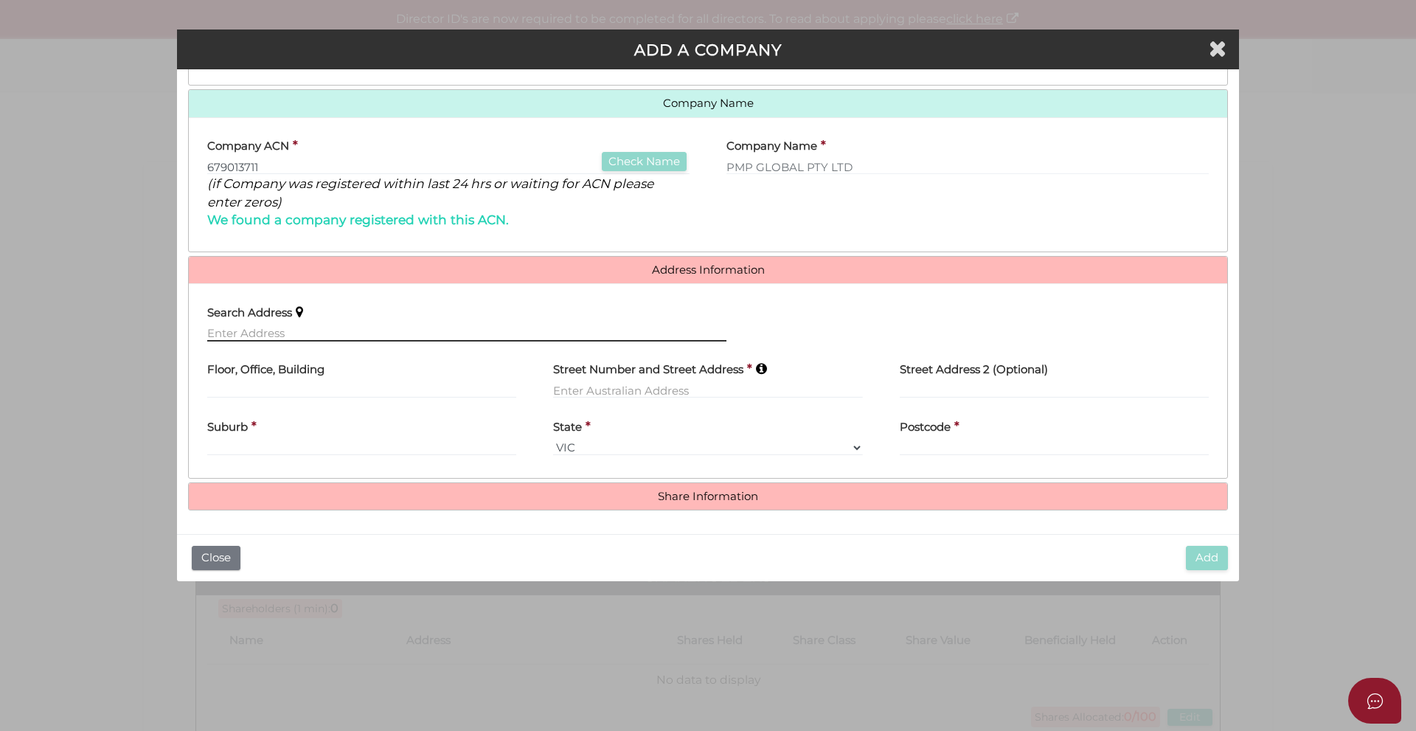
paste input "60 LAKESHORE DR HELENSVALE QLD 4212 AUSTRALIA"
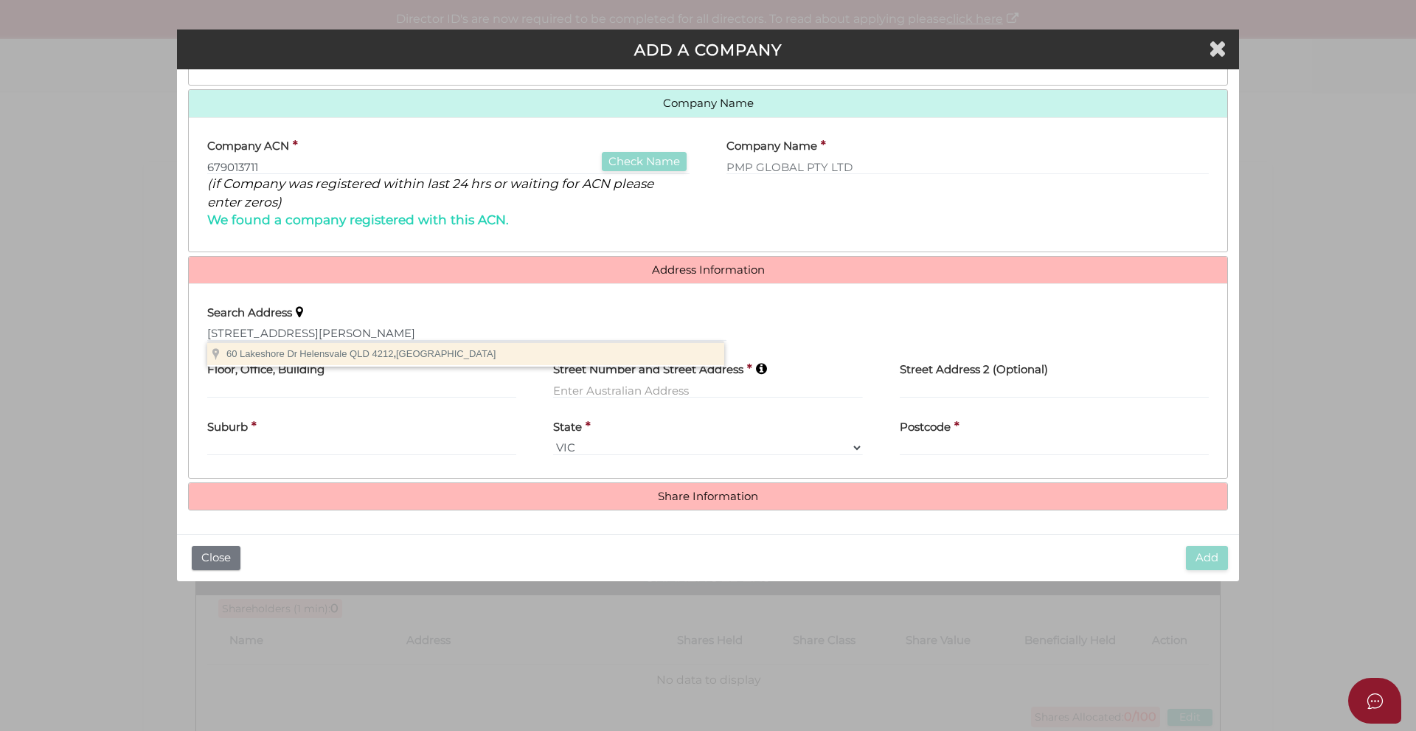
type input "60 Lakeshore Dr, Helensvale QLD 4212, Australia"
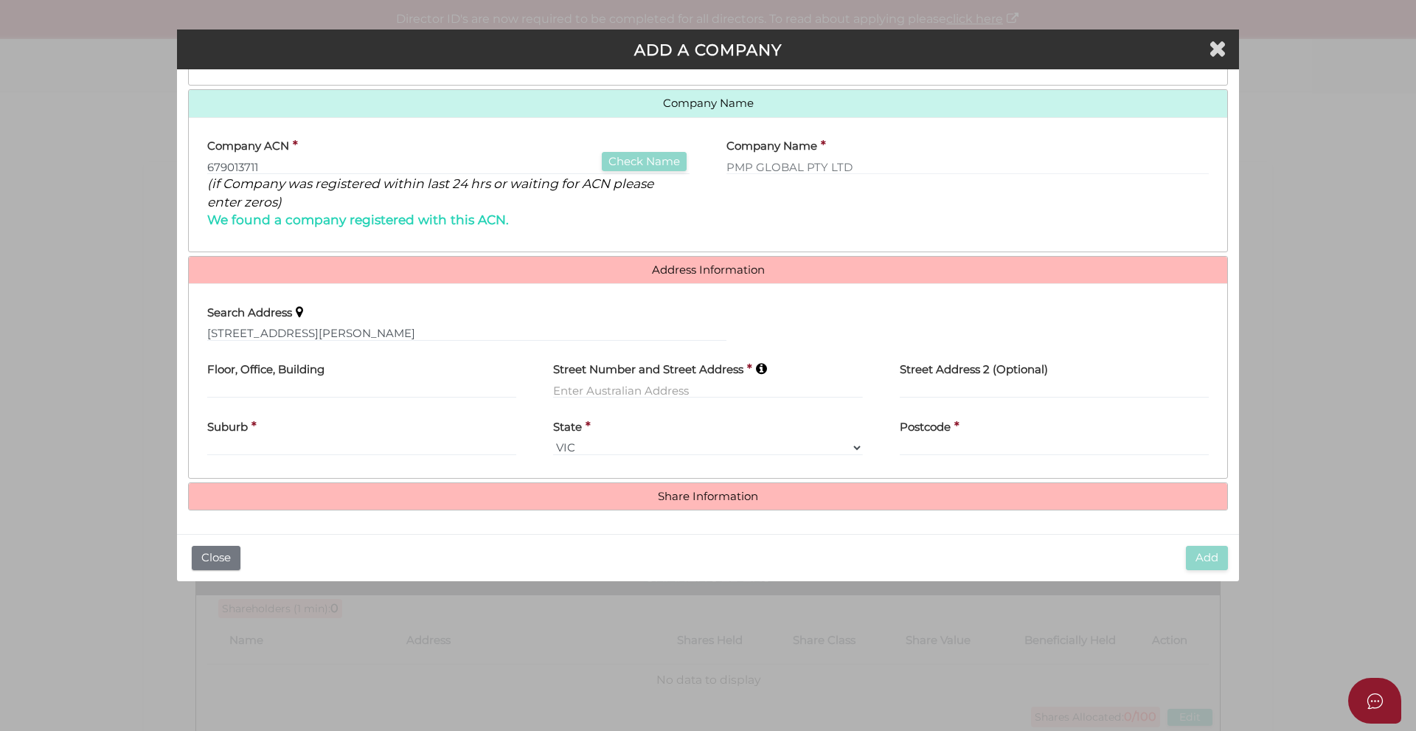
type input "60 Lakeshore Drive"
type input "Helensvale"
select select "QLD"
type input "4212"
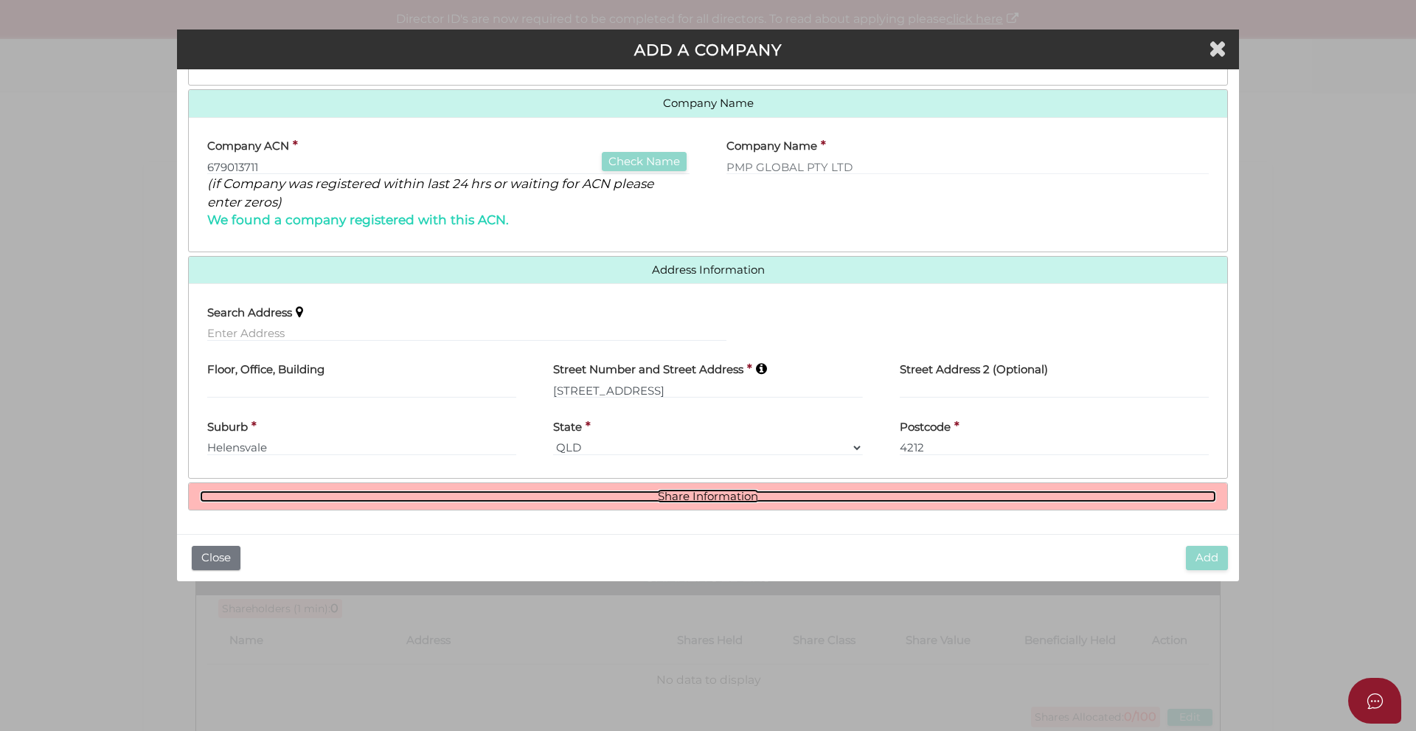
click at [742, 495] on link "Share Information" at bounding box center [708, 496] width 1016 height 13
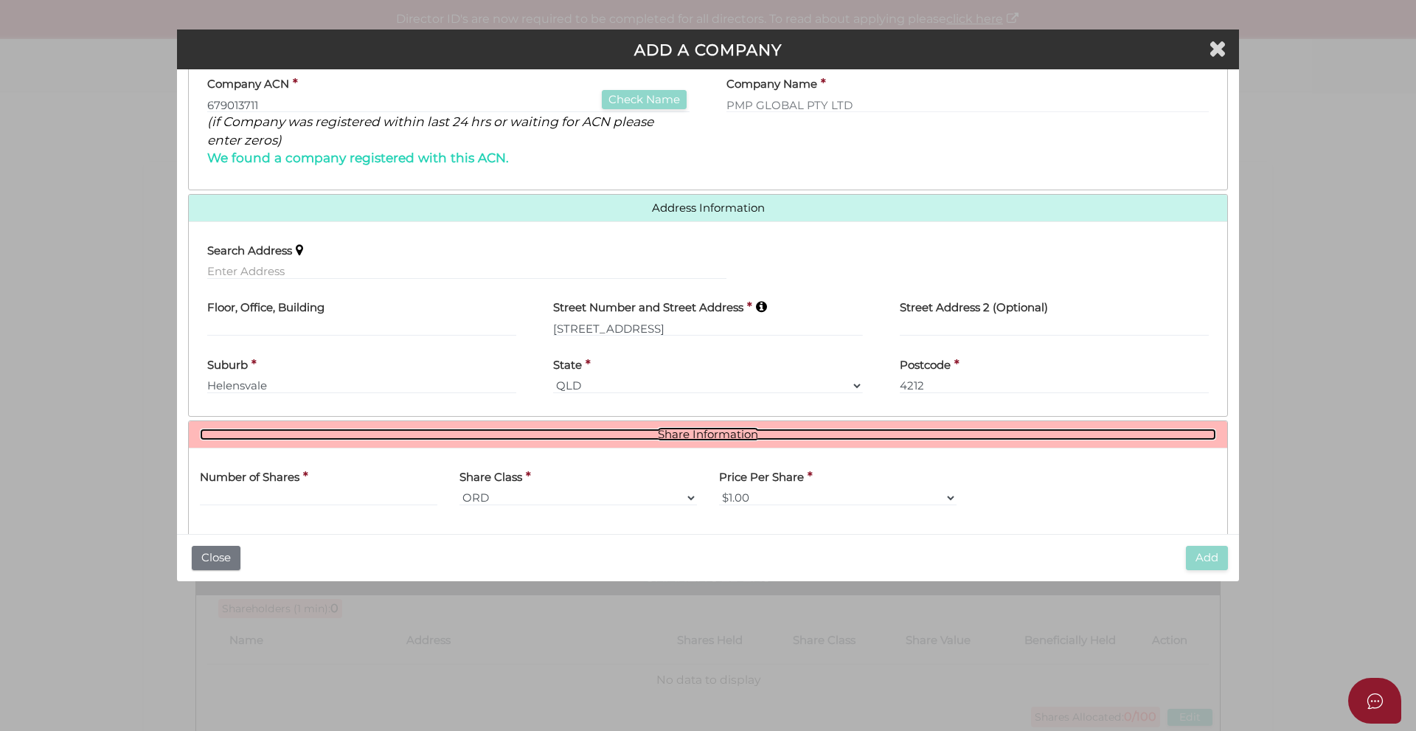
scroll to position [359, 0]
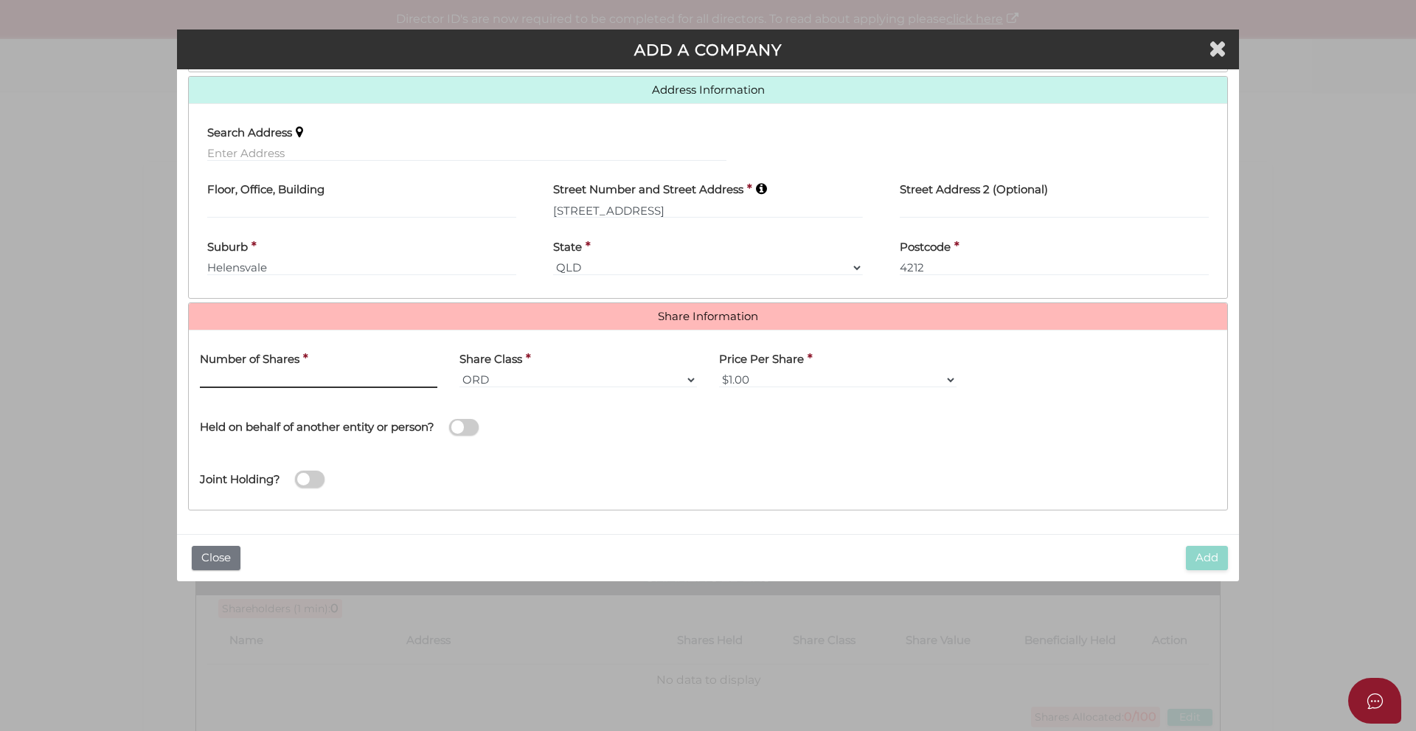
click at [290, 379] on input "text" at bounding box center [318, 380] width 237 height 16
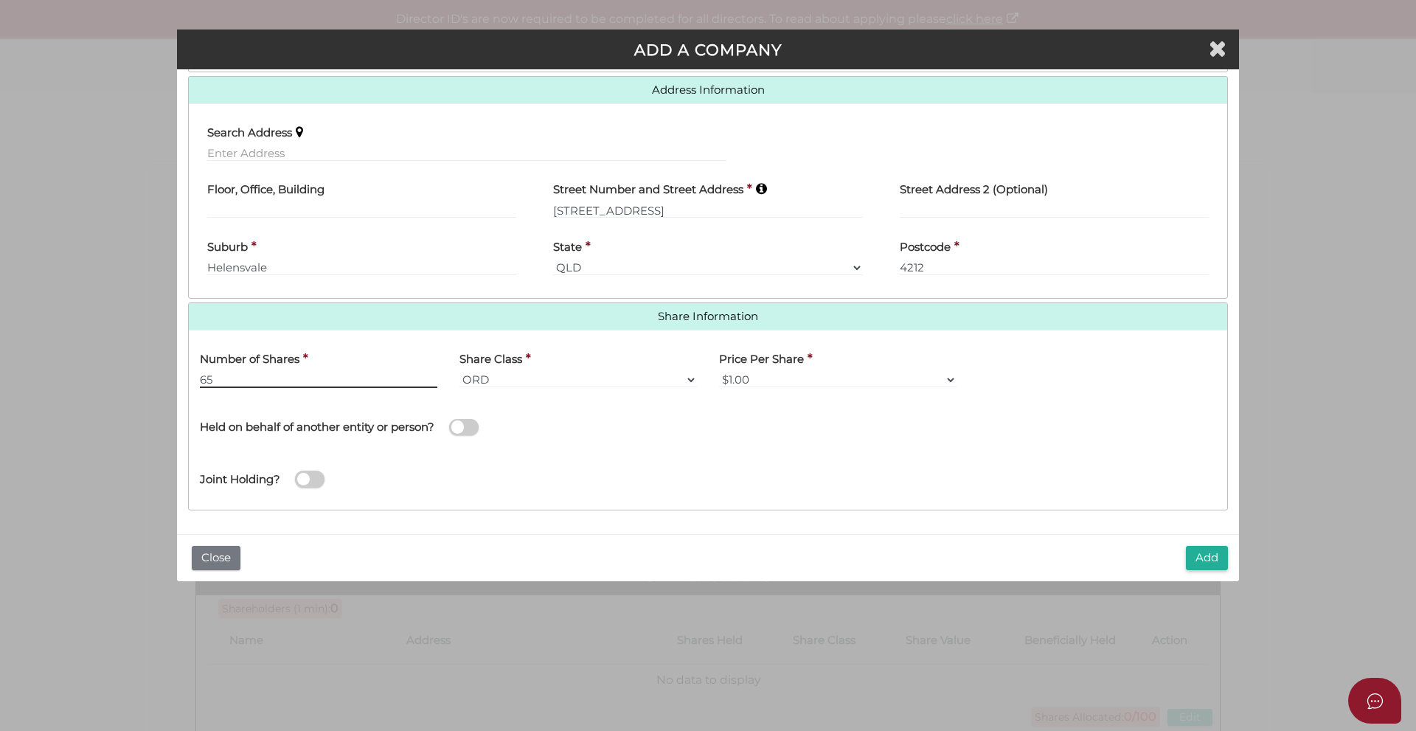
type input "65"
click at [792, 479] on div "Joint Holding?" at bounding box center [708, 474] width 1038 height 48
click at [1197, 560] on button "Add" at bounding box center [1207, 558] width 42 height 24
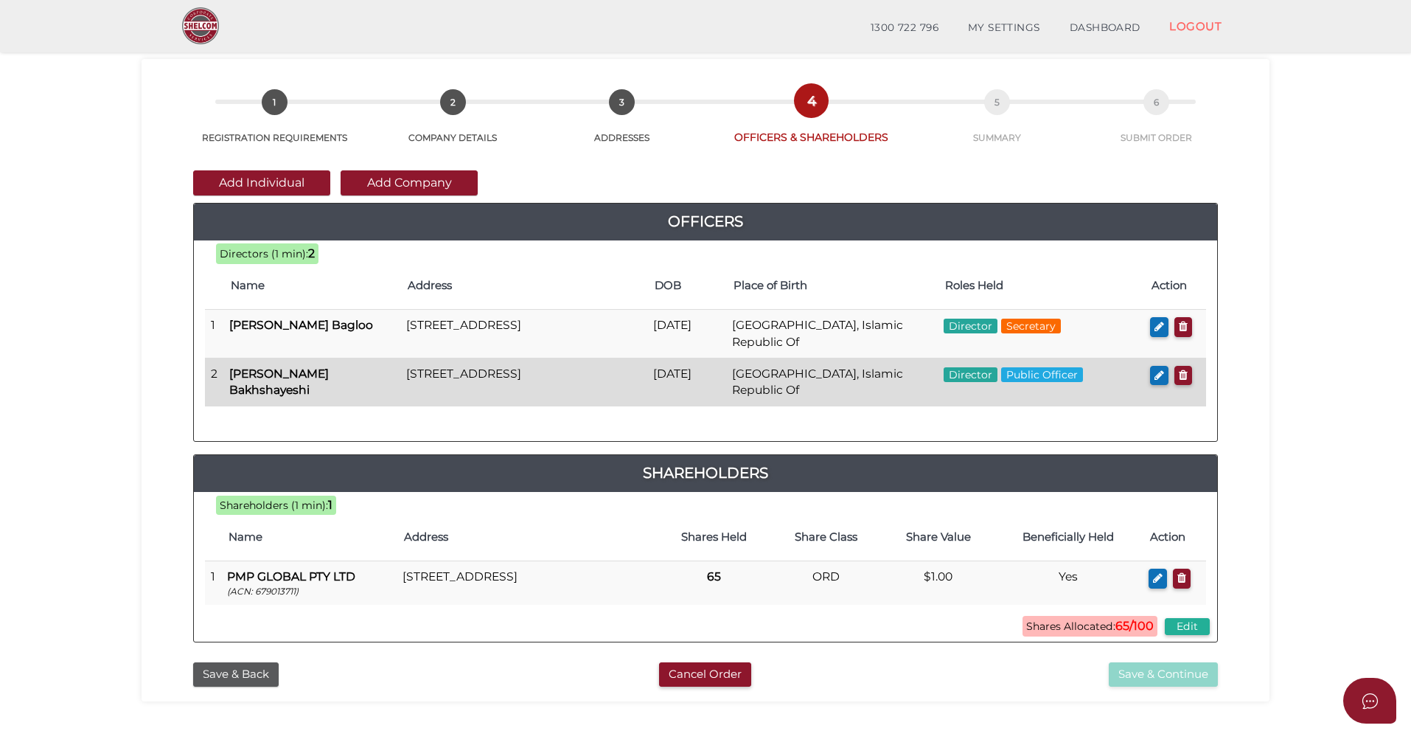
scroll to position [147, 0]
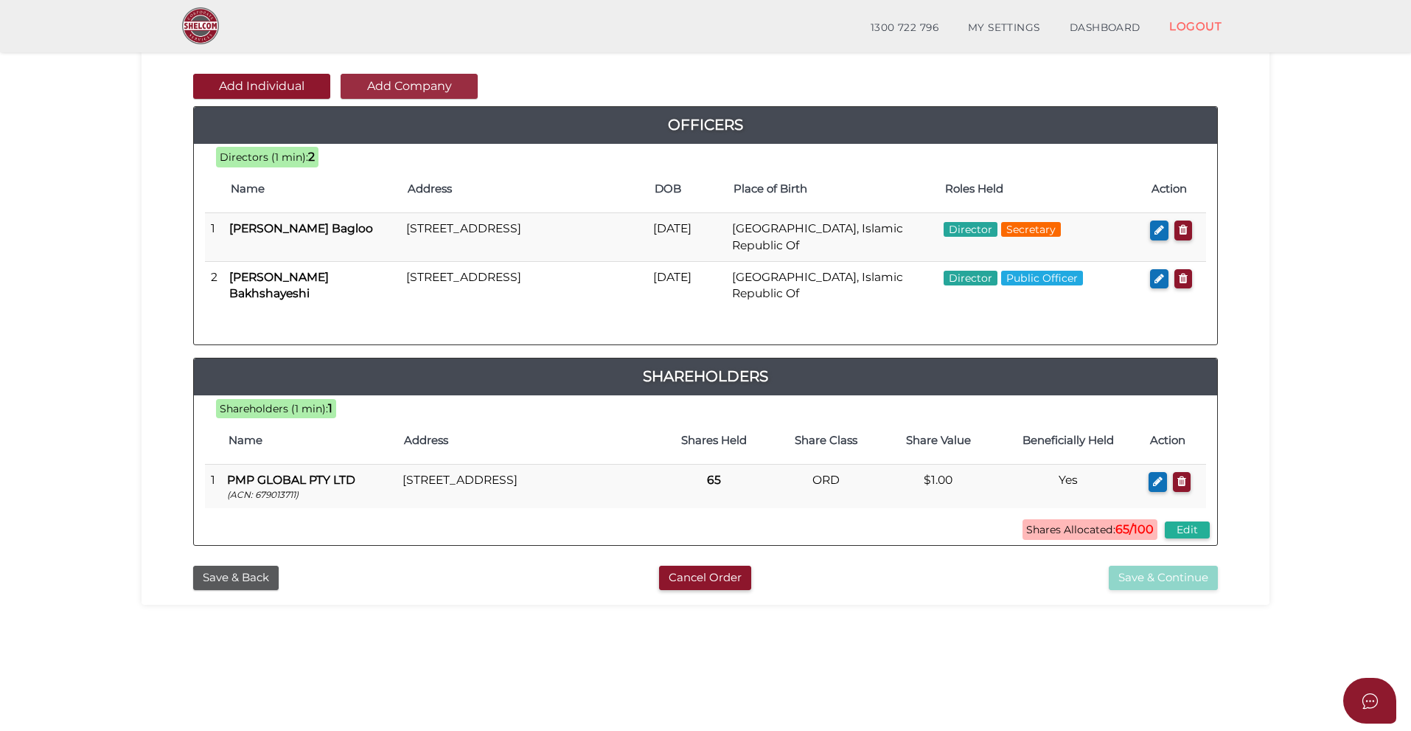
click at [384, 83] on button "Add Company" at bounding box center [409, 86] width 137 height 25
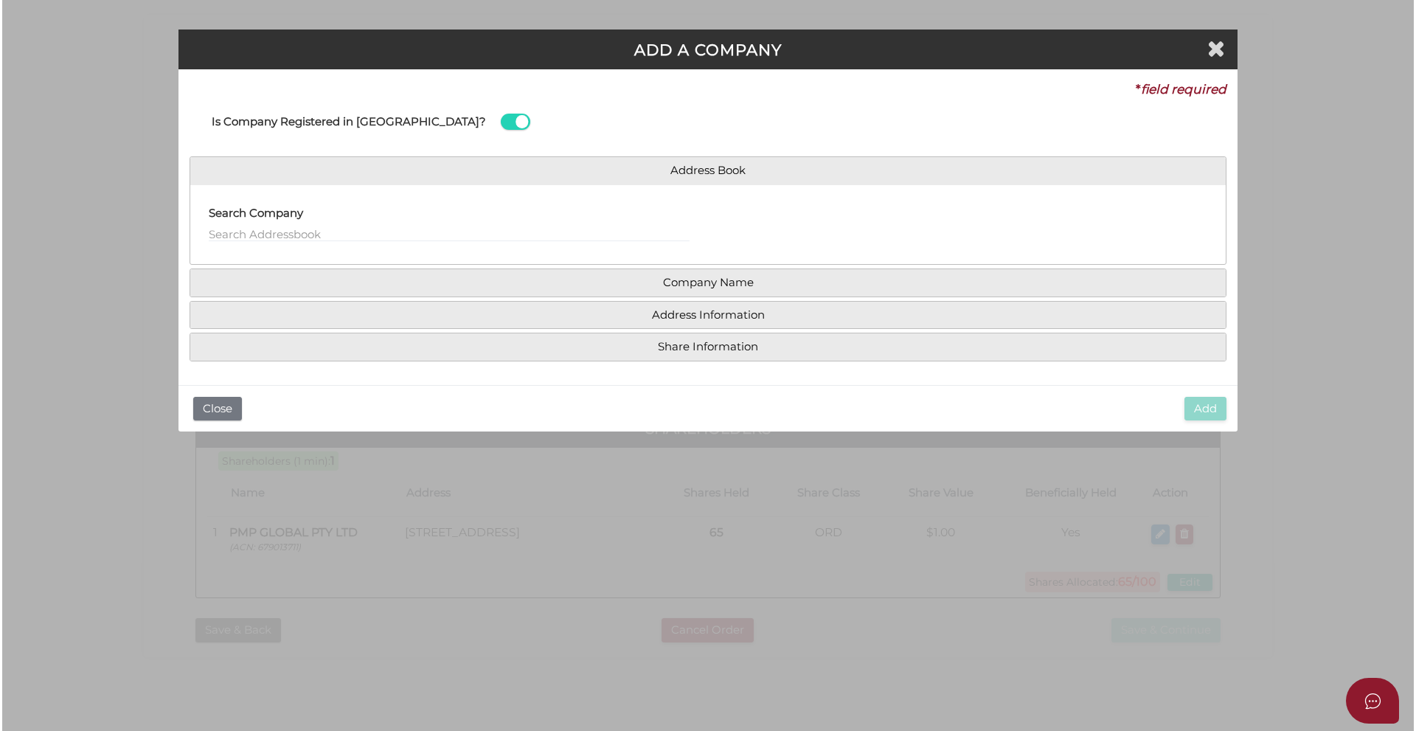
scroll to position [0, 0]
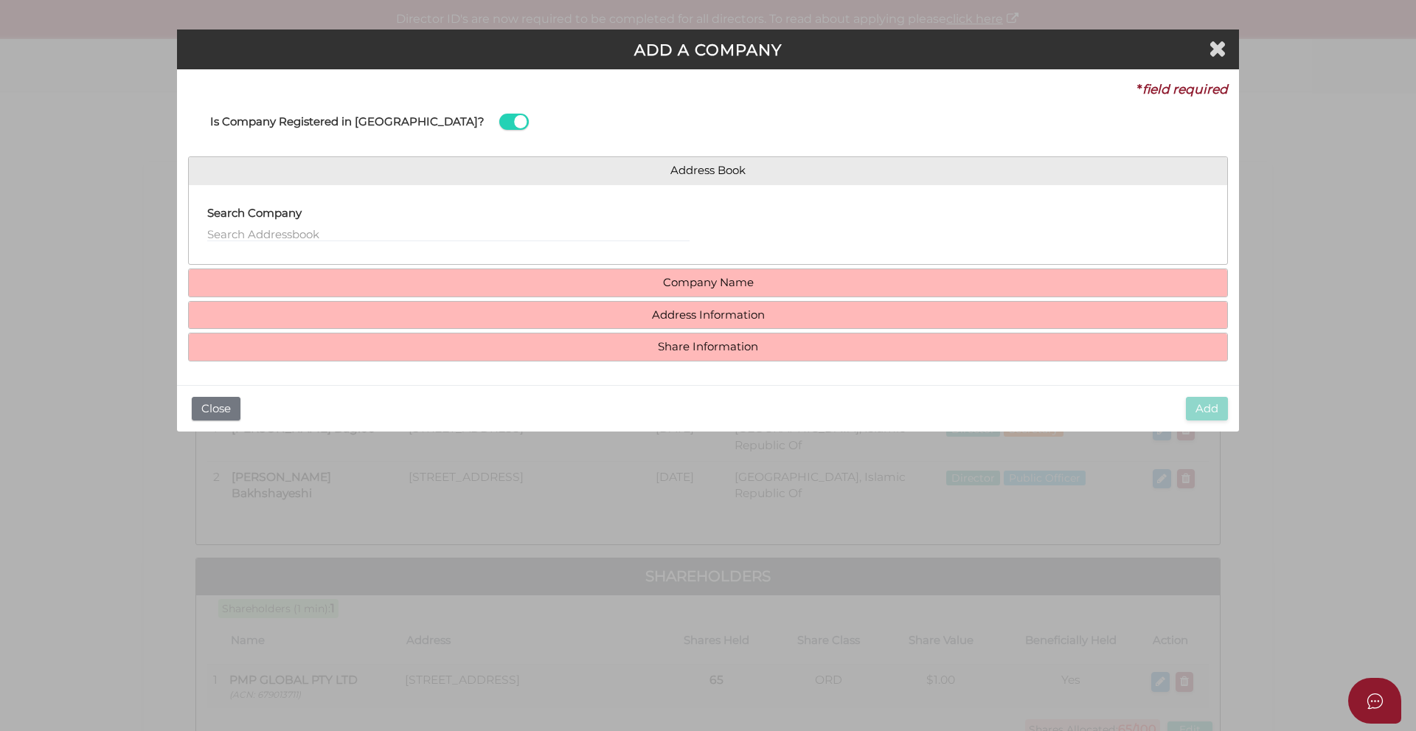
click at [309, 275] on h4 "Company Name" at bounding box center [708, 282] width 1038 height 27
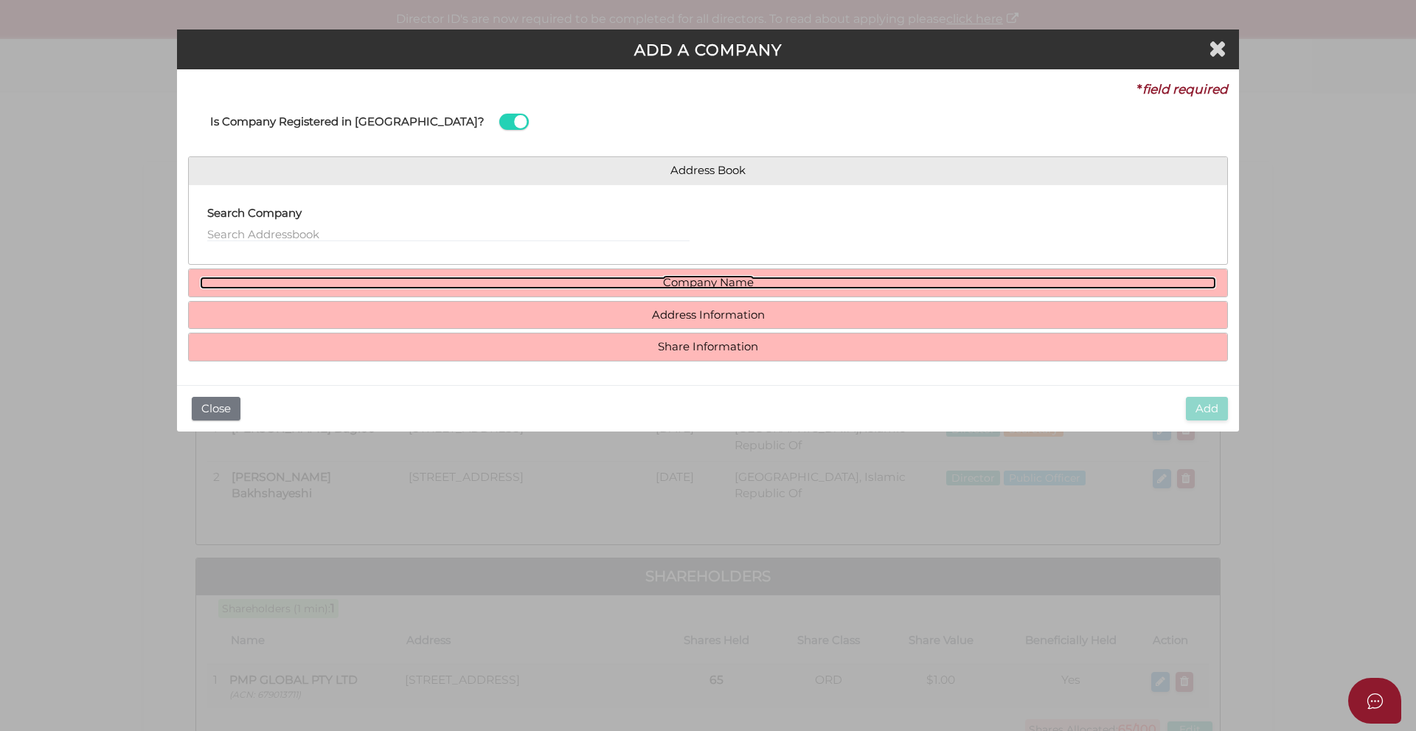
click at [523, 279] on link "Company Name" at bounding box center [708, 282] width 1016 height 13
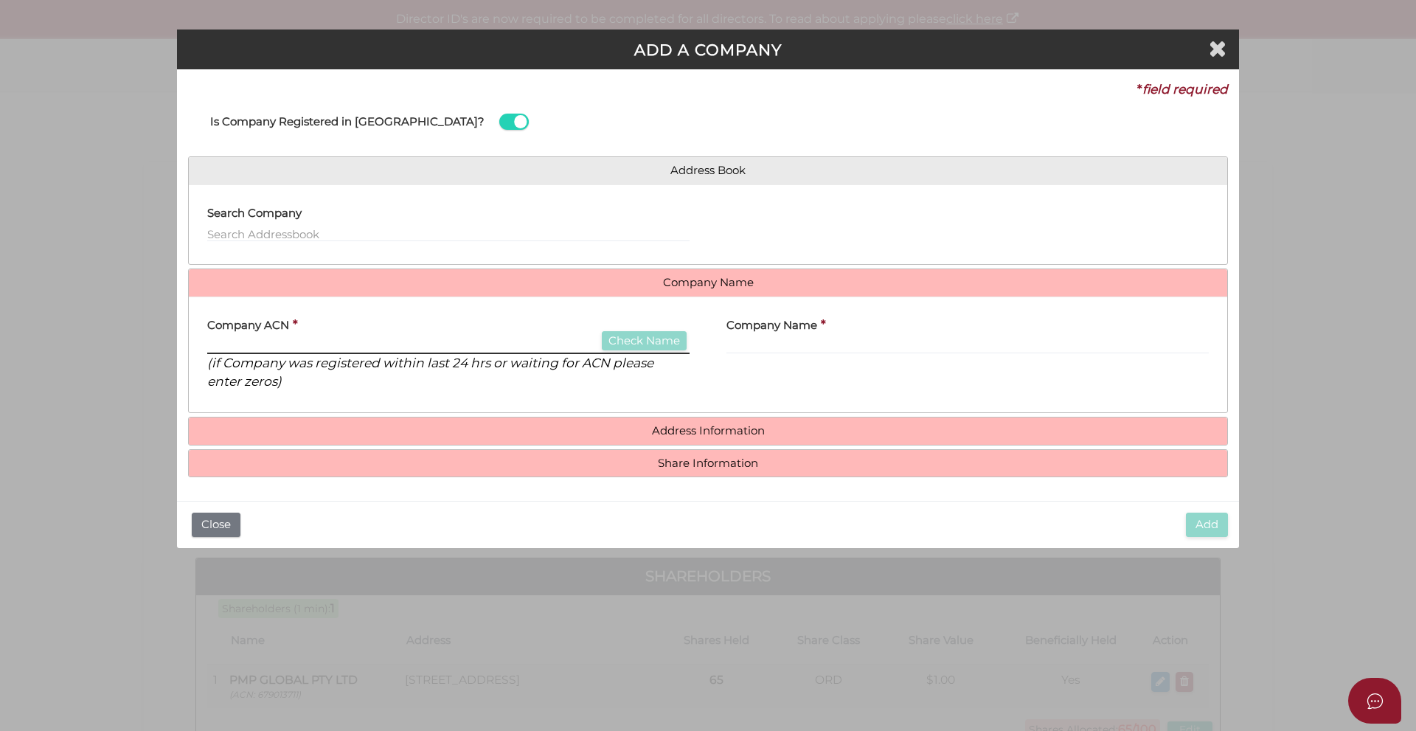
click at [392, 344] on input "text" at bounding box center [448, 346] width 482 height 16
paste input "623000877"
type input "623000877"
click at [675, 341] on button "Check Name" at bounding box center [644, 341] width 85 height 20
type input "BMB MEDICAL IMAGING PTY LTD"
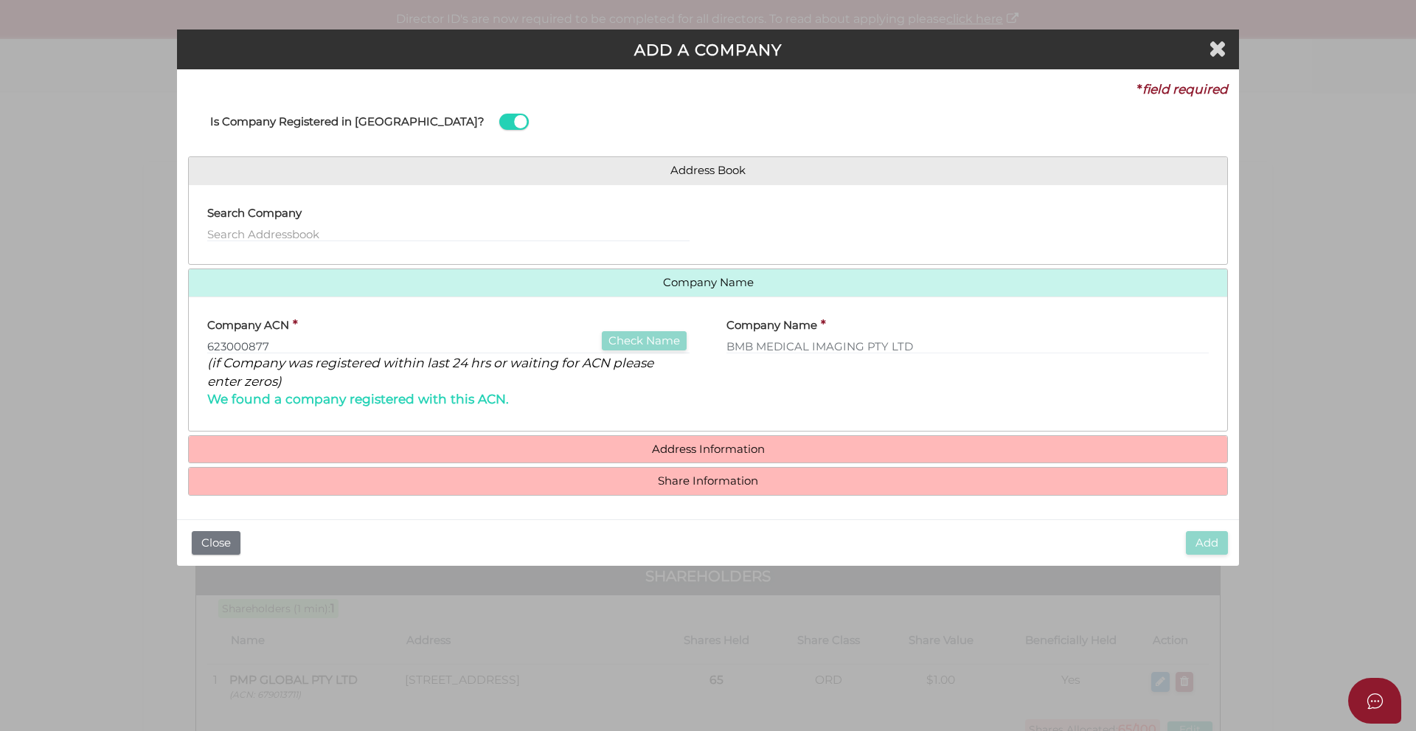
click at [768, 440] on h4 "Address Information" at bounding box center [708, 449] width 1038 height 27
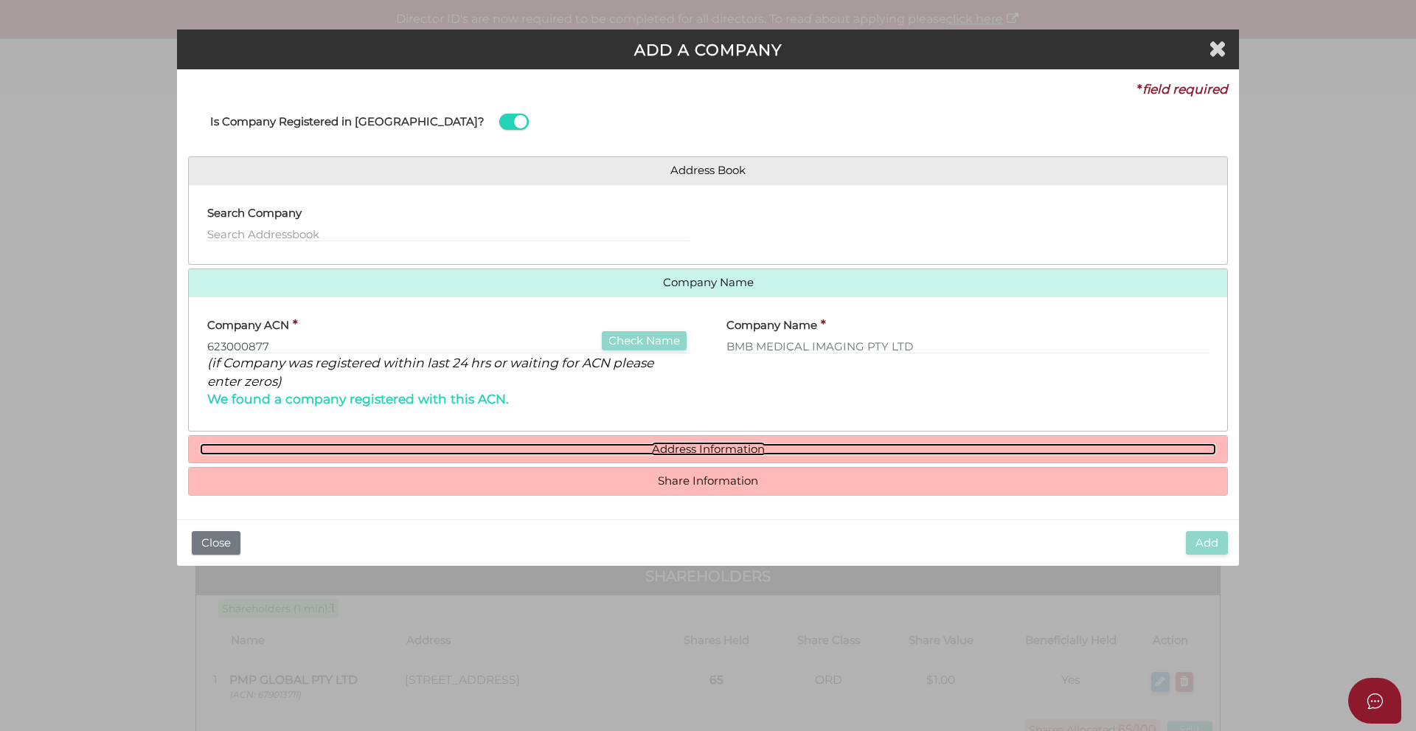
click at [776, 443] on link "Address Information" at bounding box center [708, 449] width 1016 height 13
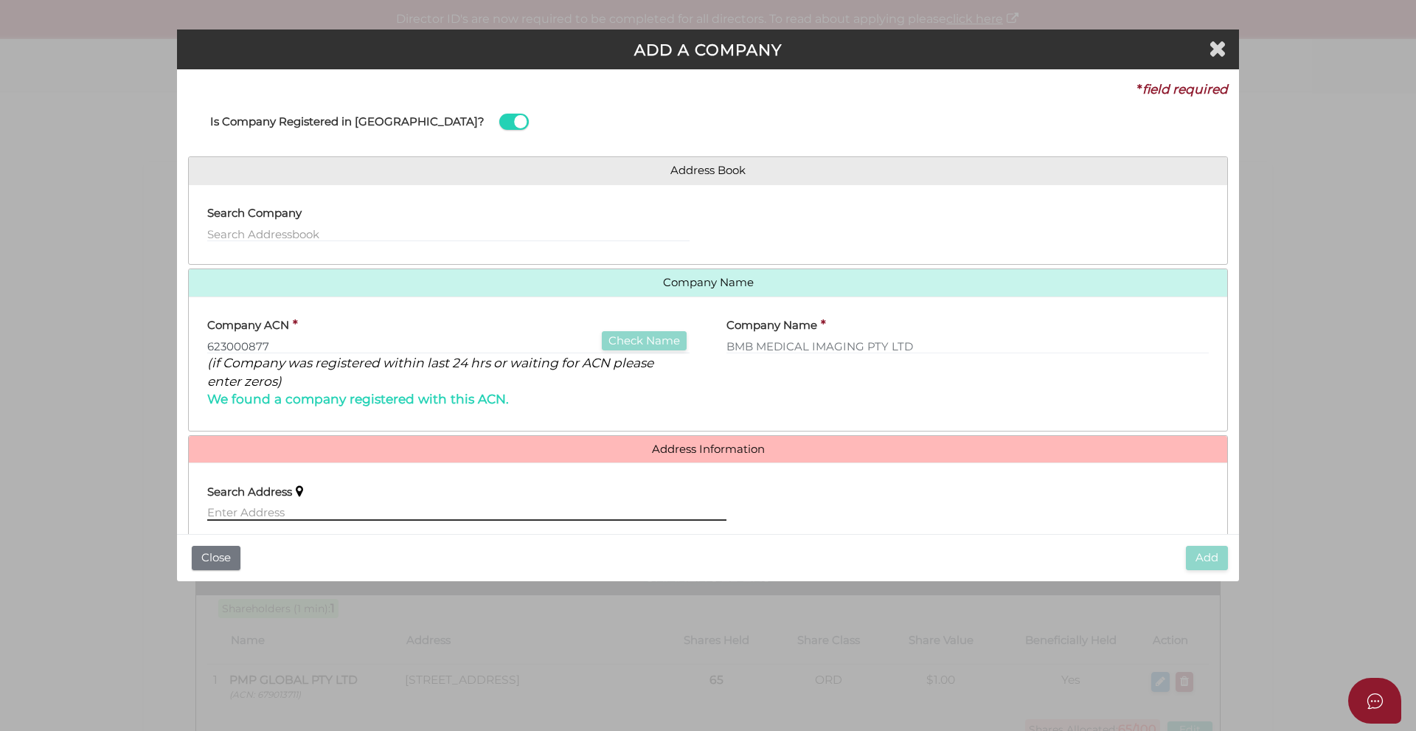
click at [268, 507] on input "text" at bounding box center [466, 512] width 519 height 16
paste input "[STREET_ADDRESS]"
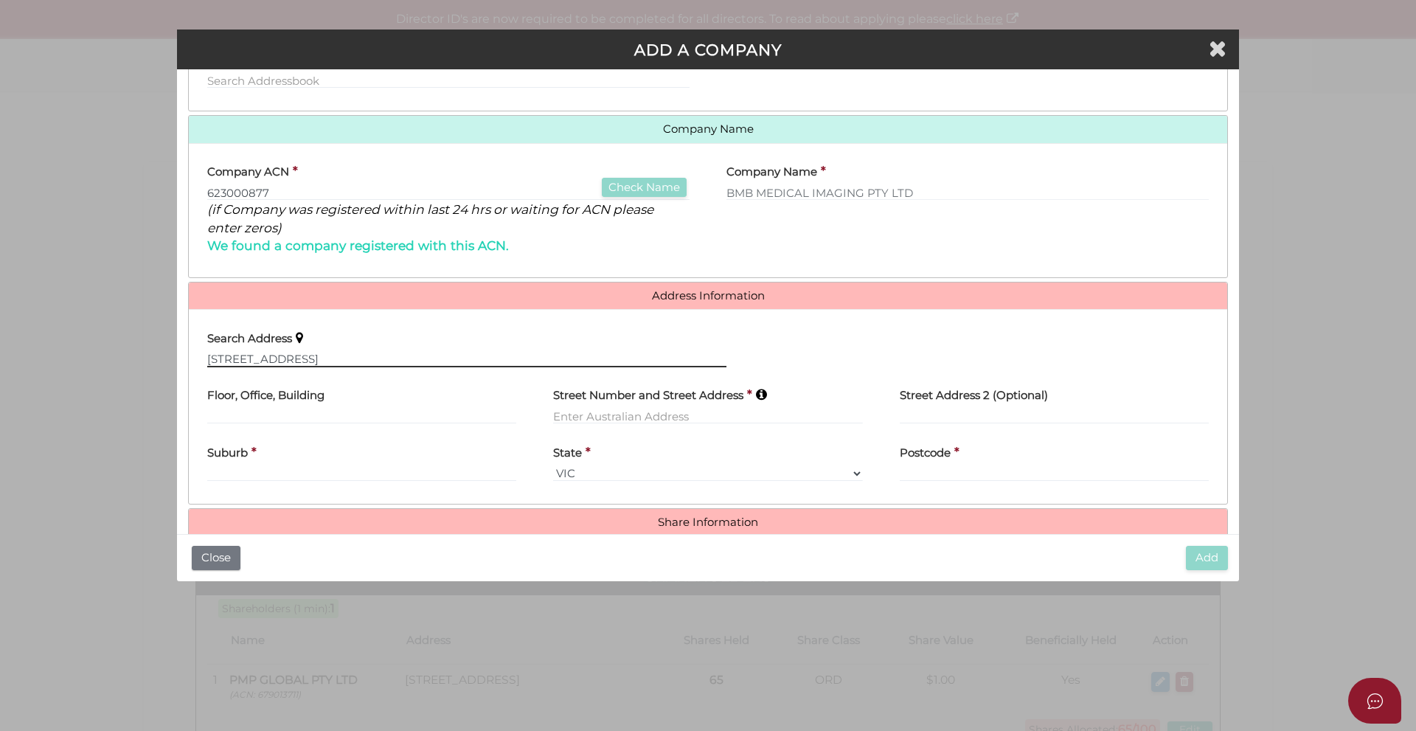
scroll to position [179, 0]
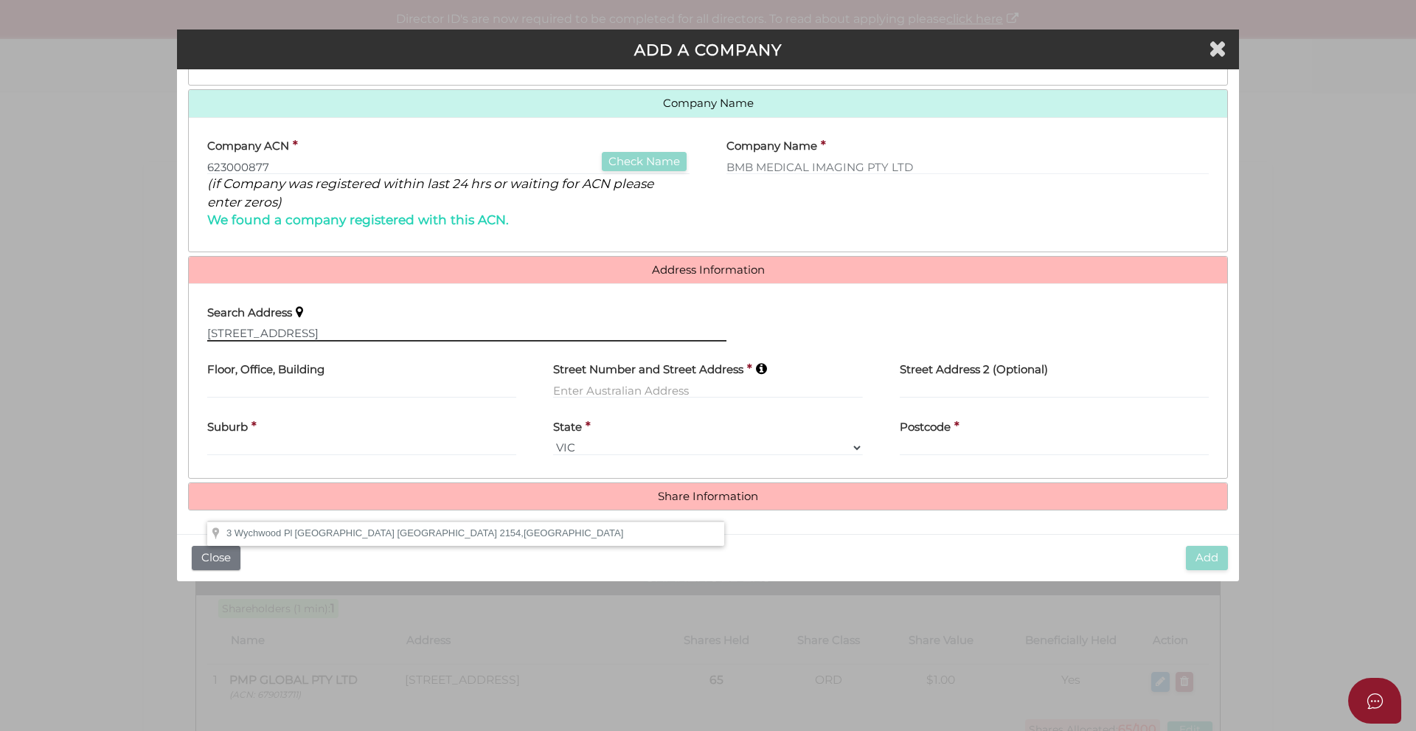
click at [518, 336] on input "[STREET_ADDRESS]" at bounding box center [466, 333] width 519 height 16
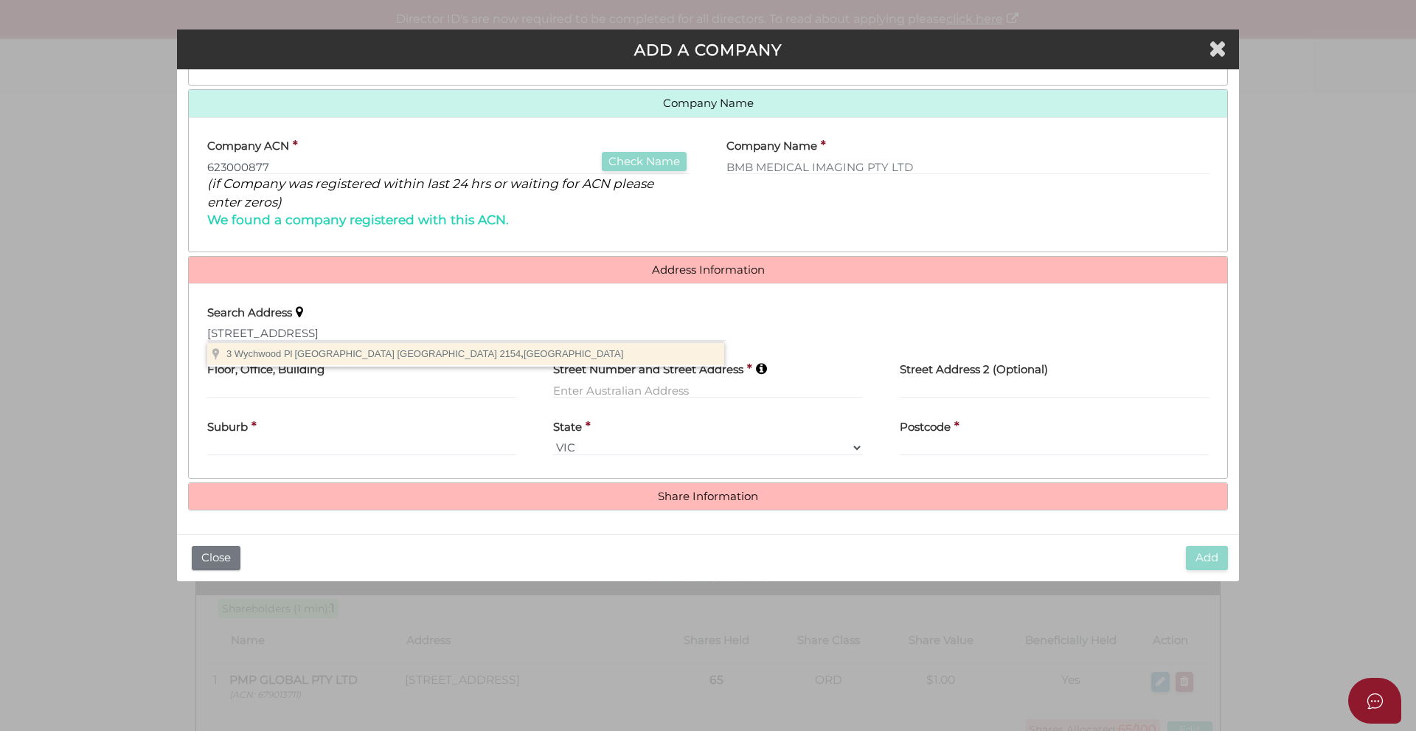
type input "[STREET_ADDRESS]"
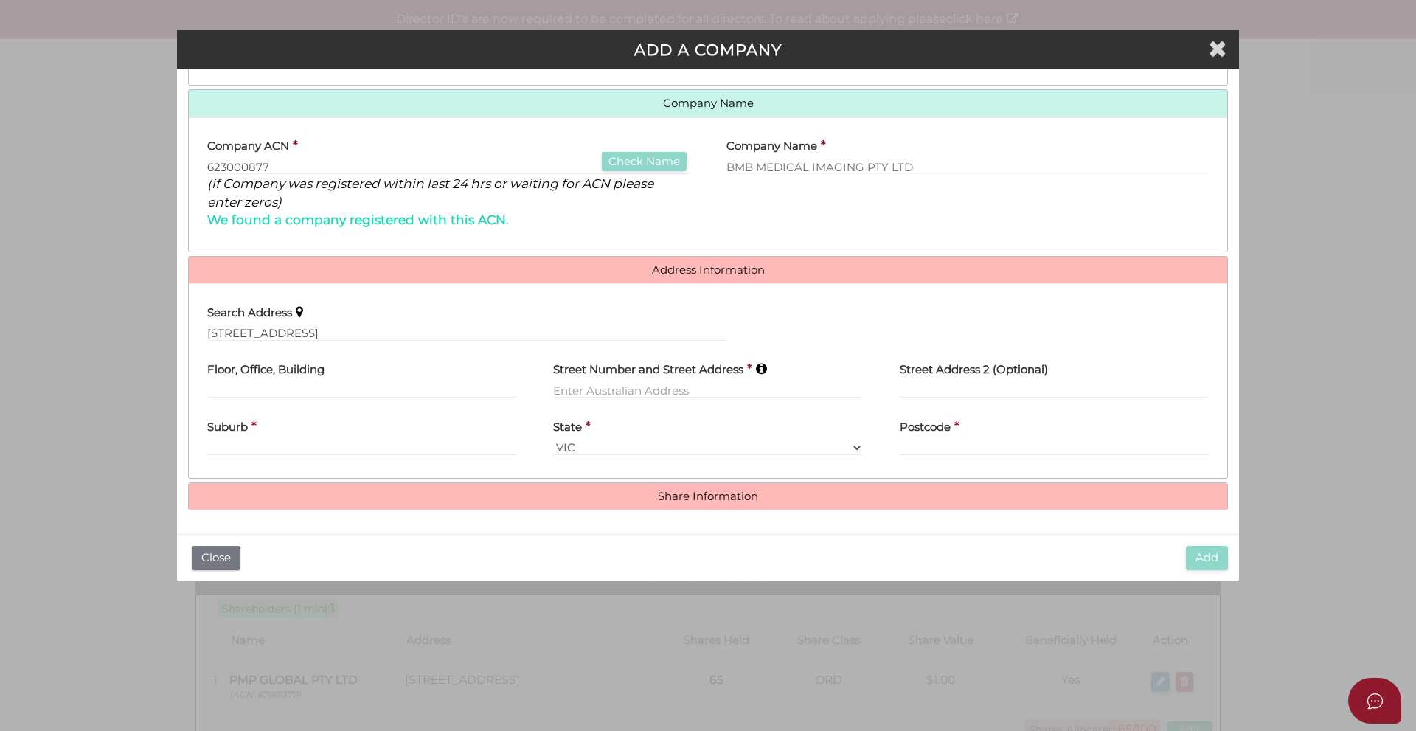
type input "[STREET_ADDRESS]"
type input "[GEOGRAPHIC_DATA]"
select select "[GEOGRAPHIC_DATA]"
type input "2154"
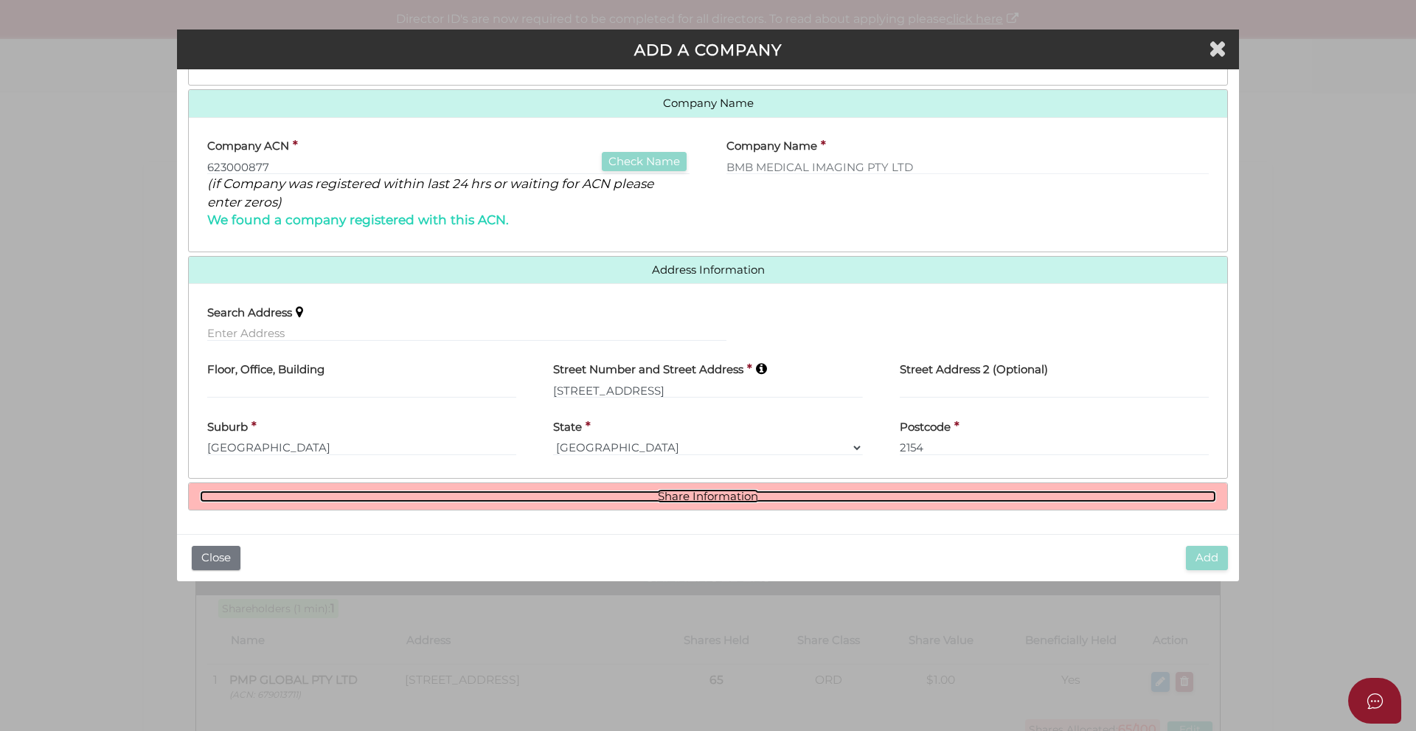
click at [726, 500] on link "Share Information" at bounding box center [708, 496] width 1016 height 13
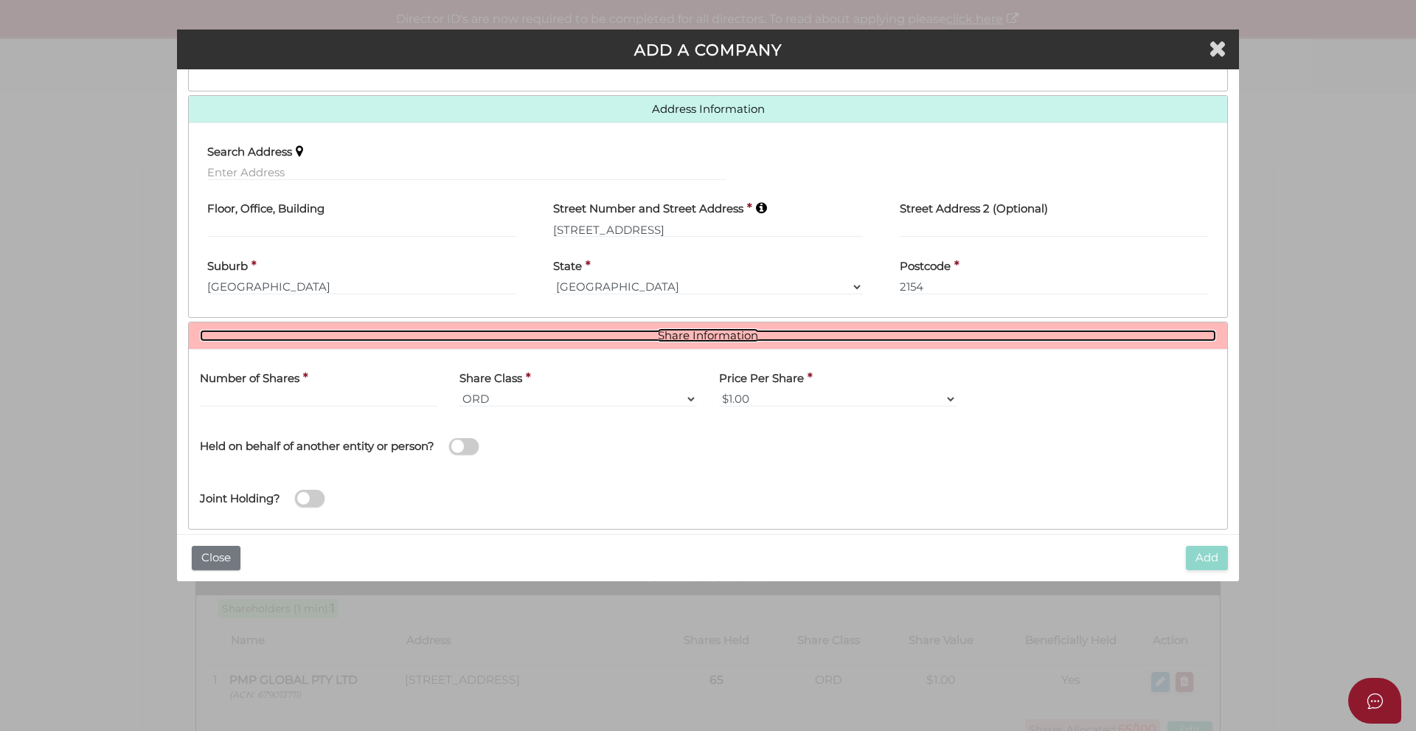
scroll to position [359, 0]
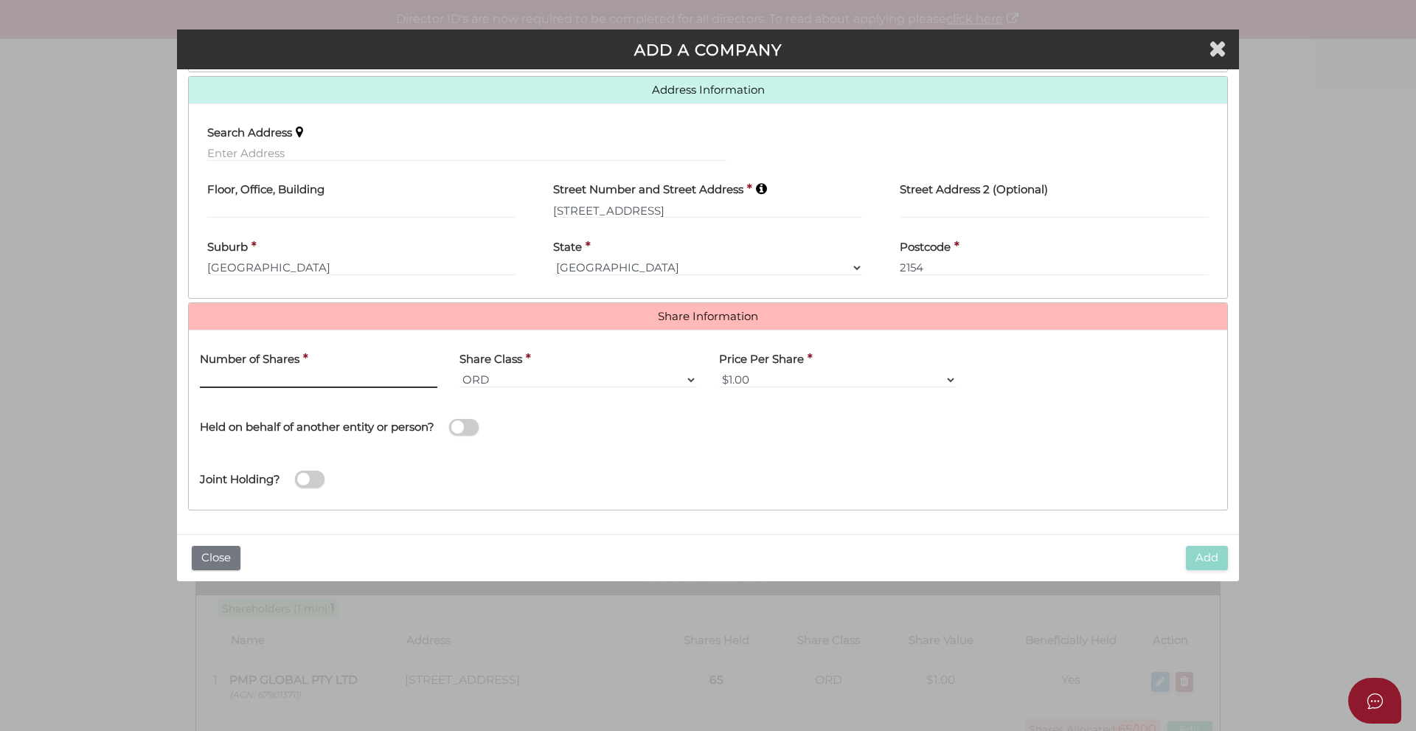
click at [340, 378] on input "text" at bounding box center [318, 380] width 237 height 16
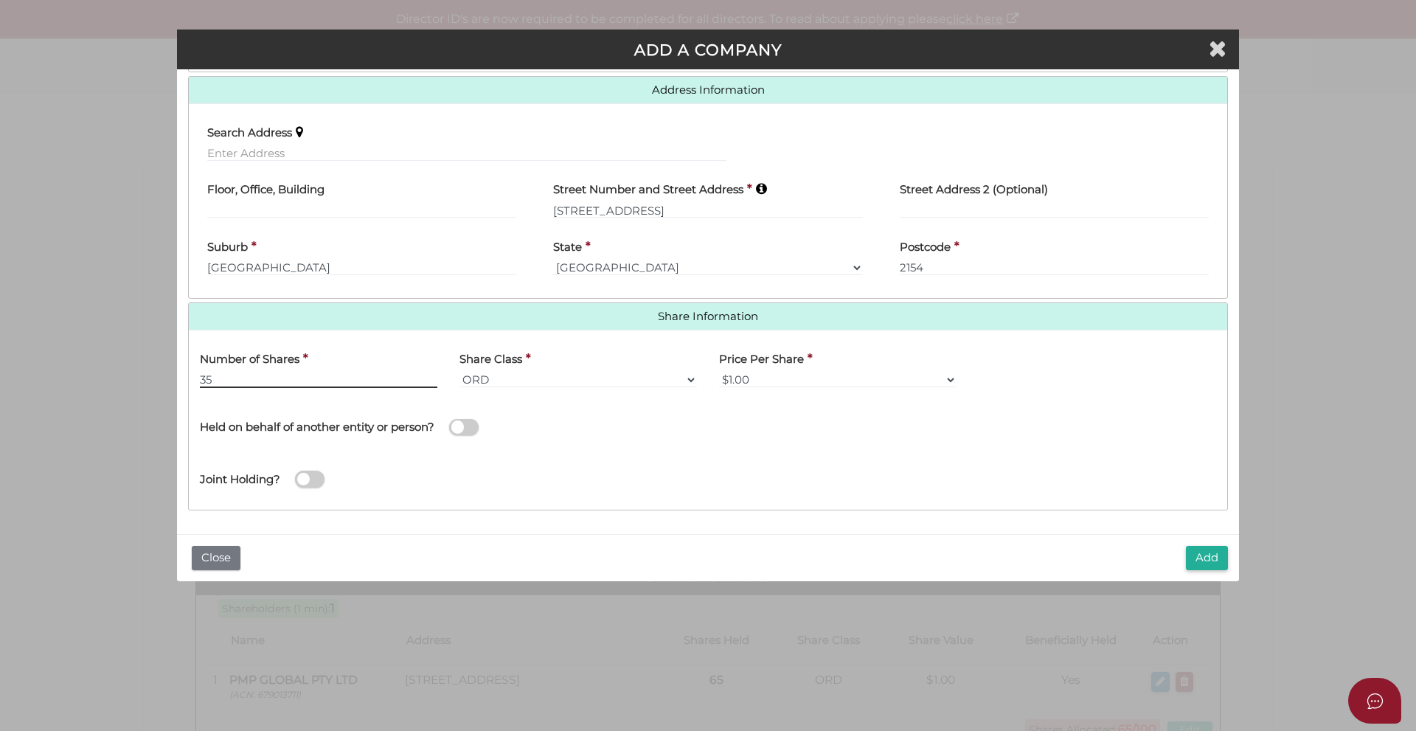
type input "35"
click at [647, 466] on div "Joint Holding?" at bounding box center [708, 474] width 1038 height 48
click at [1200, 557] on button "Add" at bounding box center [1207, 558] width 42 height 24
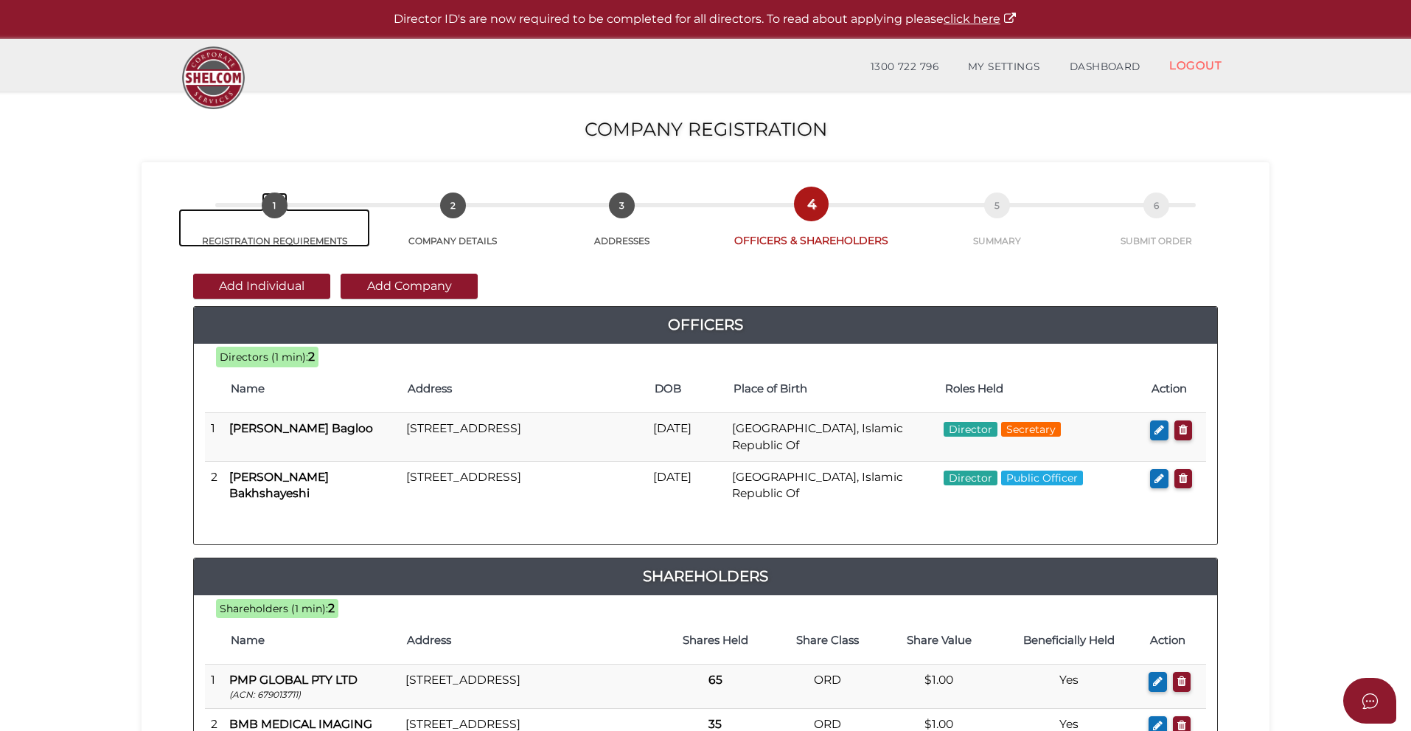
click at [274, 207] on span "1" at bounding box center [275, 205] width 26 height 26
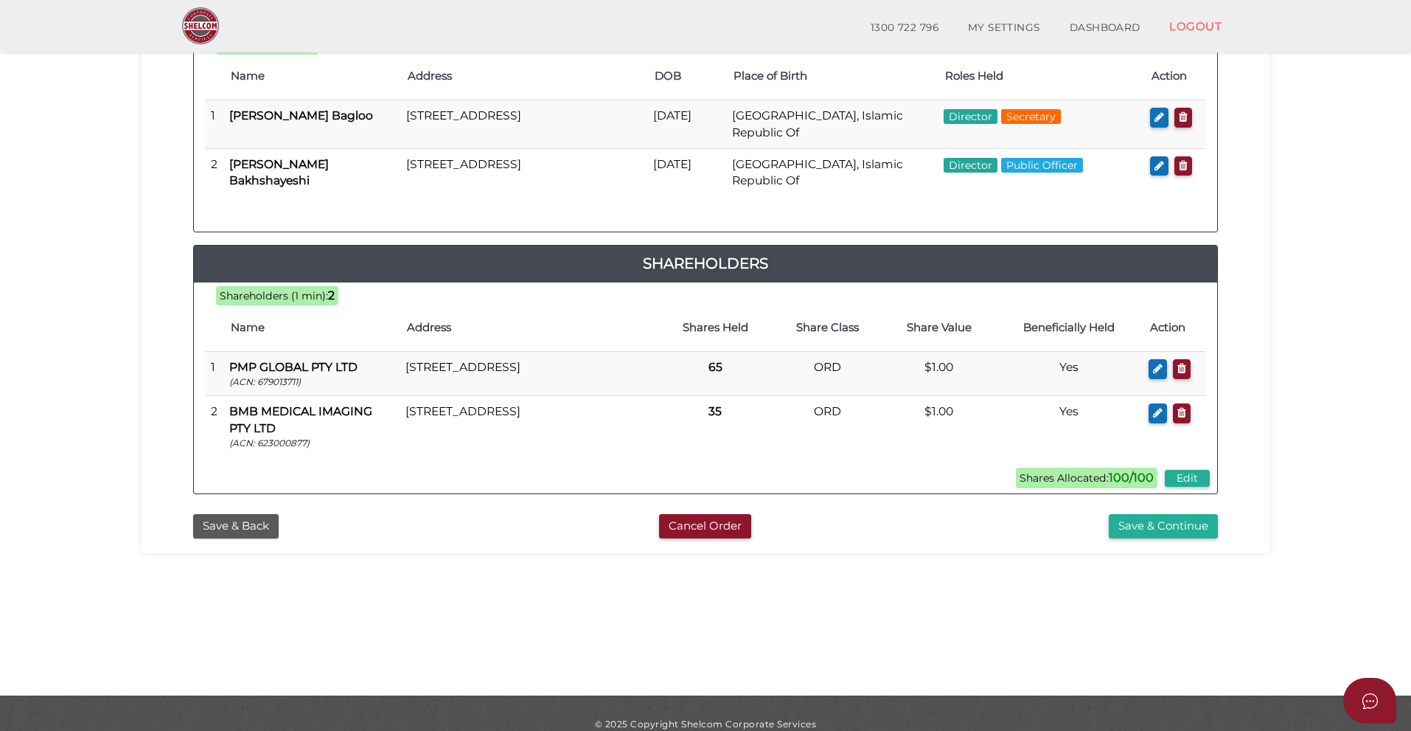
scroll to position [282, 0]
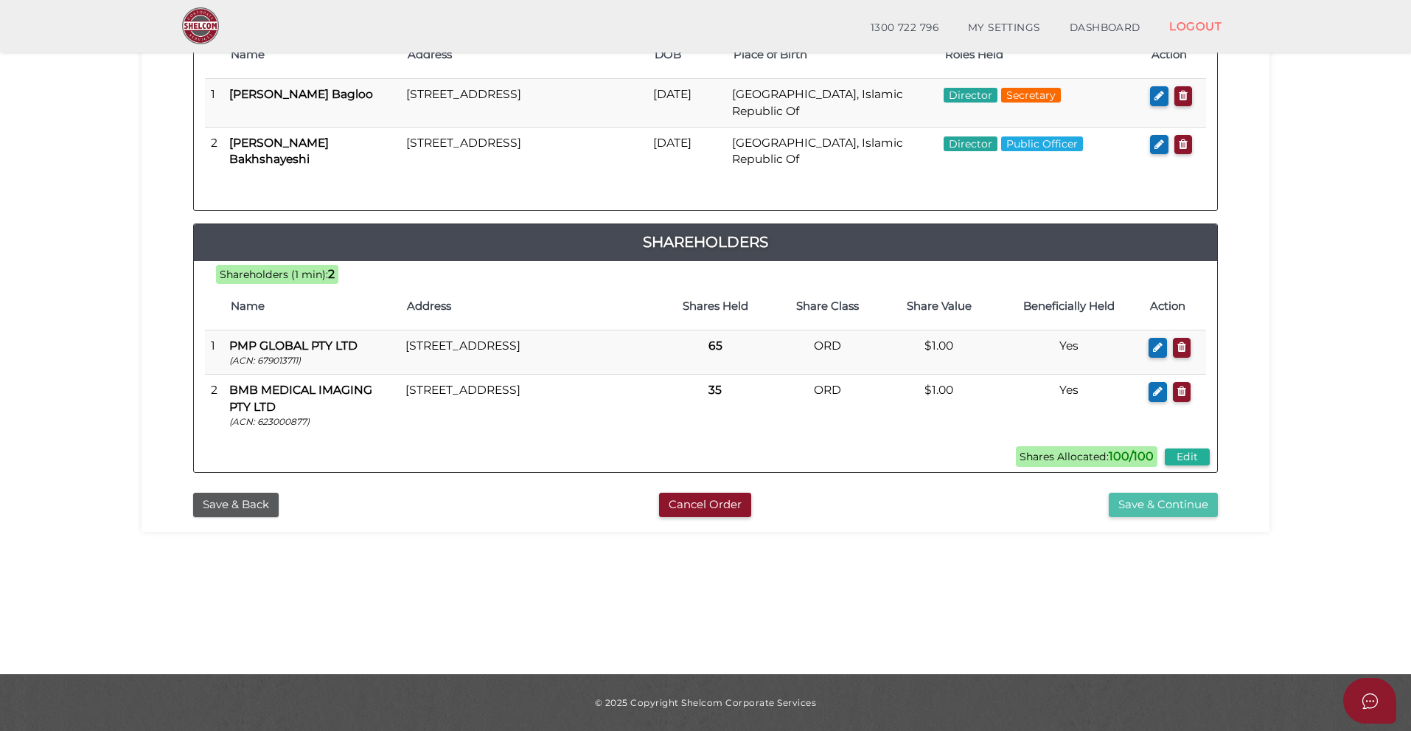
click at [1127, 504] on button "Save & Continue" at bounding box center [1163, 505] width 109 height 24
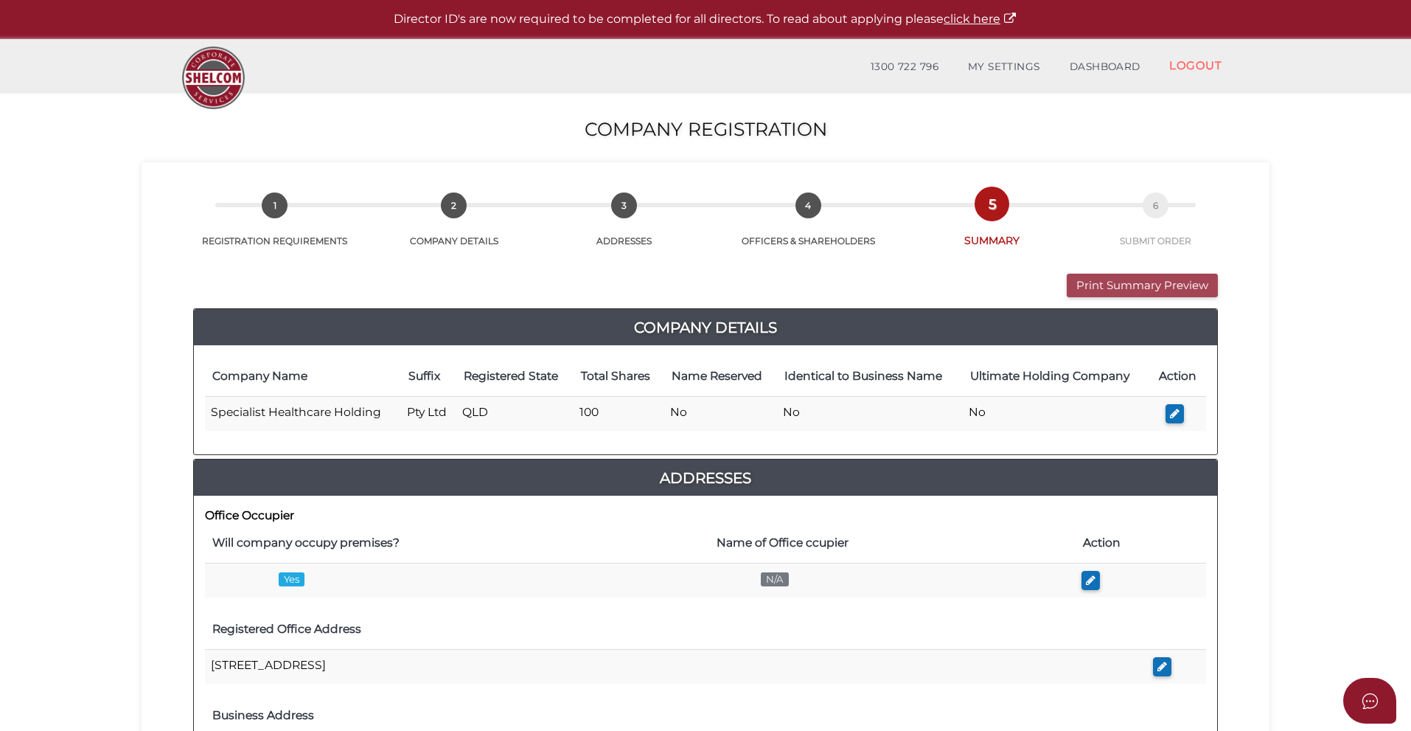
click at [1114, 281] on button "Print Summary Preview" at bounding box center [1142, 286] width 151 height 24
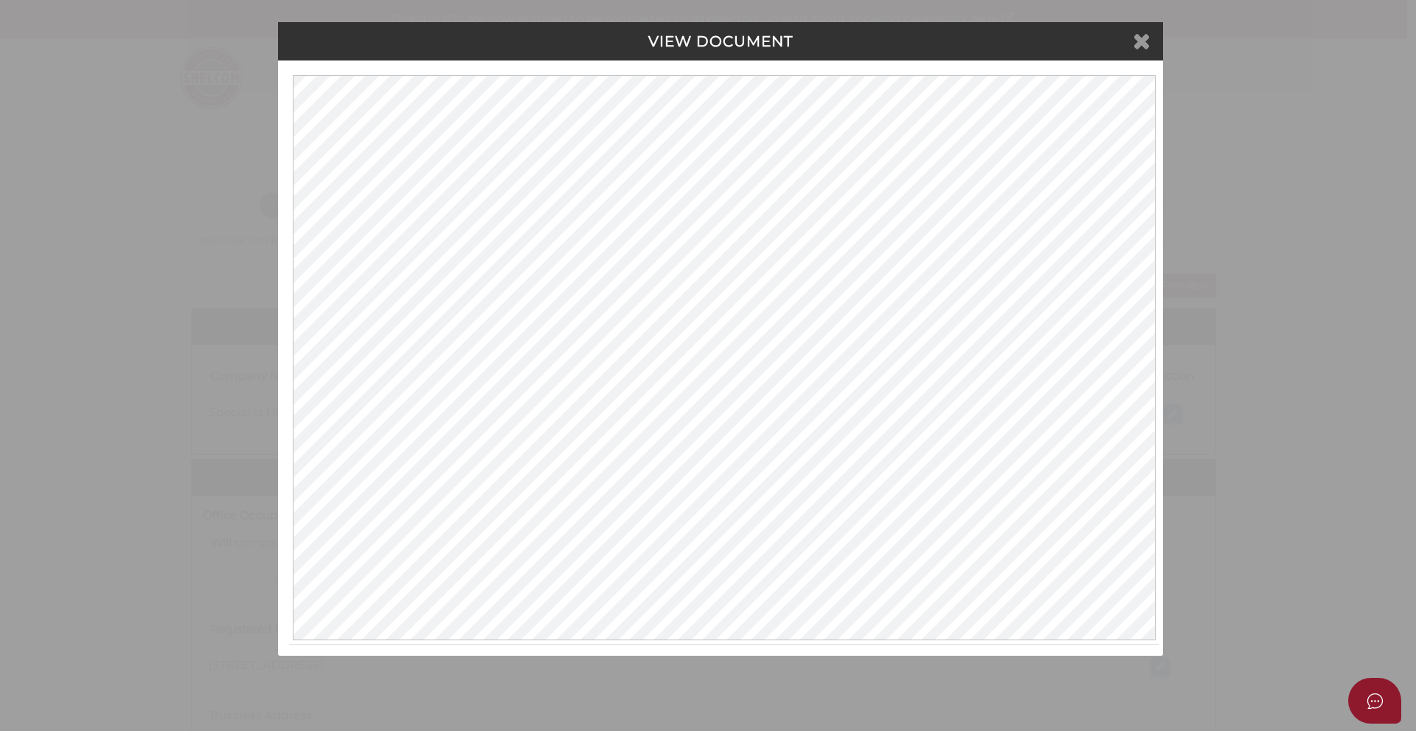
click at [1145, 46] on icon at bounding box center [1141, 40] width 18 height 22
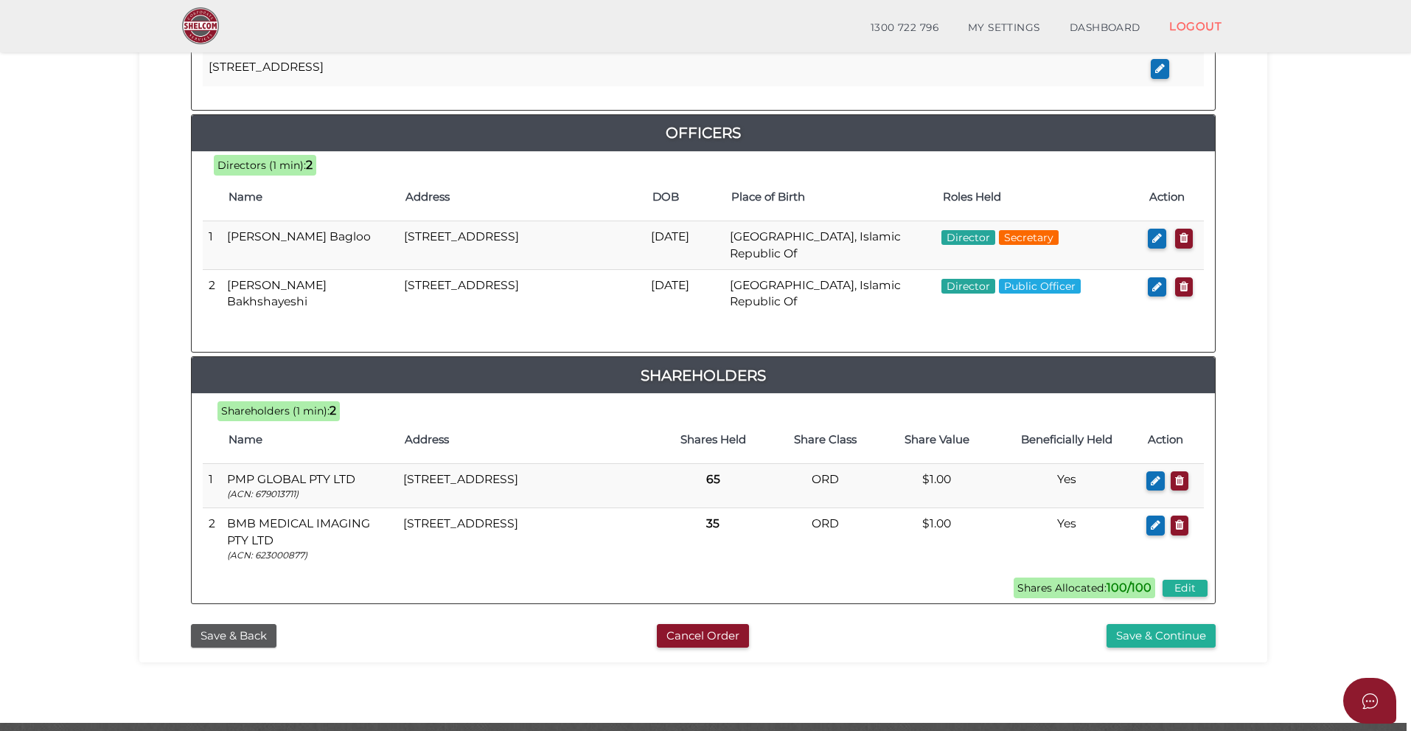
scroll to position [683, 0]
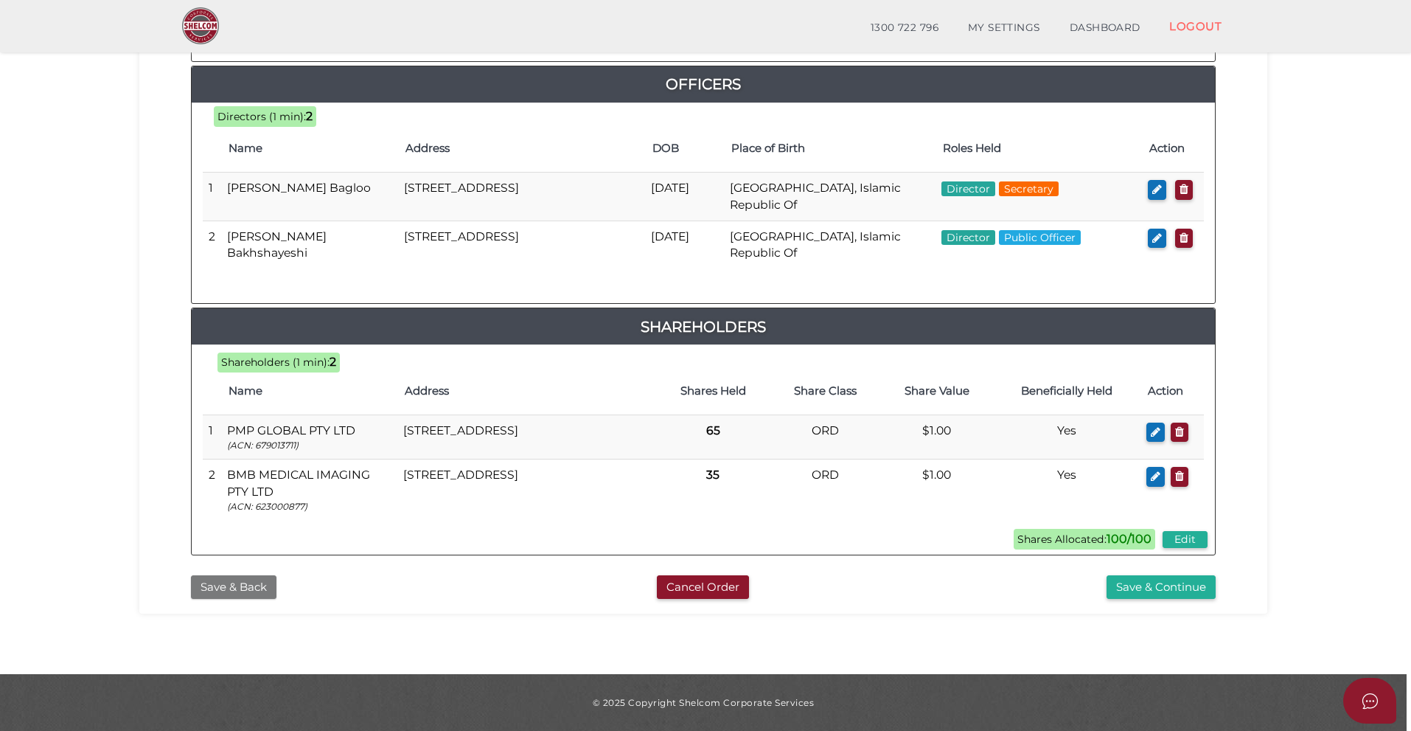
click at [258, 591] on button "Save & Back" at bounding box center [234, 587] width 86 height 24
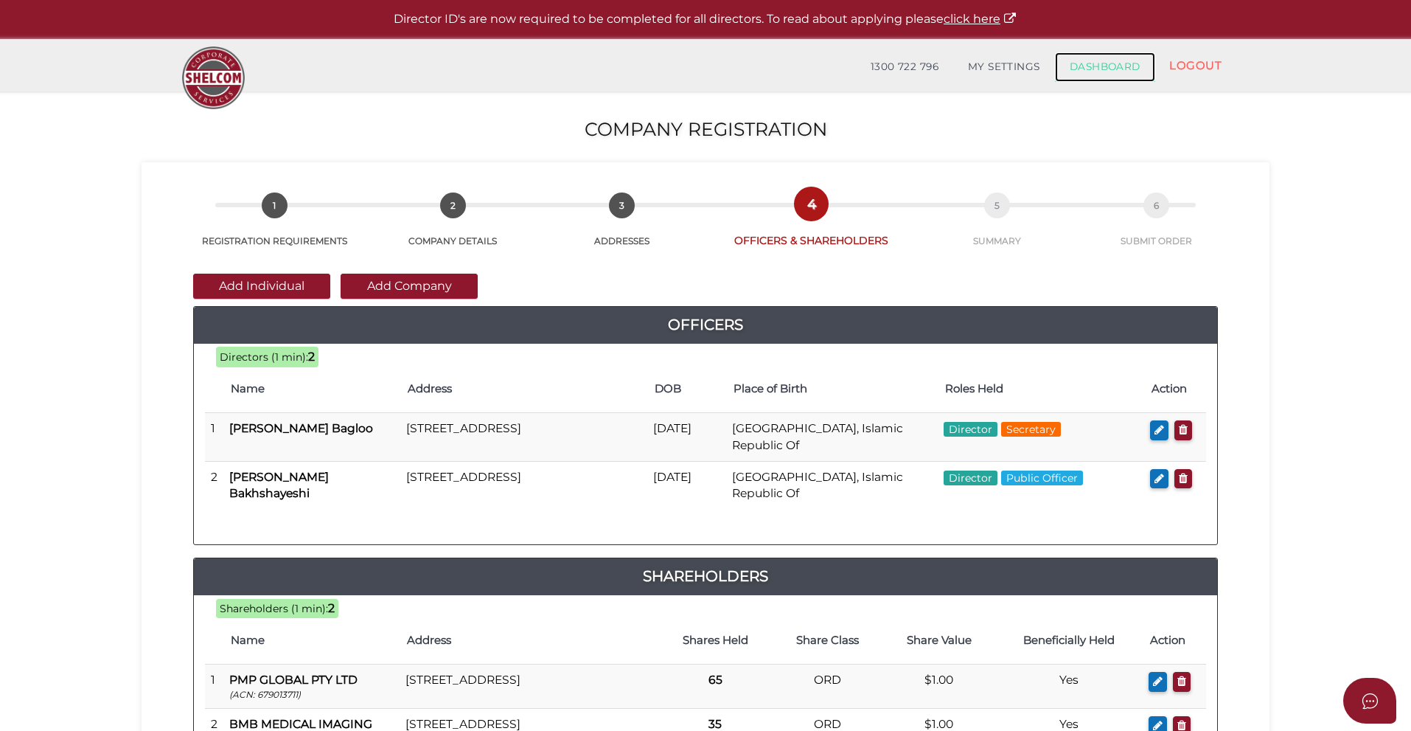
click at [1116, 60] on link "DASHBOARD" at bounding box center [1105, 66] width 100 height 29
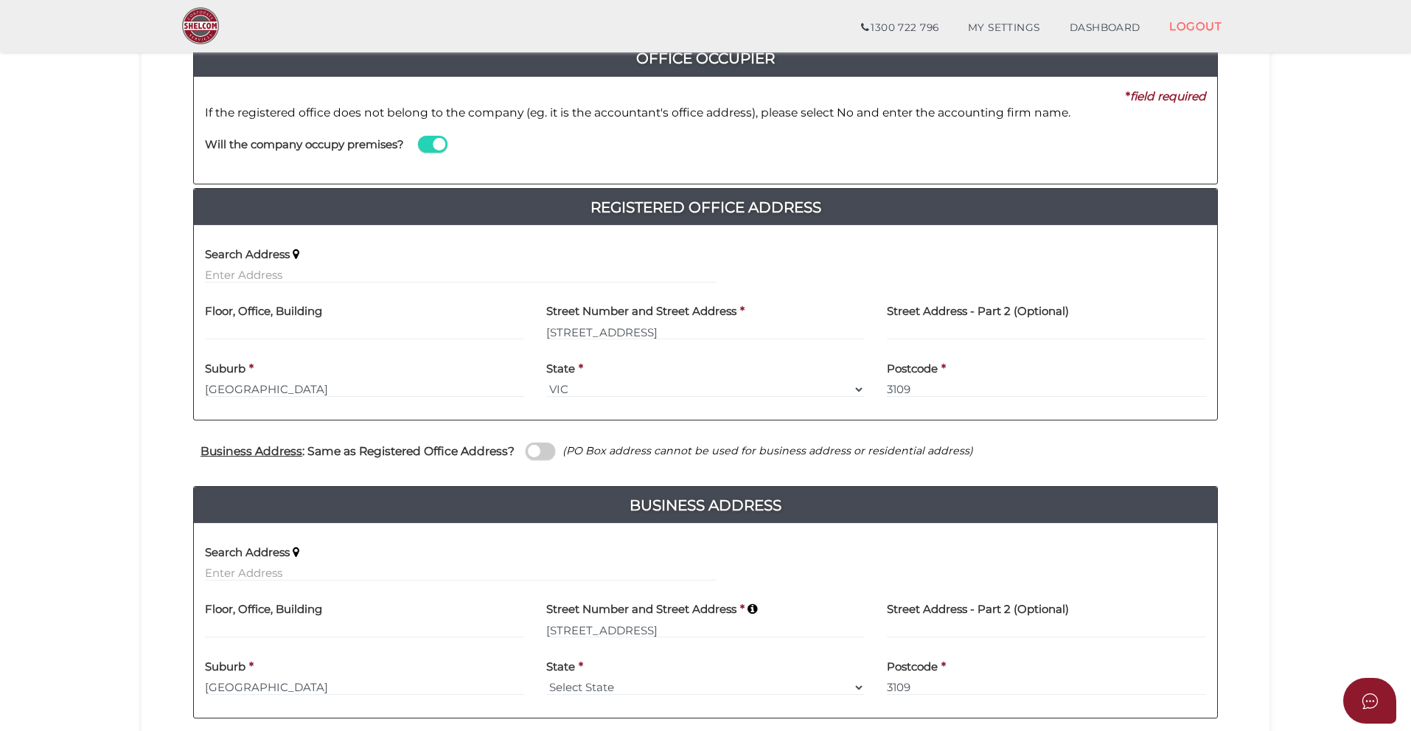
scroll to position [344, 0]
